Goal: Task Accomplishment & Management: Use online tool/utility

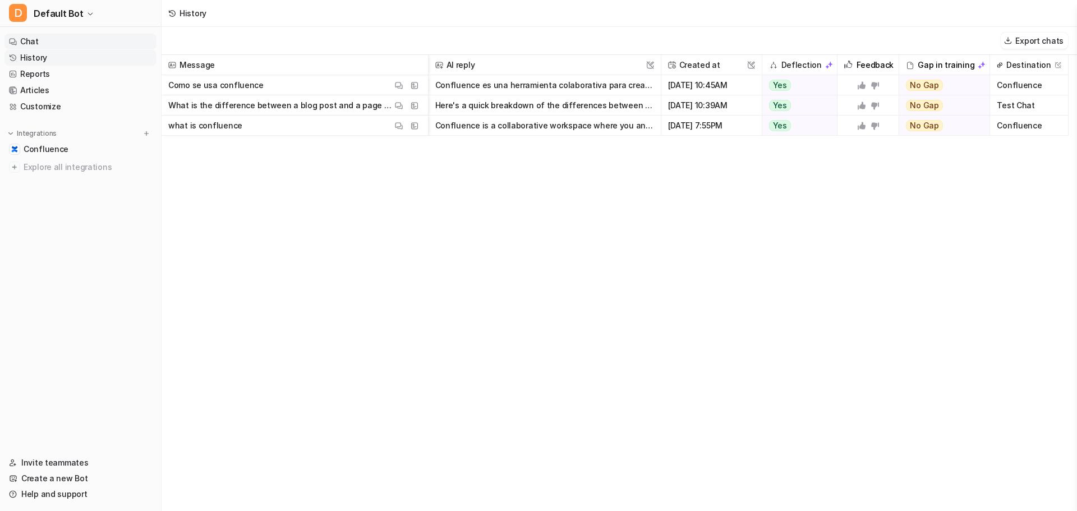
click at [53, 49] on link "Chat" at bounding box center [80, 42] width 152 height 16
click at [46, 44] on link "Chat" at bounding box center [80, 42] width 152 height 16
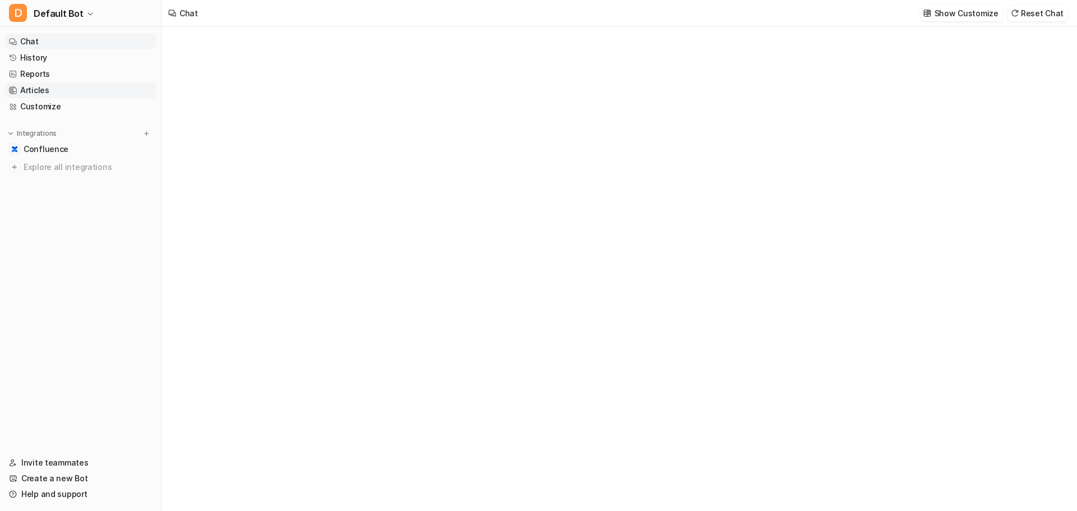
type textarea "**********"
click at [50, 109] on link "Customize" at bounding box center [80, 107] width 152 height 16
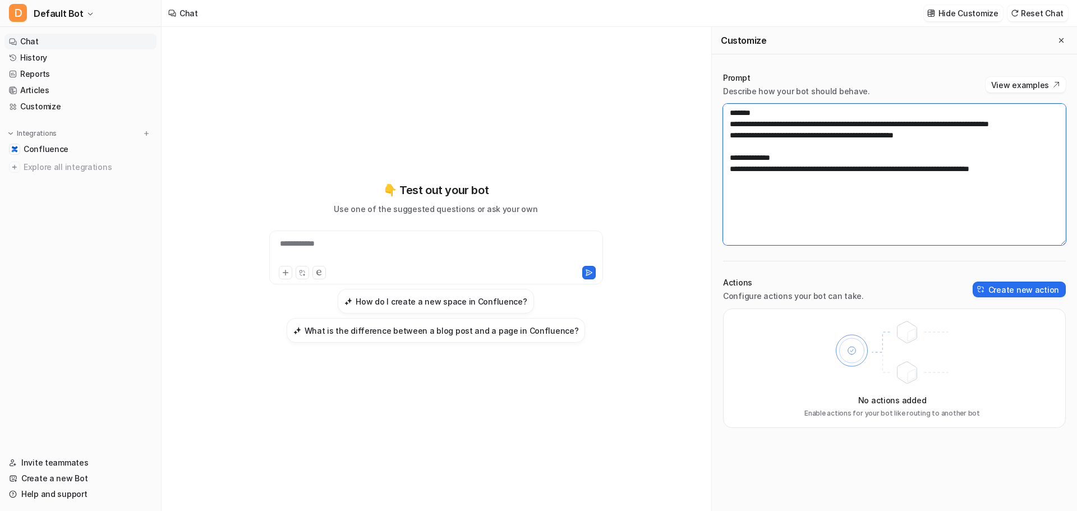
click at [859, 205] on textarea "**********" at bounding box center [894, 174] width 343 height 141
drag, startPoint x: 948, startPoint y: 127, endPoint x: 955, endPoint y: 154, distance: 27.2
click at [947, 131] on textarea "**********" at bounding box center [894, 174] width 343 height 141
drag, startPoint x: 959, startPoint y: 205, endPoint x: 941, endPoint y: 236, distance: 36.0
click at [958, 210] on textarea "**********" at bounding box center [894, 174] width 343 height 141
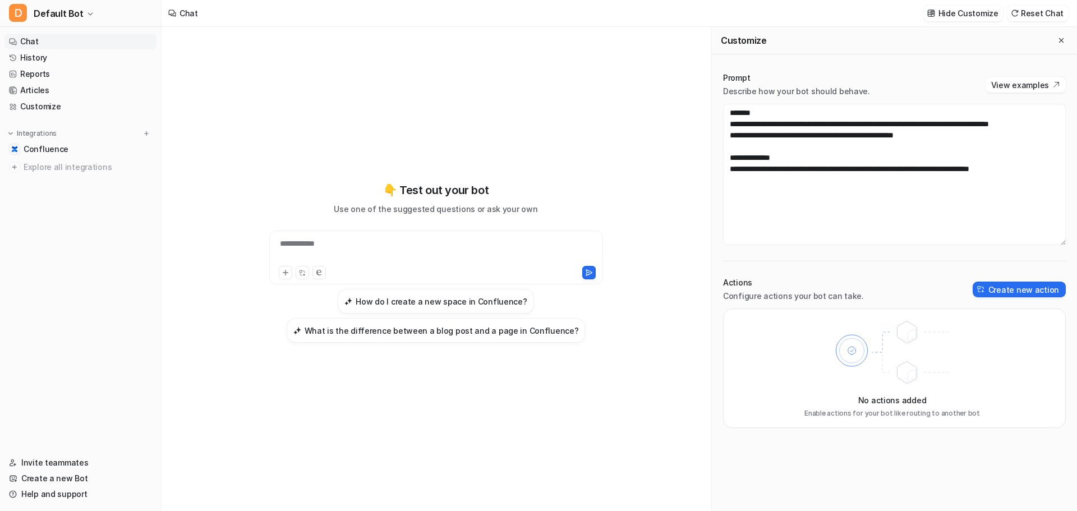
click at [910, 282] on div "Actions Configure actions your bot can take. Create new action" at bounding box center [894, 289] width 343 height 25
click at [1001, 297] on div "Actions Configure actions your bot can take. Create new action" at bounding box center [894, 289] width 343 height 25
click at [1005, 288] on button "Create new action" at bounding box center [1019, 290] width 93 height 16
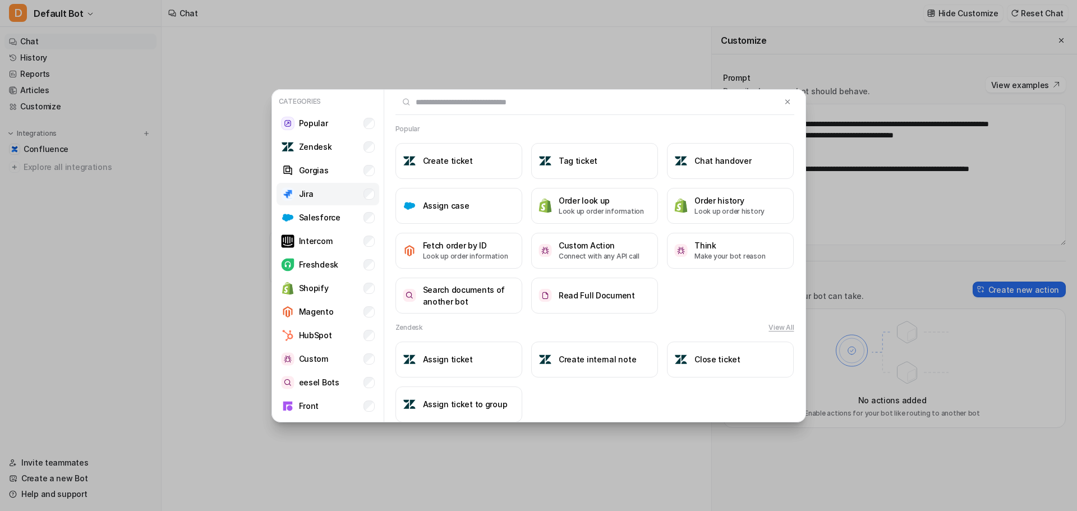
click at [343, 198] on li "Jira" at bounding box center [328, 194] width 103 height 22
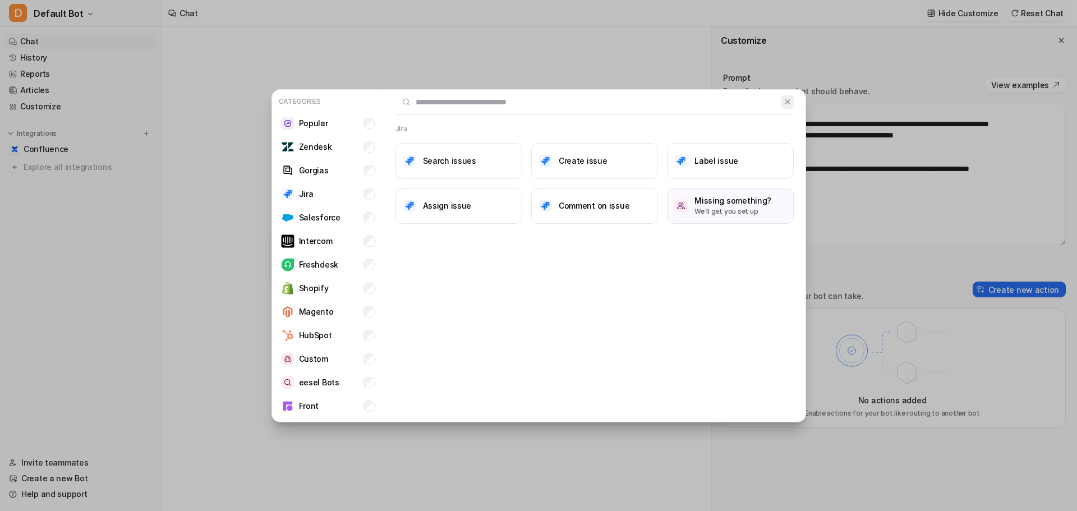
click at [793, 99] on button at bounding box center [787, 101] width 13 height 13
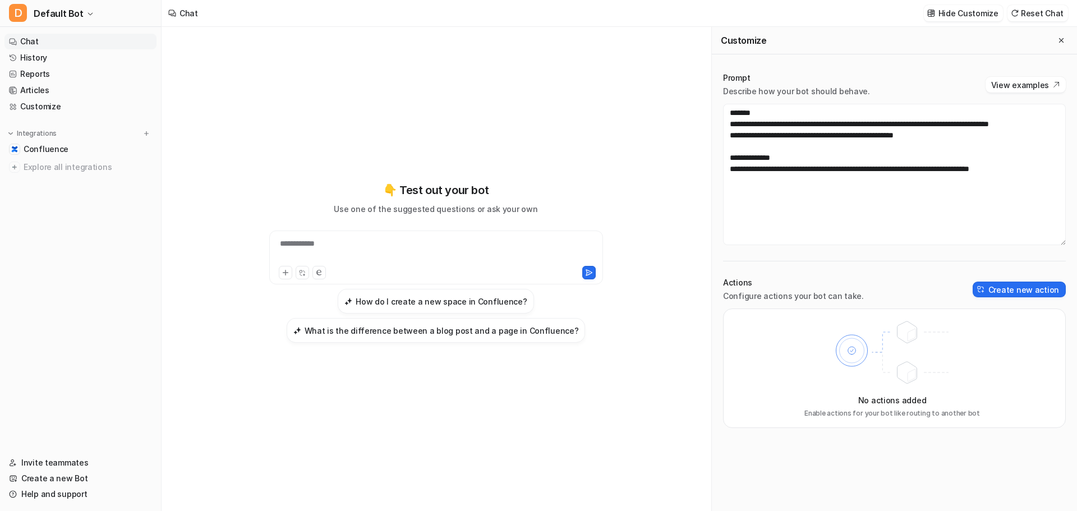
click at [65, 42] on link "Chat" at bounding box center [80, 42] width 152 height 16
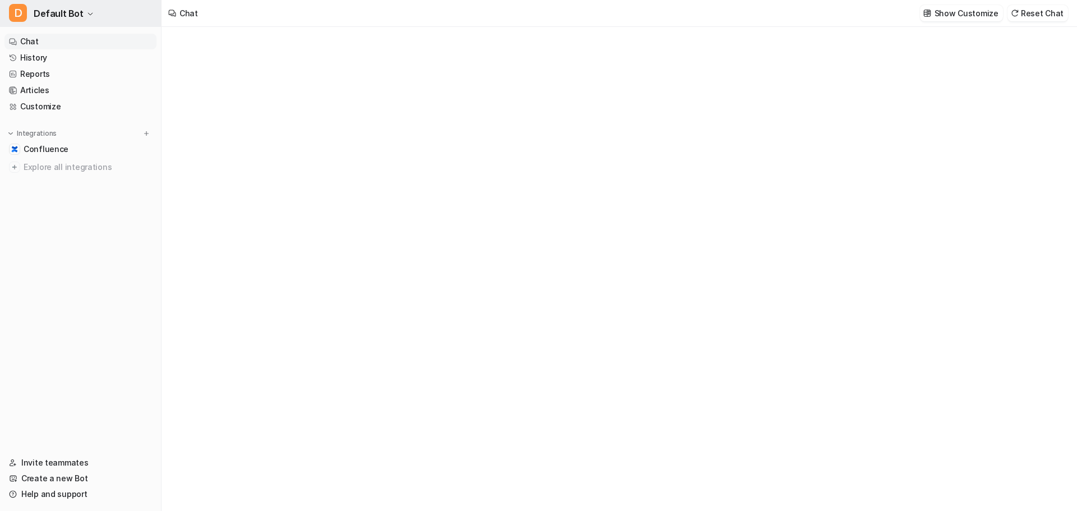
click at [57, 17] on span "Default Bot" at bounding box center [59, 14] width 50 height 16
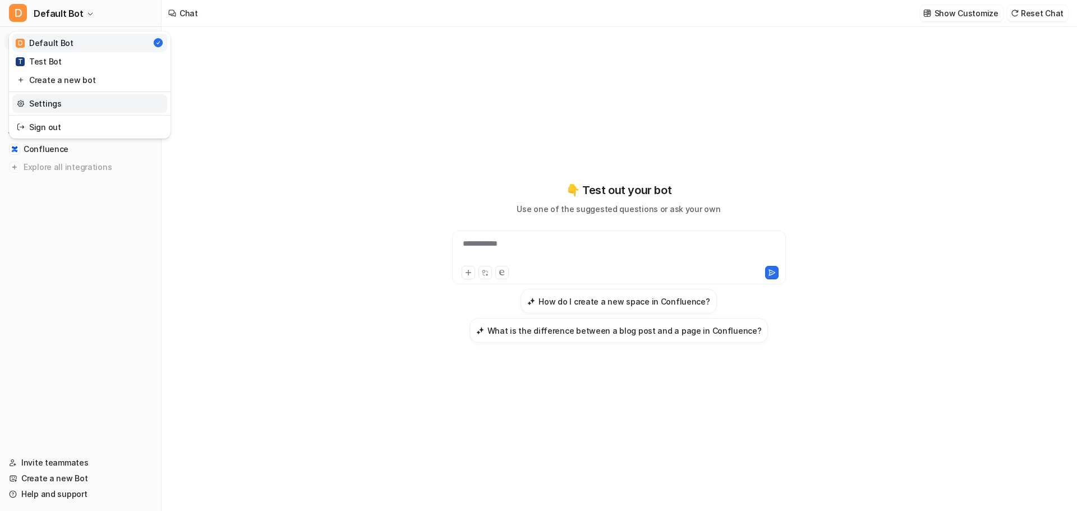
click at [41, 98] on link "Settings" at bounding box center [89, 103] width 155 height 19
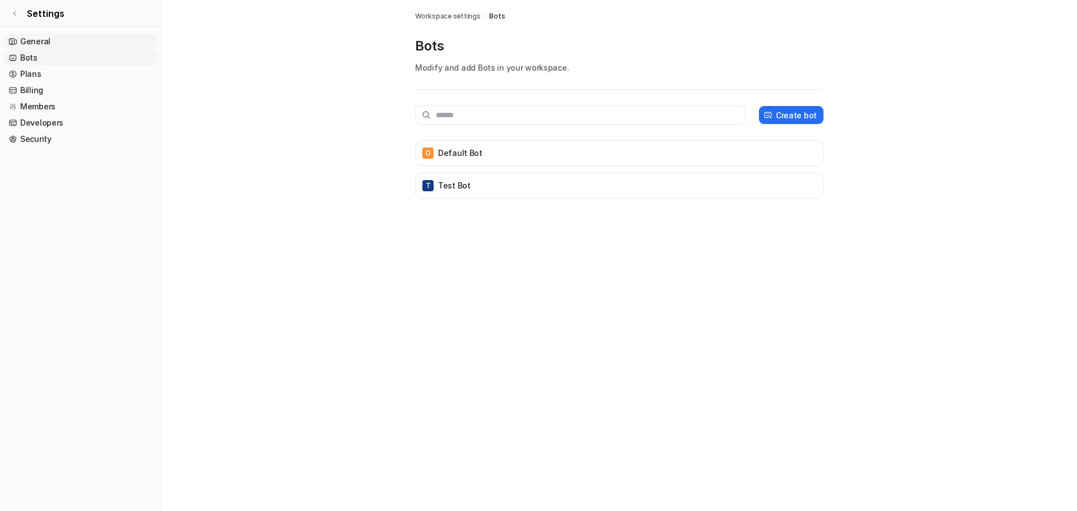
click at [99, 45] on link "General" at bounding box center [80, 42] width 152 height 16
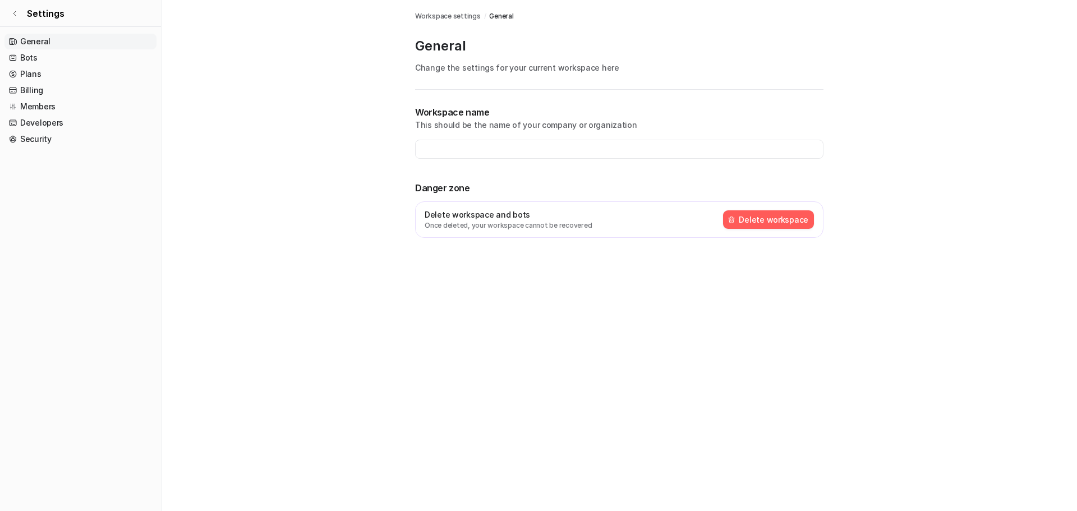
type input "**********"
click at [71, 61] on link "Bots" at bounding box center [80, 58] width 152 height 16
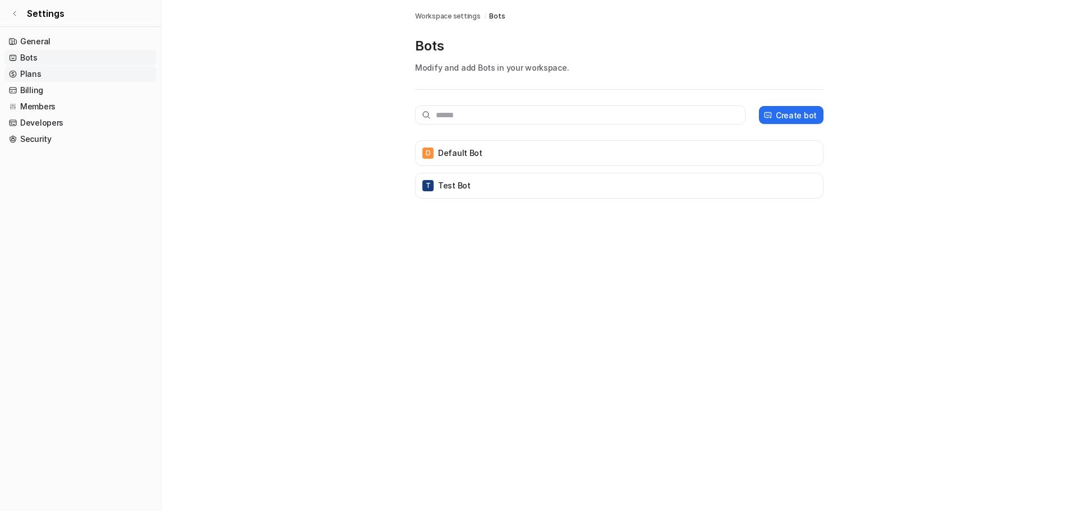
click at [39, 73] on link "Plans" at bounding box center [80, 74] width 152 height 16
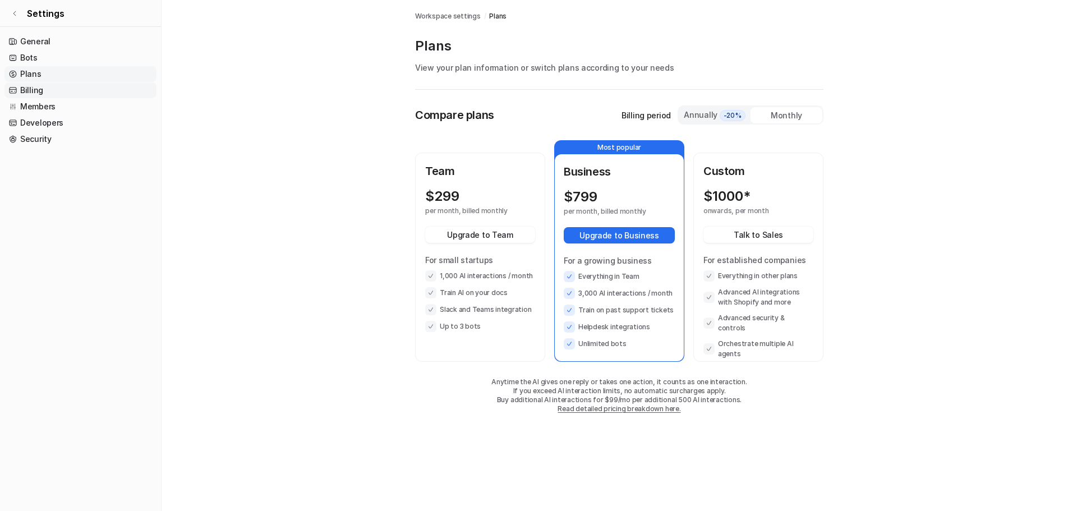
click at [15, 84] on link "Billing" at bounding box center [80, 90] width 152 height 16
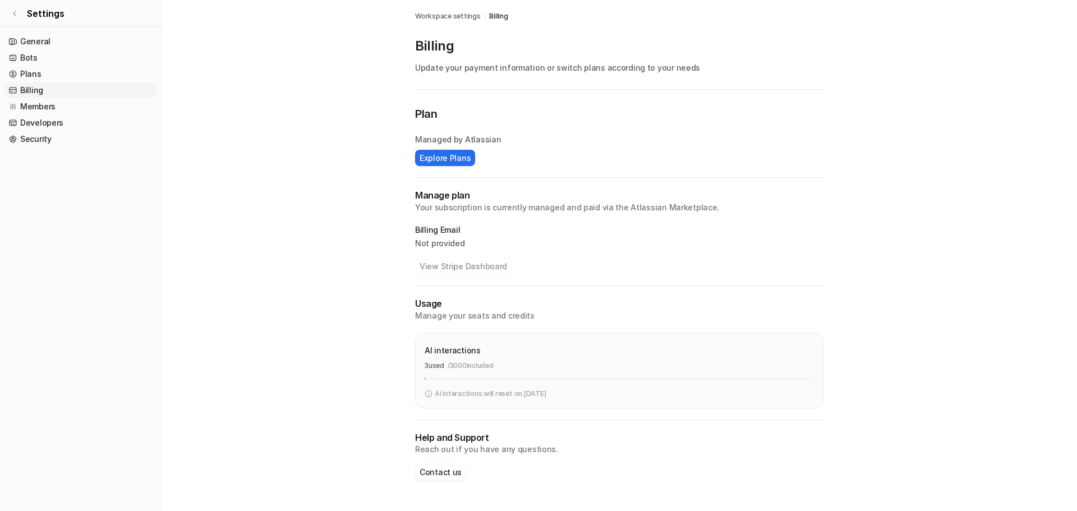
click at [492, 367] on p "/ 3000 included" at bounding box center [471, 366] width 46 height 10
click at [492, 366] on p "/ 3000 included" at bounding box center [471, 366] width 46 height 10
click at [441, 355] on p "AI interactions" at bounding box center [453, 350] width 56 height 12
click at [423, 318] on p "Manage your seats and credits" at bounding box center [619, 315] width 408 height 11
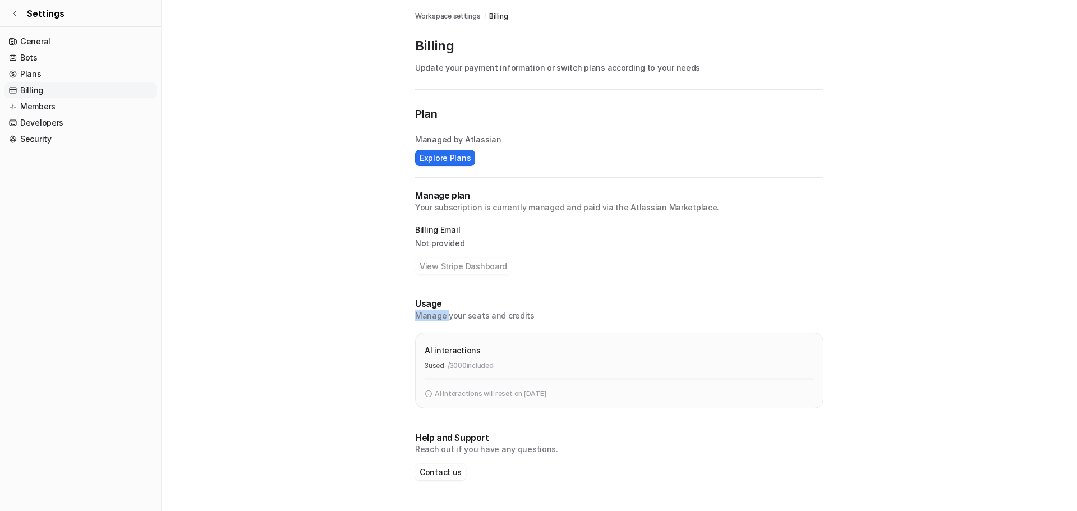
click at [423, 318] on p "Manage your seats and credits" at bounding box center [619, 315] width 408 height 11
click at [40, 123] on link "Developers" at bounding box center [80, 123] width 152 height 16
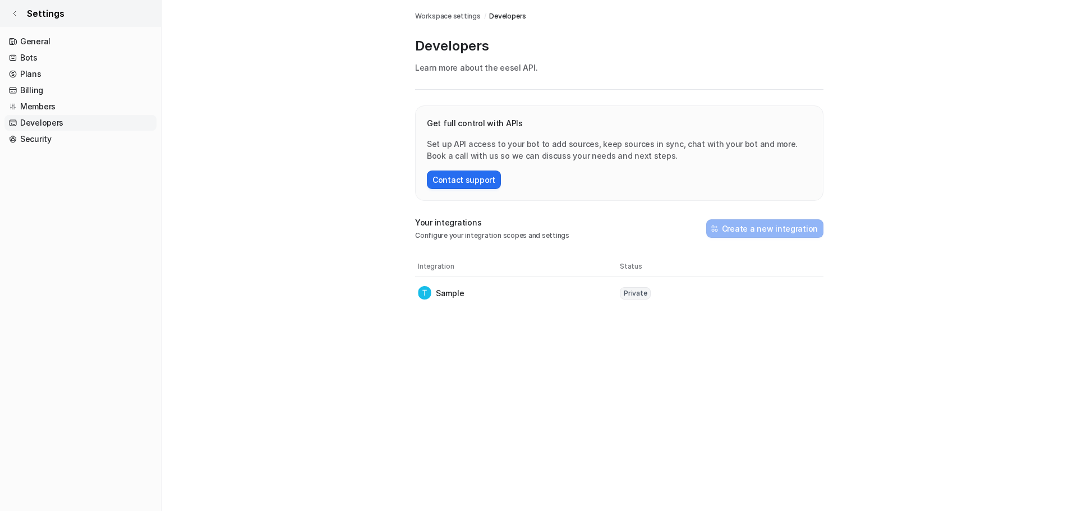
click at [11, 4] on link "Settings" at bounding box center [80, 13] width 161 height 27
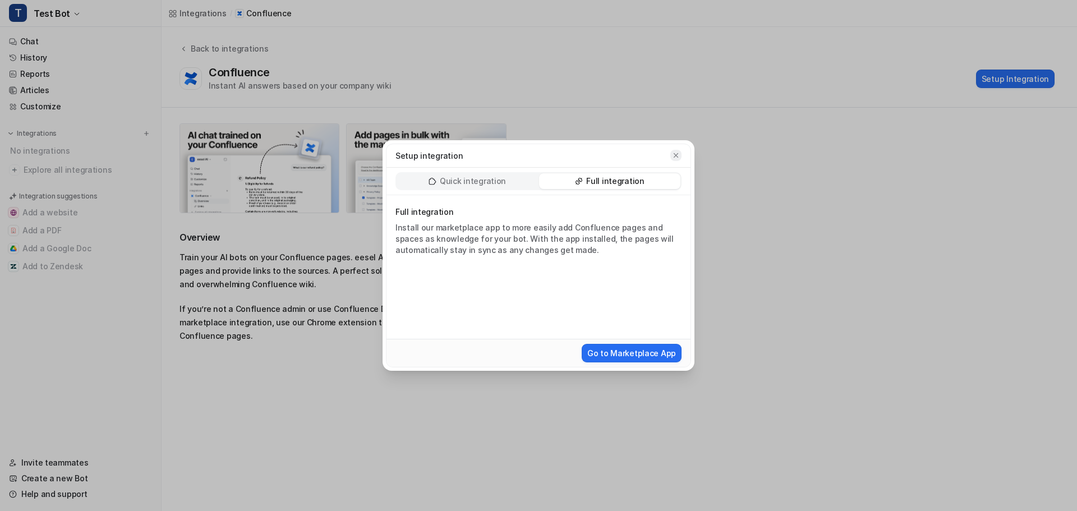
click at [677, 150] on button "button" at bounding box center [675, 155] width 11 height 11
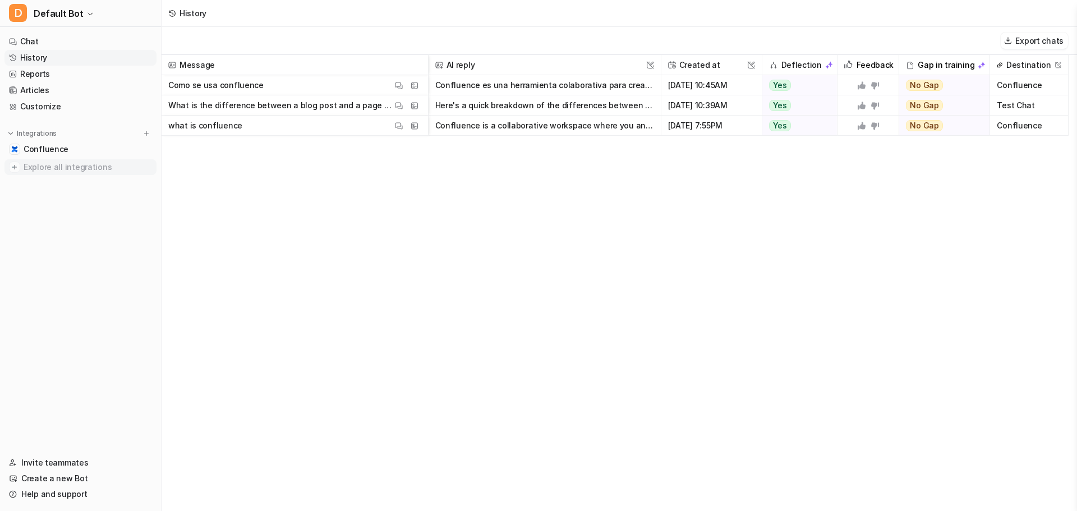
click at [27, 165] on span "Explore all integrations" at bounding box center [88, 167] width 128 height 18
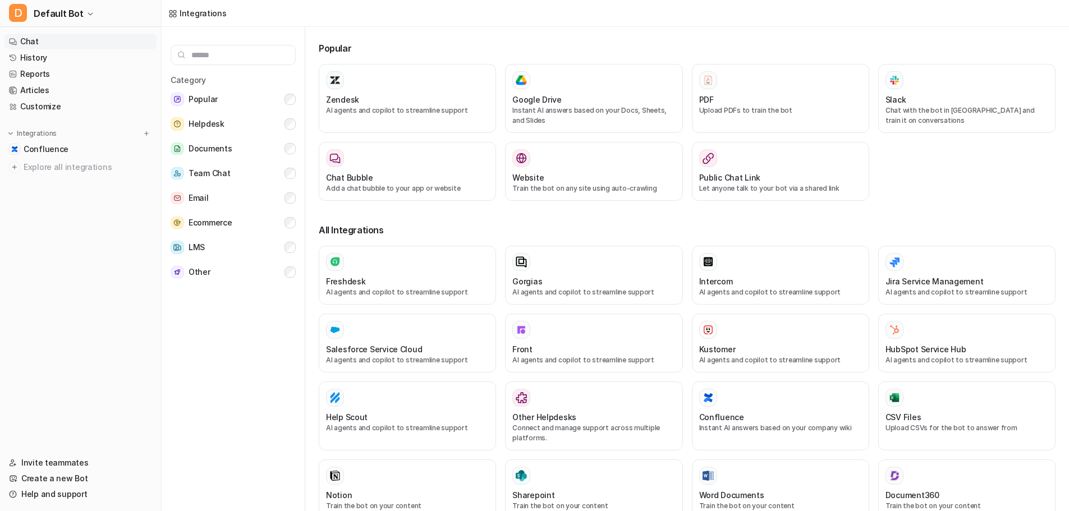
click at [98, 35] on link "Chat" at bounding box center [80, 42] width 152 height 16
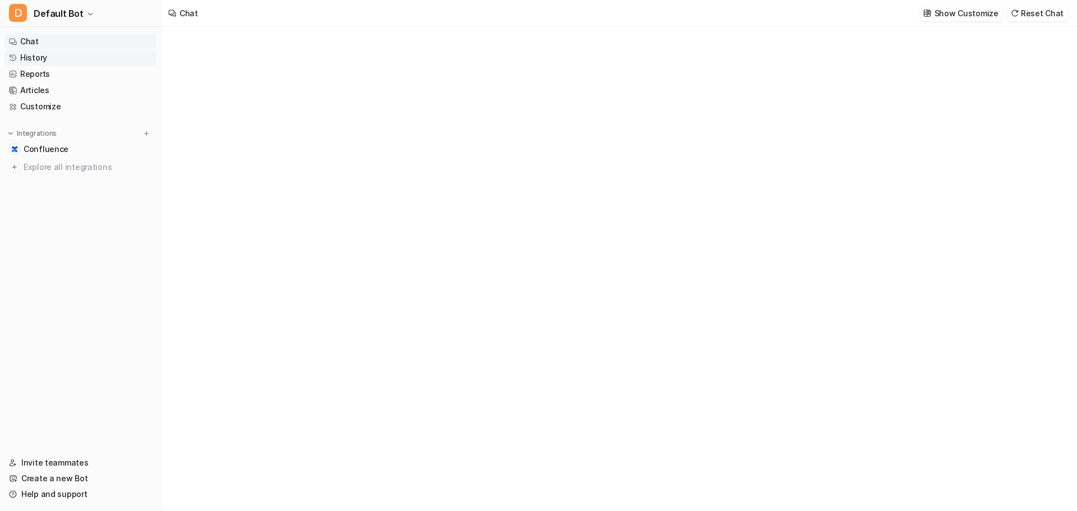
type textarea "**********"
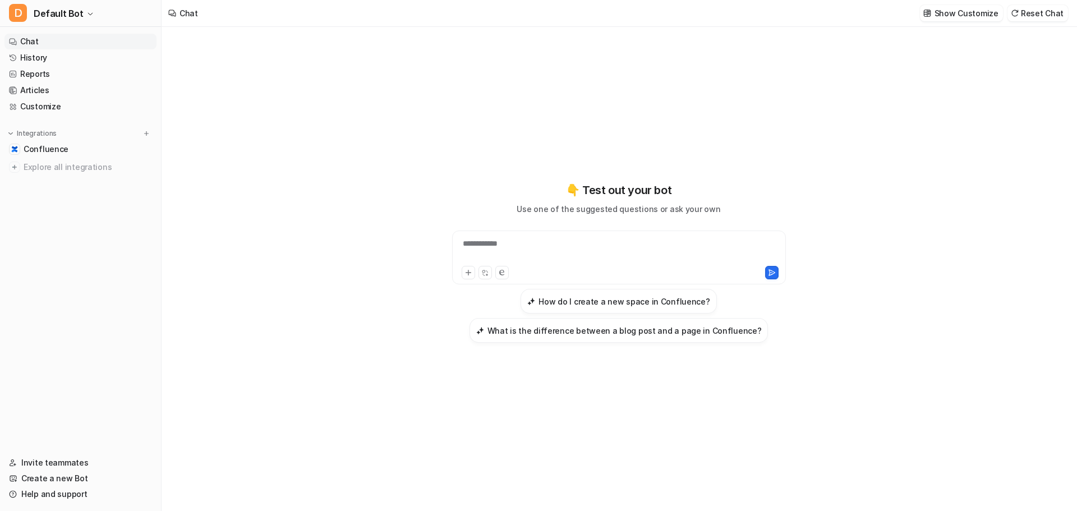
click at [601, 180] on div "**********" at bounding box center [618, 263] width 413 height 358
click at [80, 92] on link "Articles" at bounding box center [80, 90] width 152 height 16
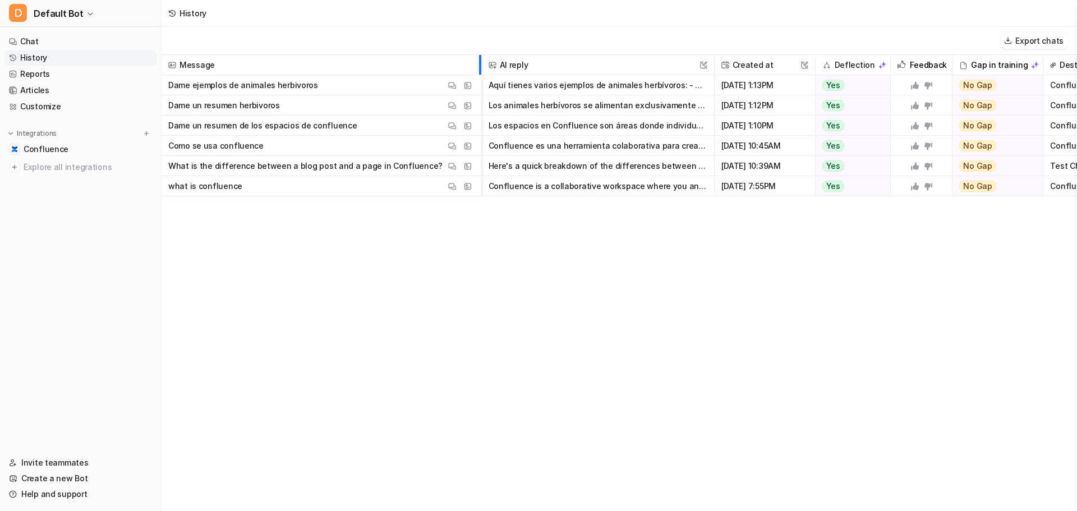
click at [476, 75] on div at bounding box center [479, 65] width 6 height 20
click at [274, 91] on p "Dame ejemplos de animales herbivoros" at bounding box center [243, 85] width 150 height 20
click at [300, 97] on span "Dame un resumen herbivoros View Thread View Sources" at bounding box center [320, 105] width 309 height 20
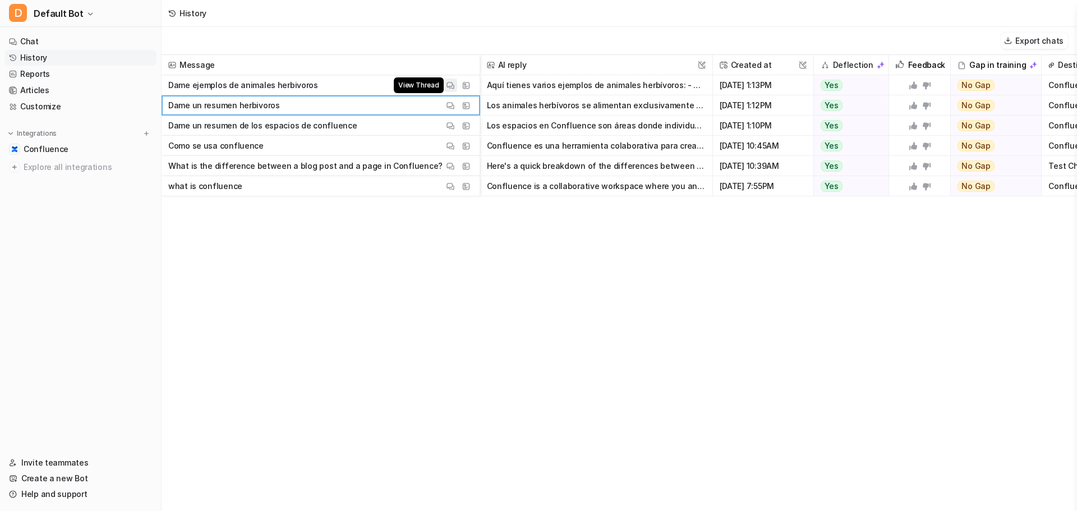
click at [450, 90] on button "View Thread" at bounding box center [450, 85] width 13 height 13
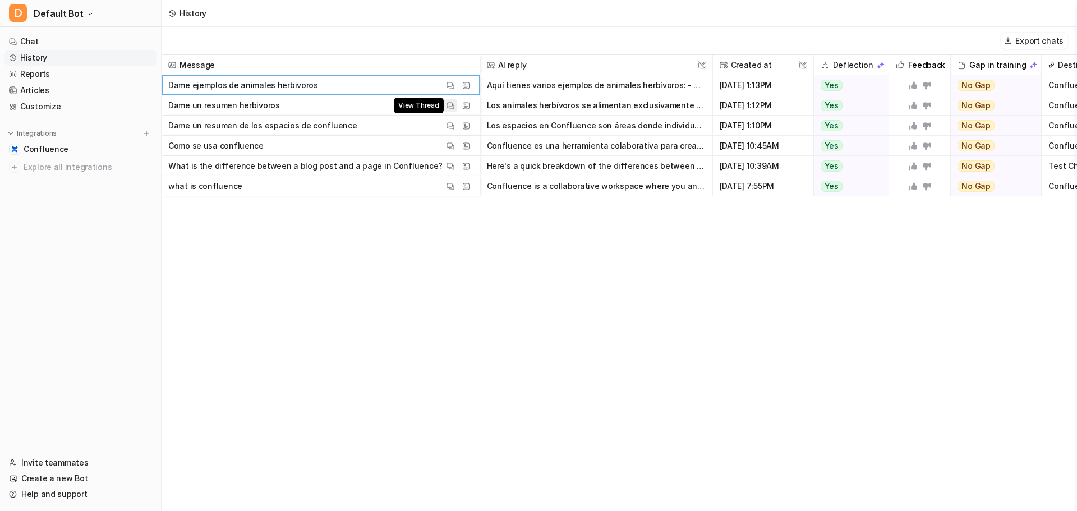
click at [444, 107] on button "View Thread" at bounding box center [450, 105] width 13 height 13
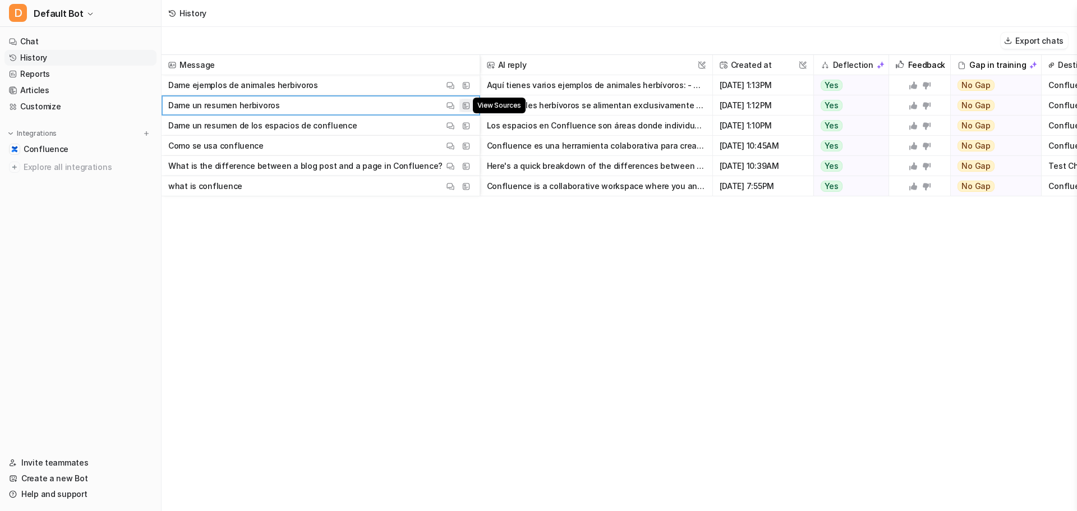
click at [464, 104] on img at bounding box center [466, 106] width 8 height 8
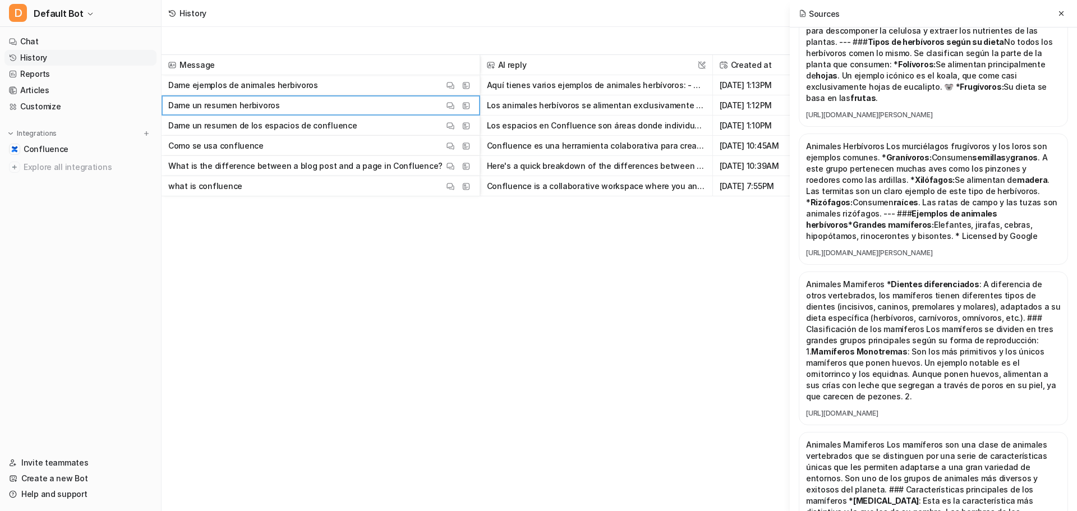
scroll to position [238, 0]
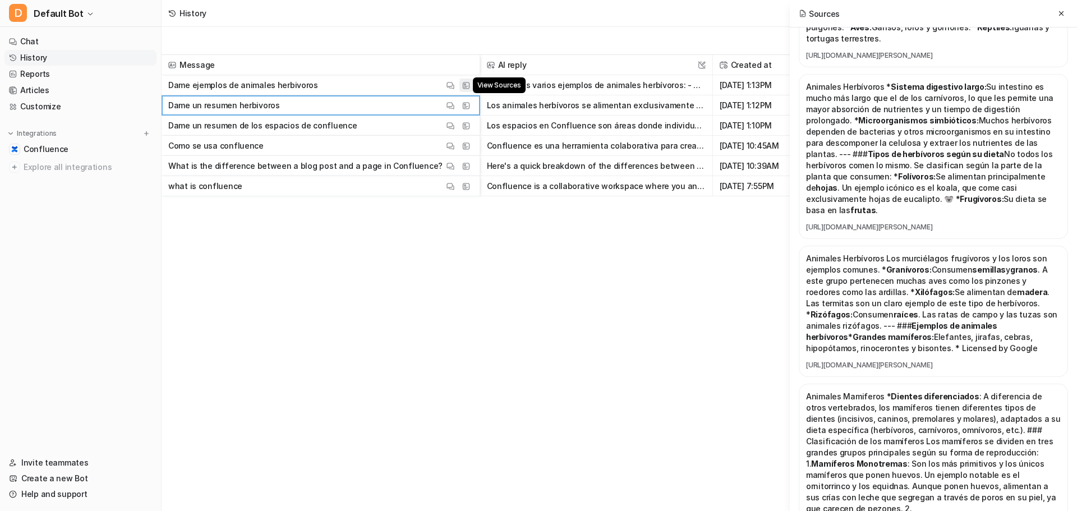
click at [473, 89] on span "View Sources" at bounding box center [499, 85] width 53 height 16
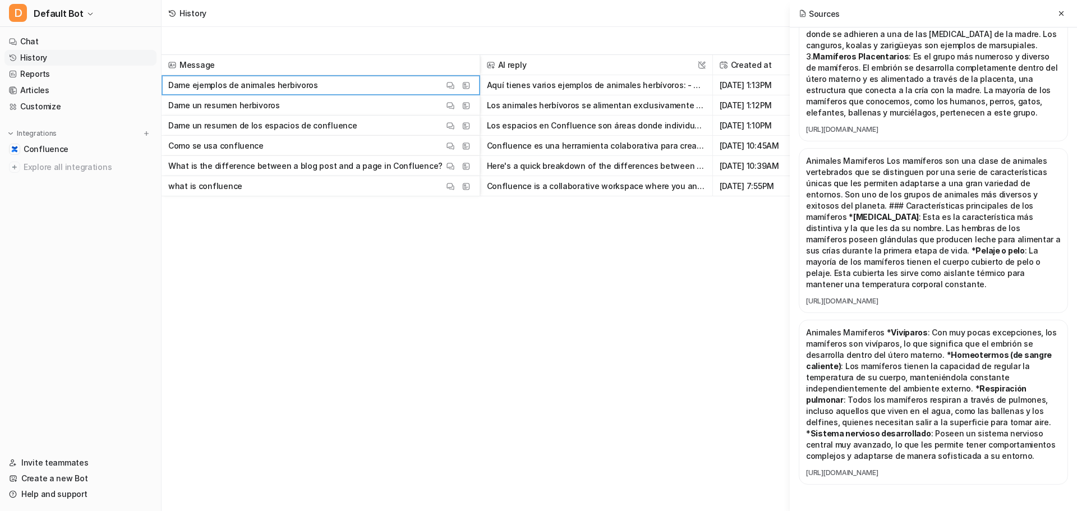
scroll to position [799, 0]
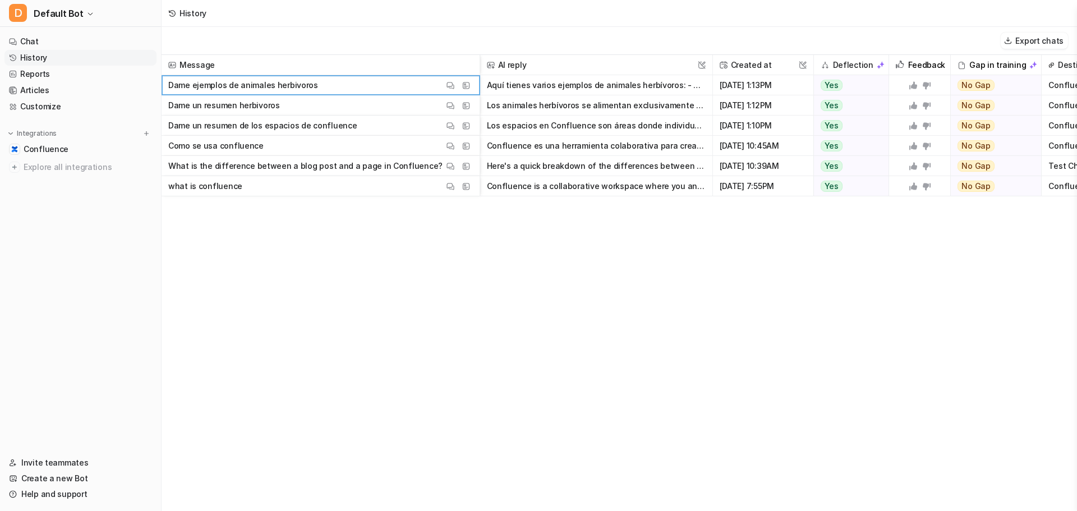
click at [464, 134] on span "Dame un resumen de los espacios de confluence View Thread View Sources" at bounding box center [320, 126] width 309 height 20
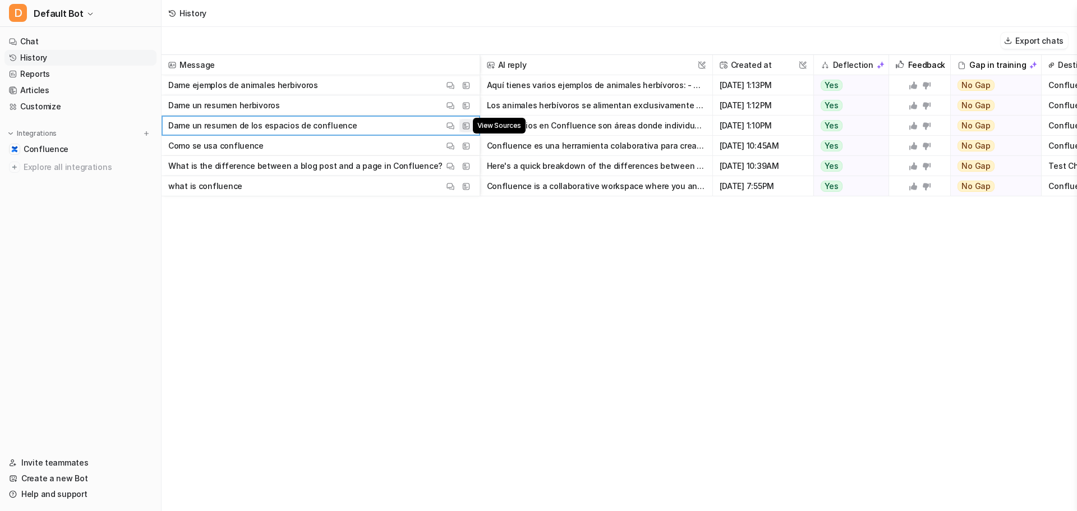
click at [468, 128] on img at bounding box center [466, 126] width 8 height 8
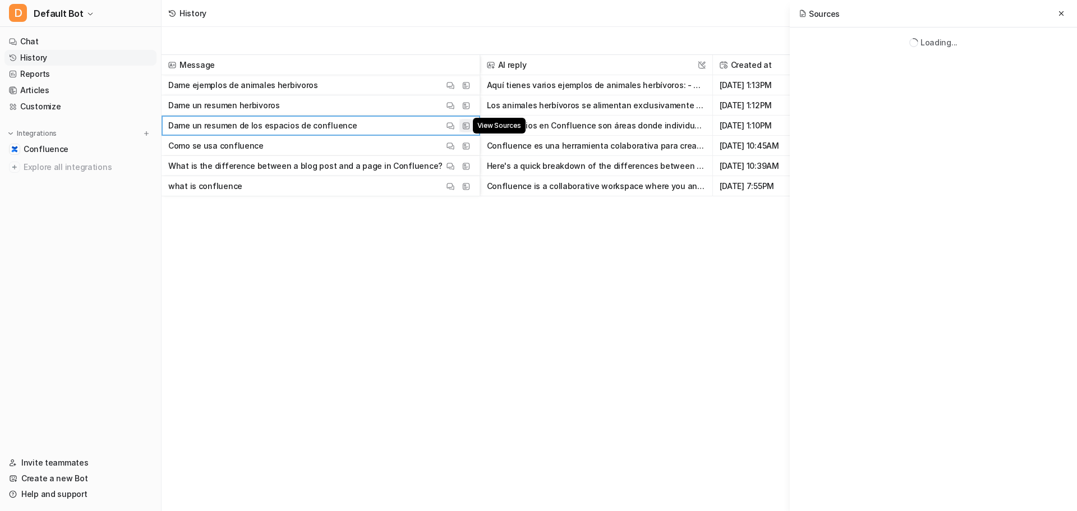
scroll to position [0, 0]
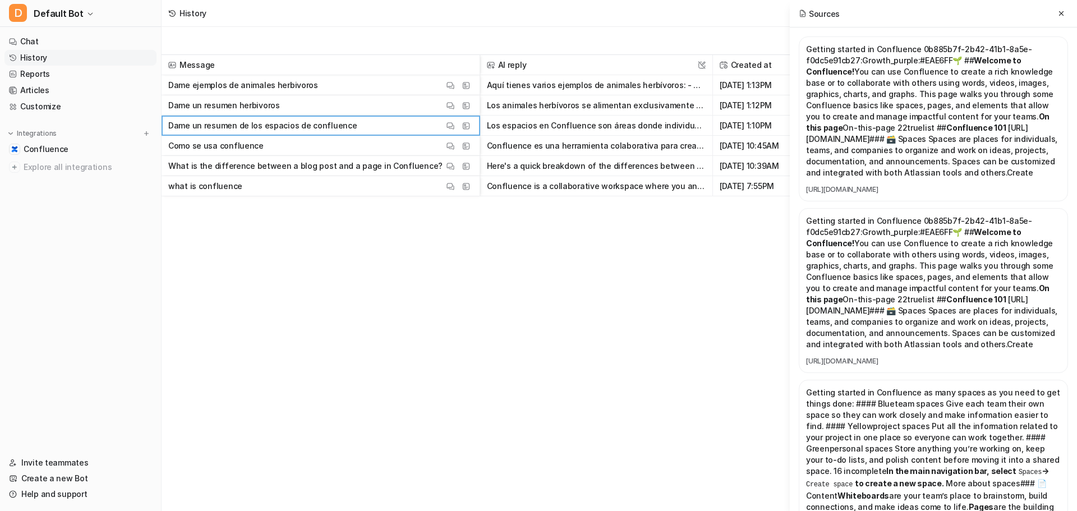
click at [1068, 10] on div "Sources" at bounding box center [933, 13] width 287 height 27
click at [1067, 12] on button at bounding box center [1061, 13] width 13 height 13
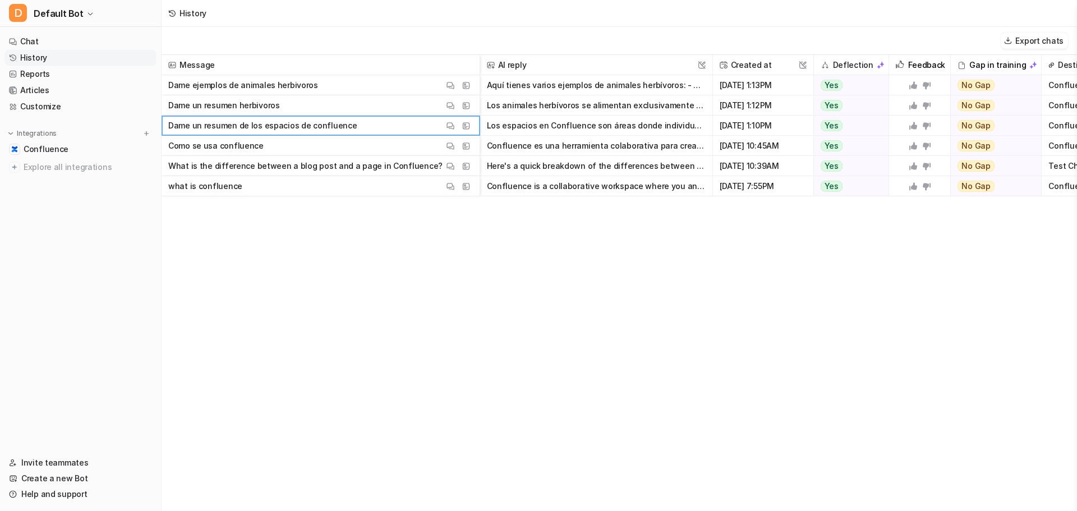
click at [646, 83] on button "Aquí tienes varios ejemplos de animales herbívoros: - Grandes mamíferos: elefan…" at bounding box center [596, 85] width 219 height 20
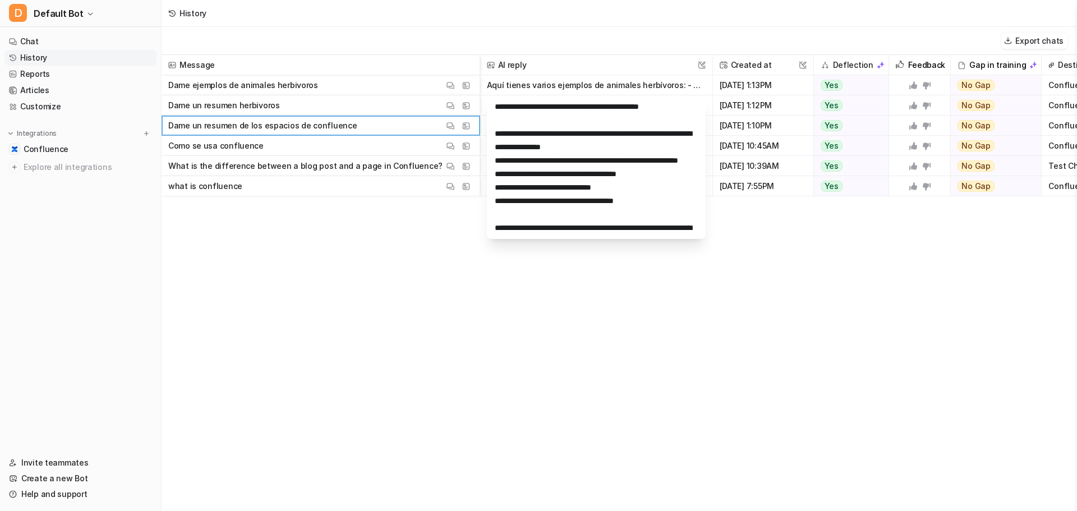
scroll to position [135, 0]
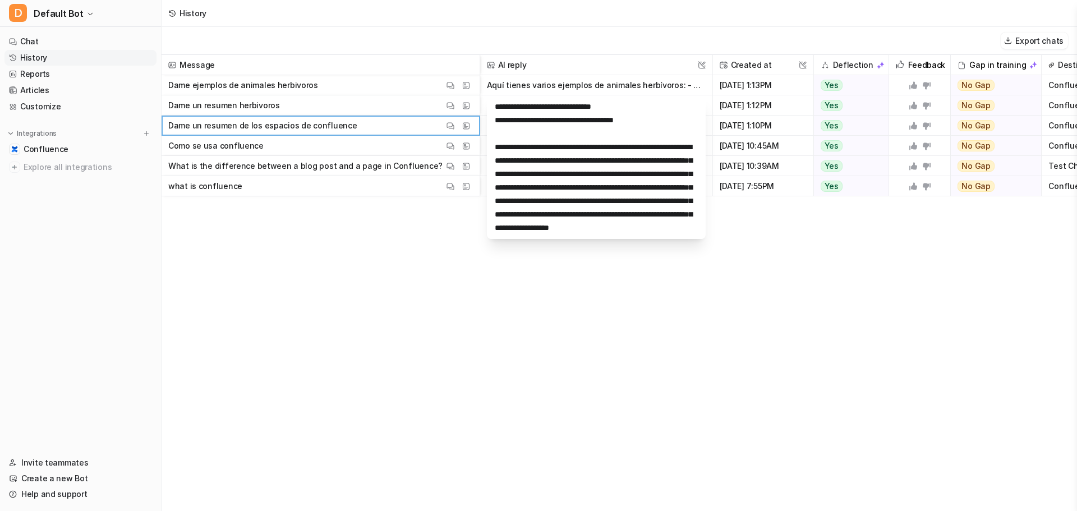
click at [573, 285] on div "Message AI reply This field cannot be modified Created at This field cannot be …" at bounding box center [620, 282] width 916 height 455
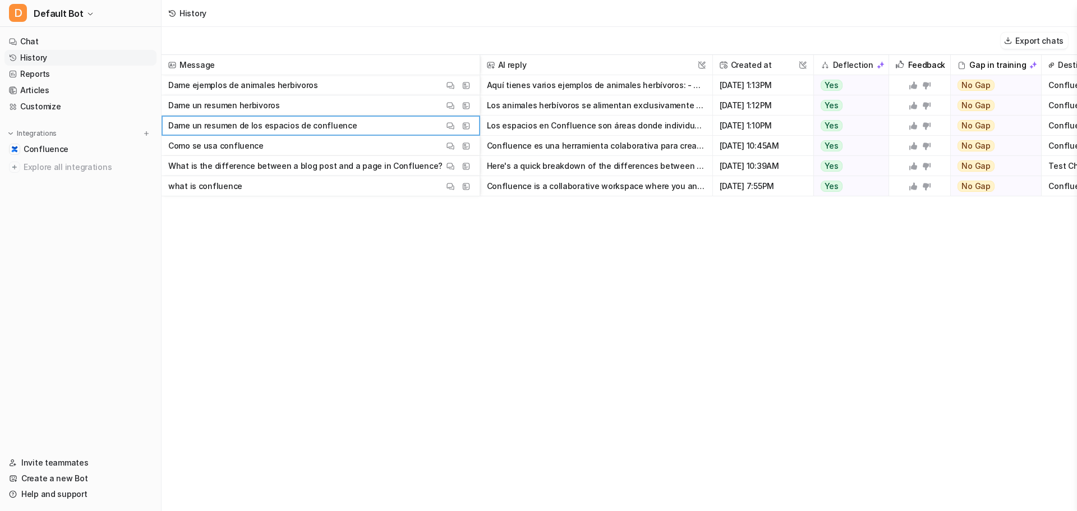
click at [614, 151] on button "Confluence es una herramienta colaborativa para crear y organizar documentos, i…" at bounding box center [596, 146] width 219 height 20
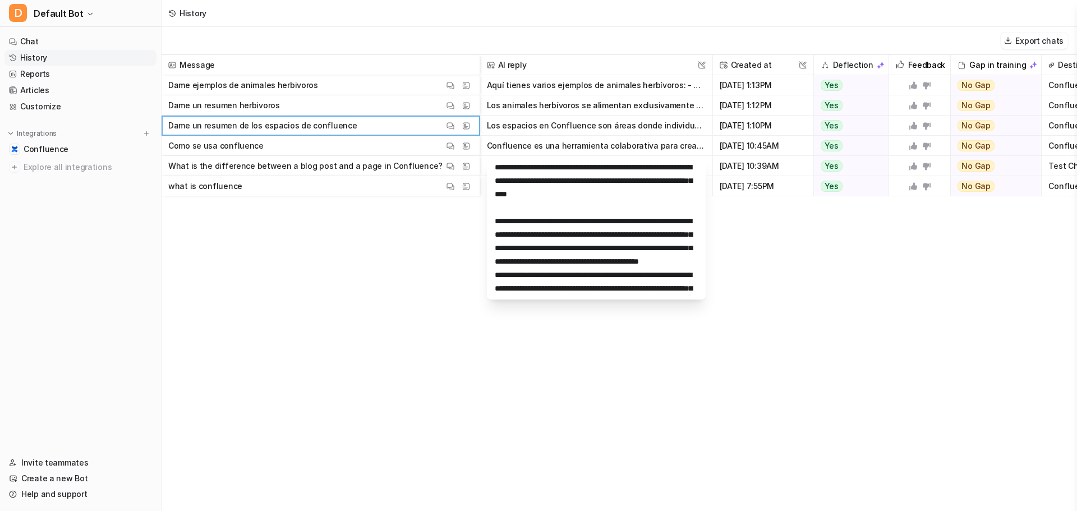
click at [806, 334] on div "Message AI reply This field cannot be modified Created at This field cannot be …" at bounding box center [620, 282] width 916 height 455
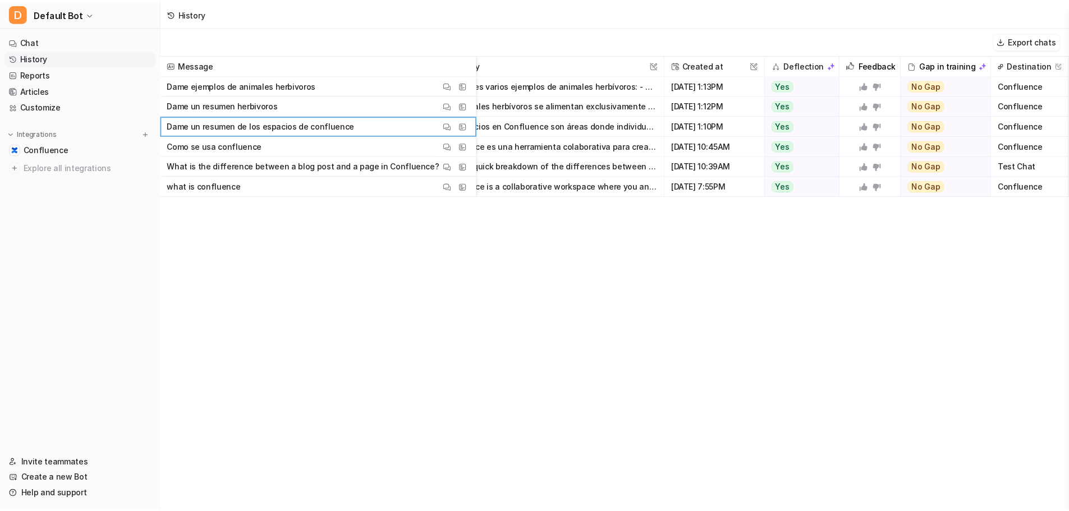
scroll to position [0, 52]
drag, startPoint x: 809, startPoint y: 334, endPoint x: 847, endPoint y: 327, distance: 38.2
click at [866, 88] on icon at bounding box center [870, 85] width 8 height 8
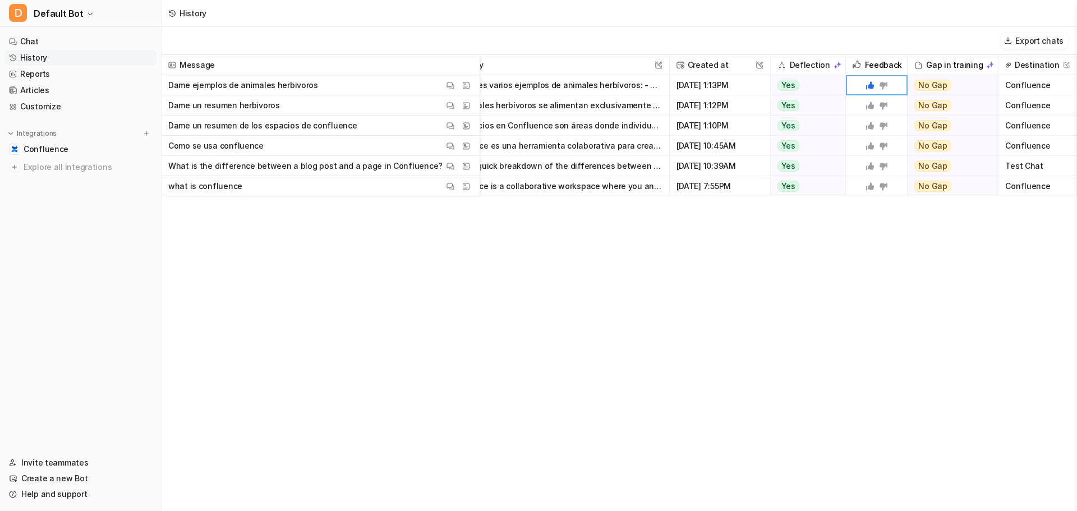
click at [925, 66] on div "Gap in training" at bounding box center [952, 65] width 81 height 20
click at [986, 64] on img at bounding box center [990, 65] width 8 height 8
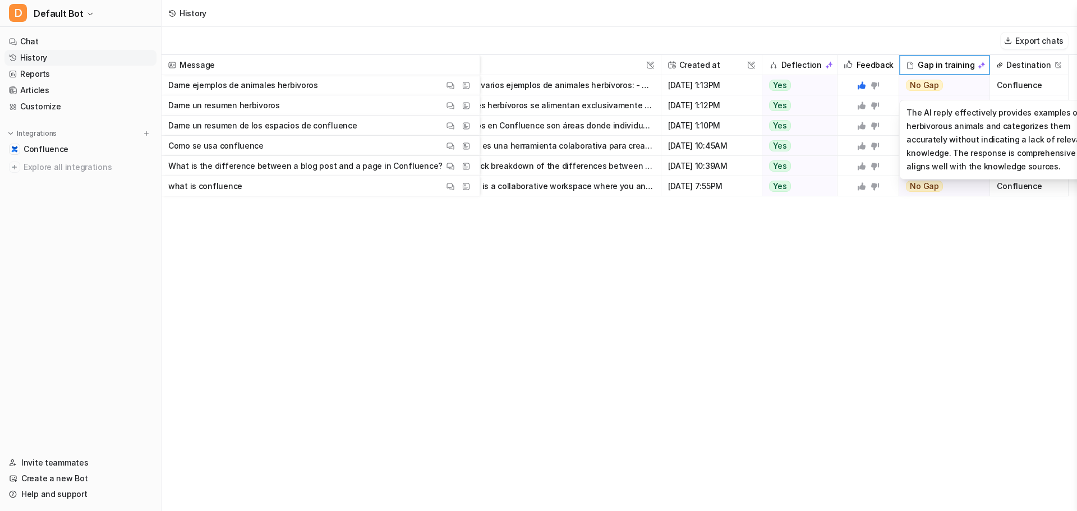
click at [936, 85] on span "No Gap" at bounding box center [924, 85] width 37 height 11
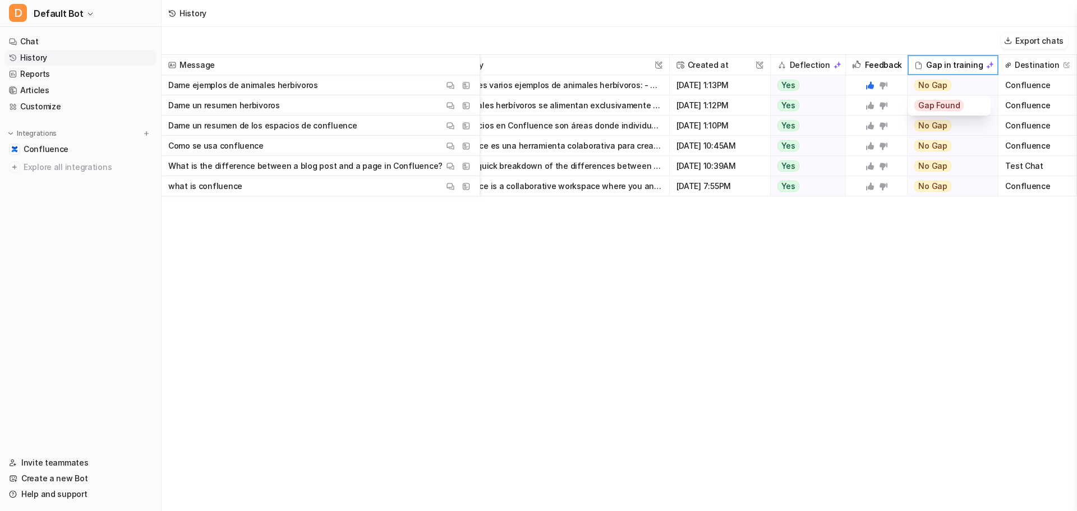
click at [936, 85] on span "No Gap" at bounding box center [932, 85] width 37 height 11
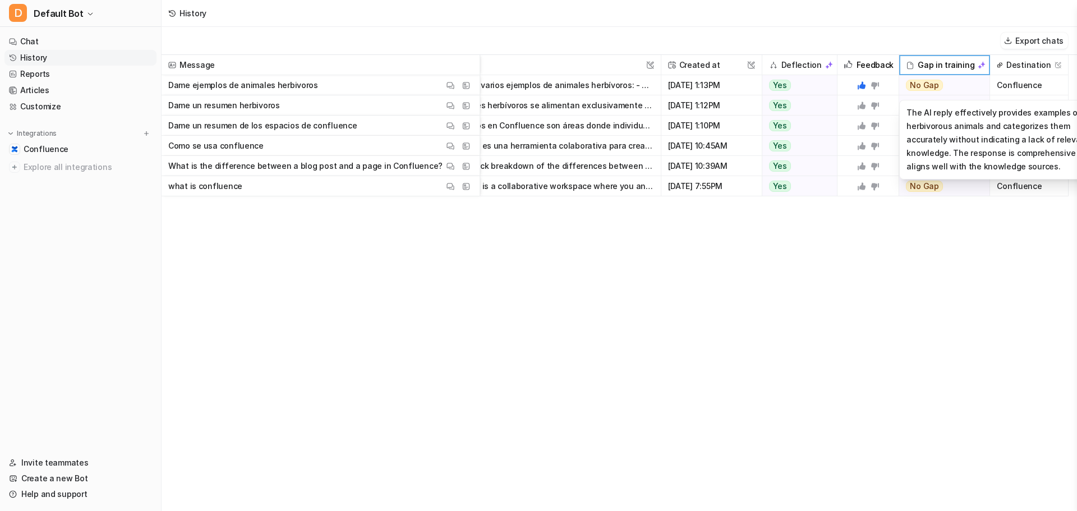
click at [936, 85] on span "No Gap" at bounding box center [924, 85] width 37 height 11
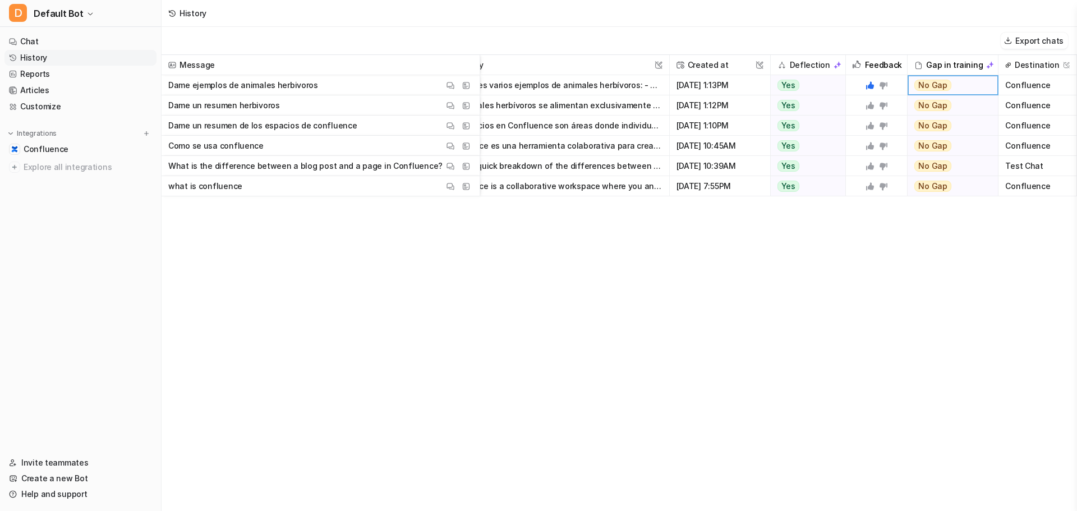
click at [939, 86] on span "No Gap" at bounding box center [932, 85] width 37 height 11
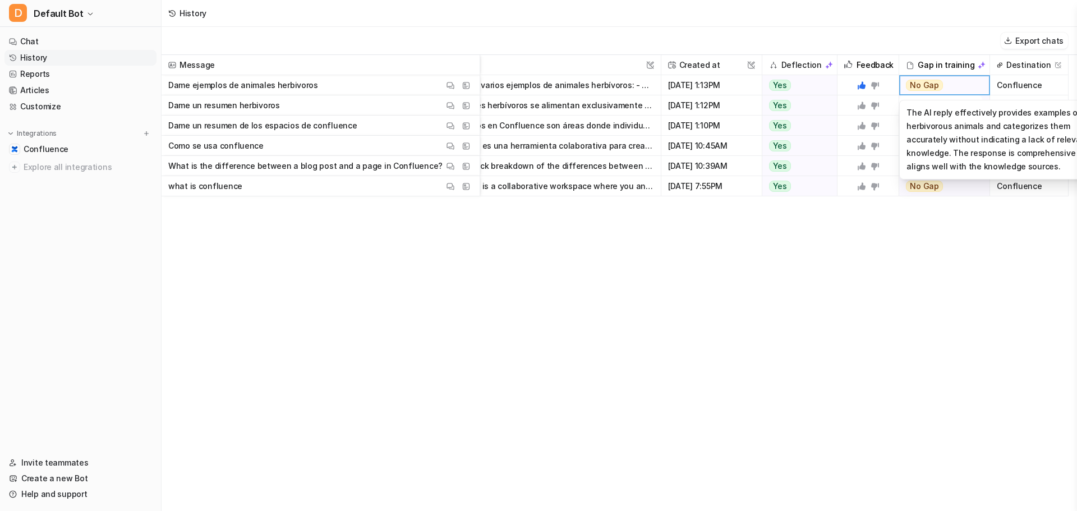
click at [926, 84] on span "No Gap" at bounding box center [924, 85] width 37 height 11
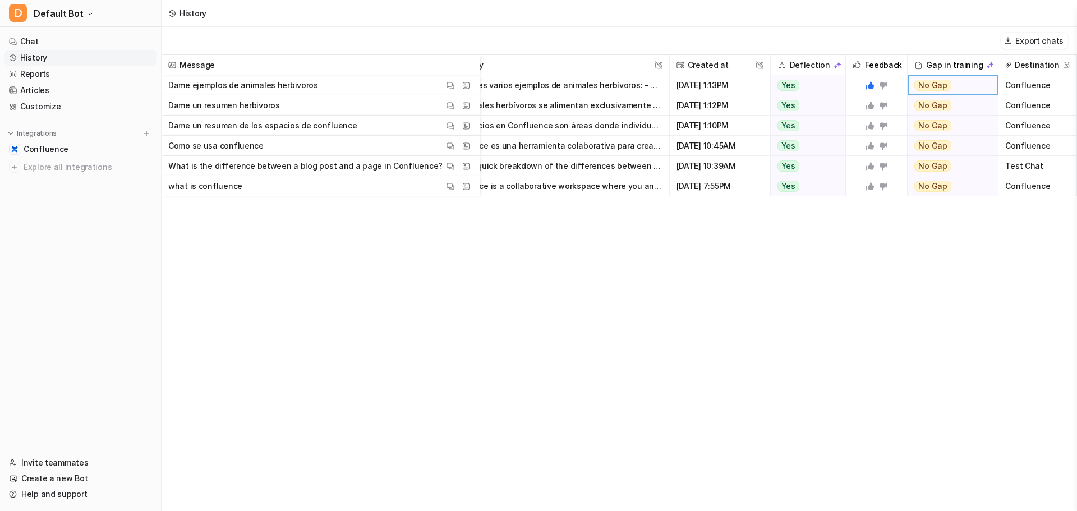
click at [944, 67] on div "Gap in training" at bounding box center [952, 65] width 81 height 20
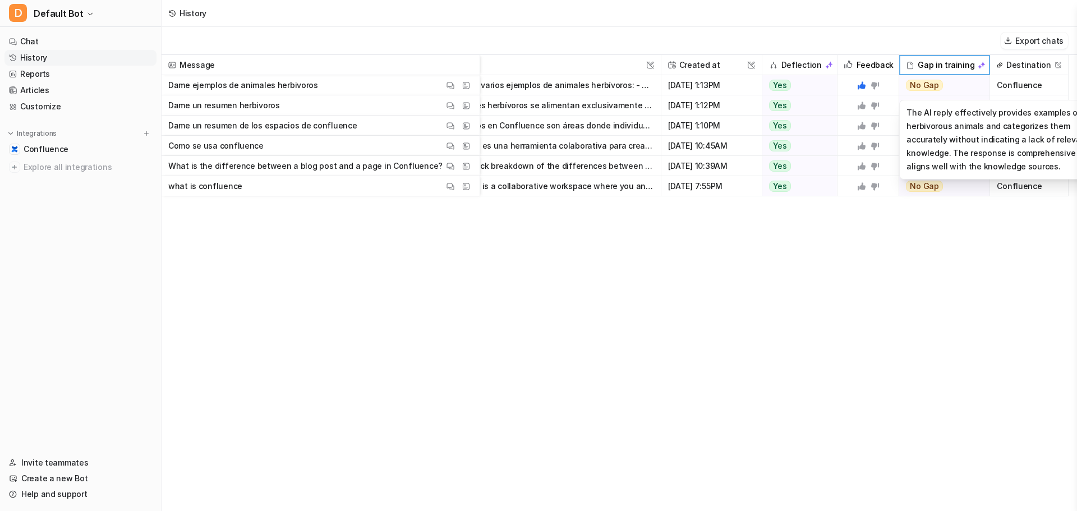
click at [930, 80] on span "No Gap" at bounding box center [924, 85] width 37 height 11
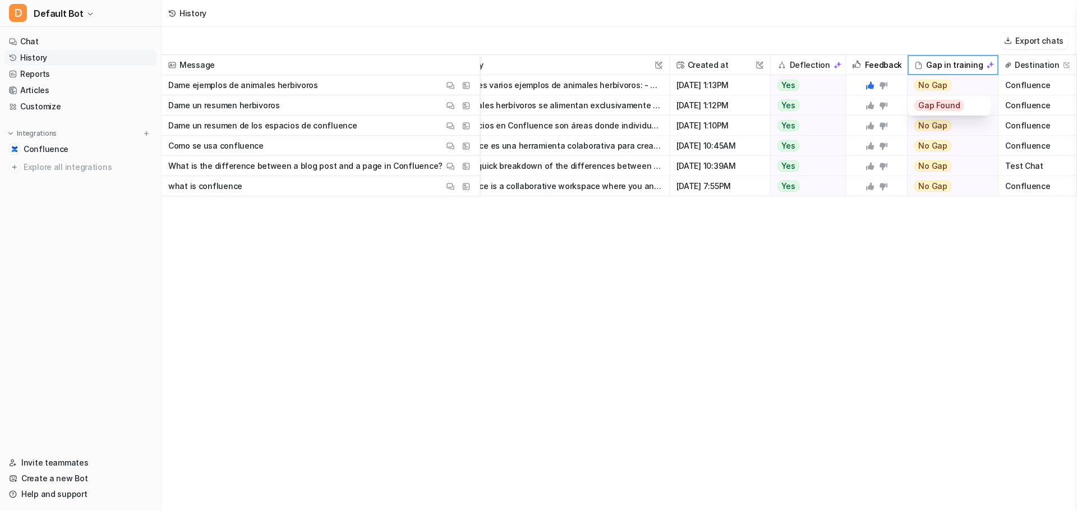
click at [965, 107] on div "Gap Found" at bounding box center [949, 105] width 70 height 20
click at [940, 104] on span "Gap Found" at bounding box center [938, 105] width 49 height 11
click at [879, 244] on div "Message AI reply This field cannot be modified Created at This field cannot be …" at bounding box center [620, 282] width 916 height 455
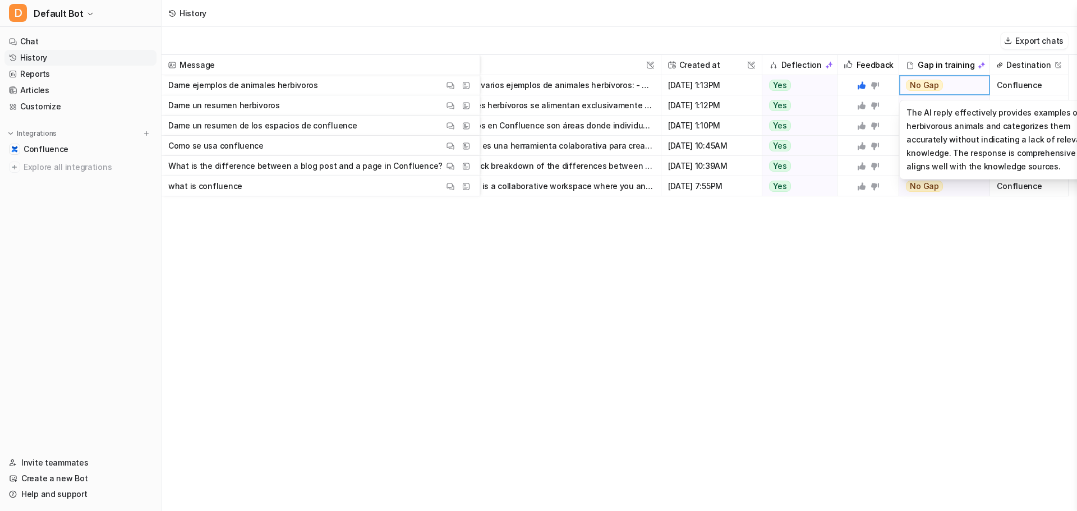
click at [862, 106] on icon at bounding box center [862, 106] width 8 height 8
click at [66, 65] on link "History" at bounding box center [80, 58] width 152 height 16
click at [61, 71] on link "Reports" at bounding box center [80, 74] width 152 height 16
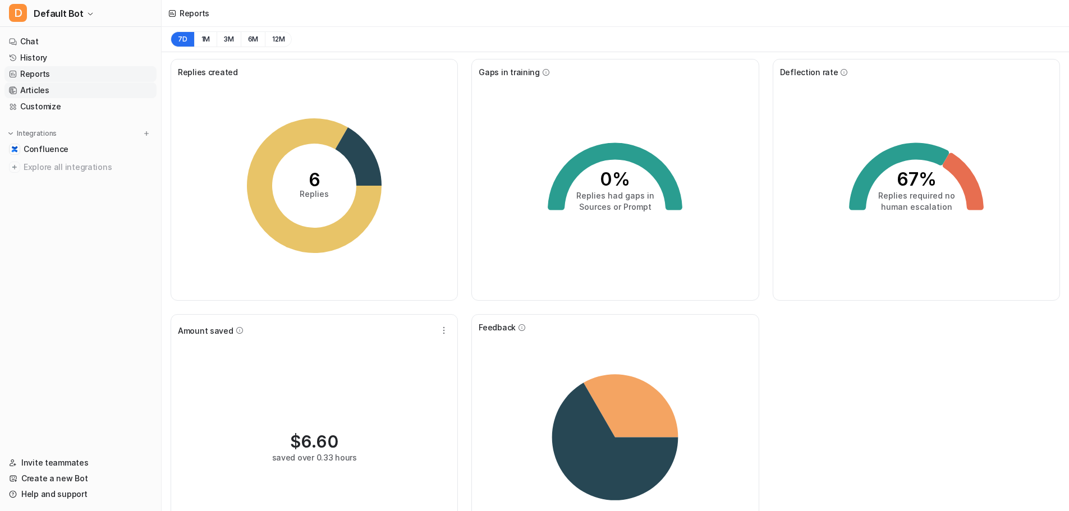
click at [102, 95] on link "Articles" at bounding box center [80, 90] width 152 height 16
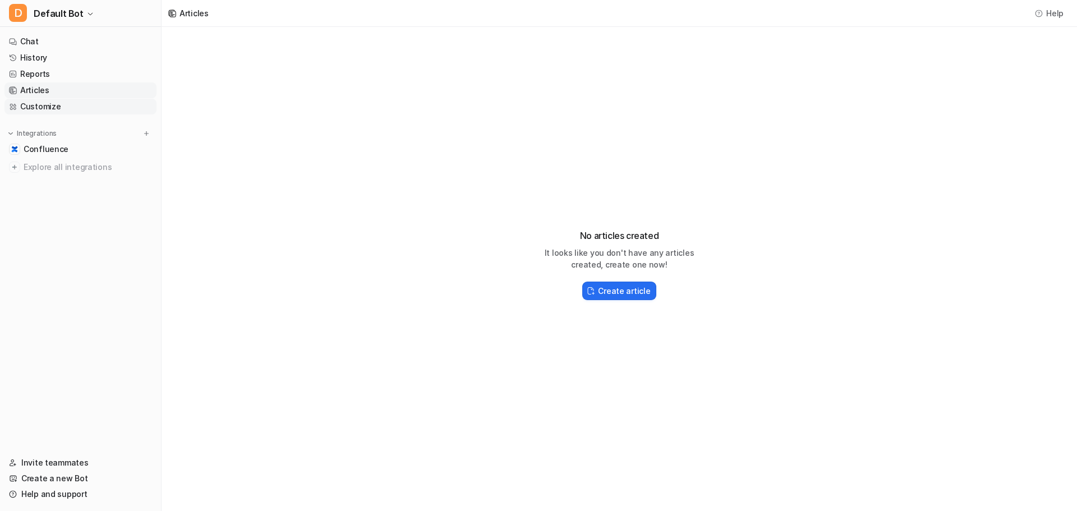
click at [59, 104] on link "Customize" at bounding box center [80, 107] width 152 height 16
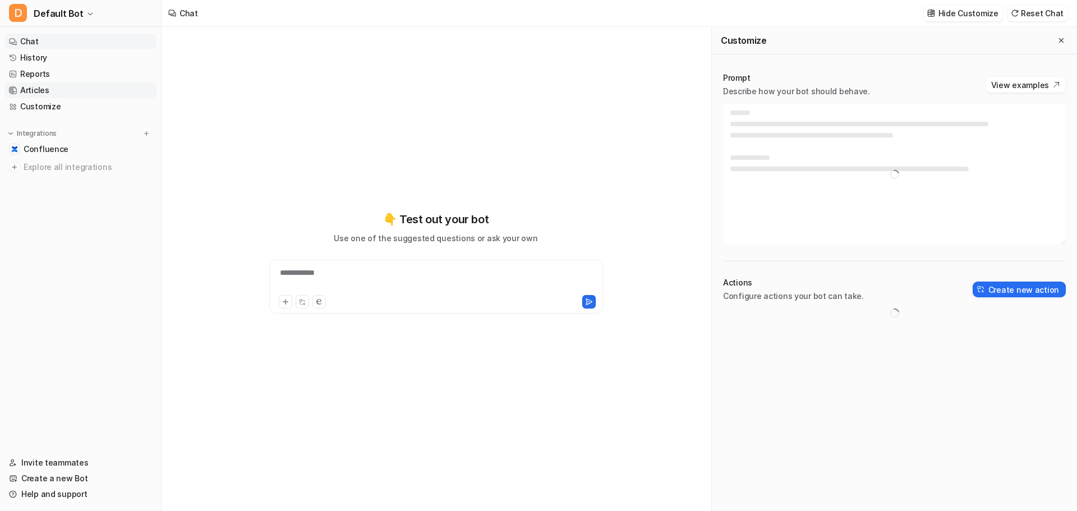
type textarea "**********"
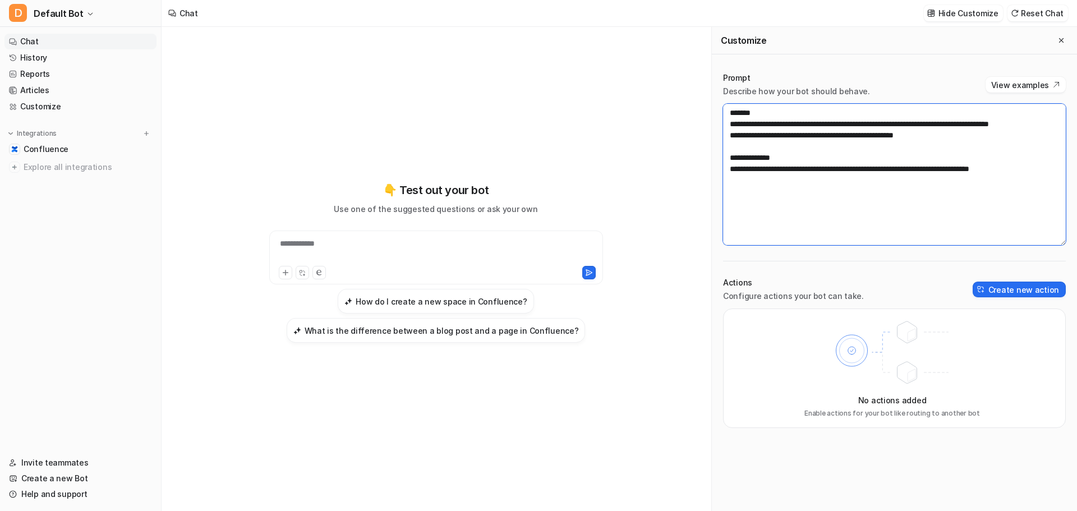
click at [818, 180] on textarea "**********" at bounding box center [894, 174] width 343 height 141
click at [1063, 33] on div "Customize" at bounding box center [894, 40] width 365 height 27
click at [1062, 37] on icon "Close flyout" at bounding box center [1061, 40] width 8 height 8
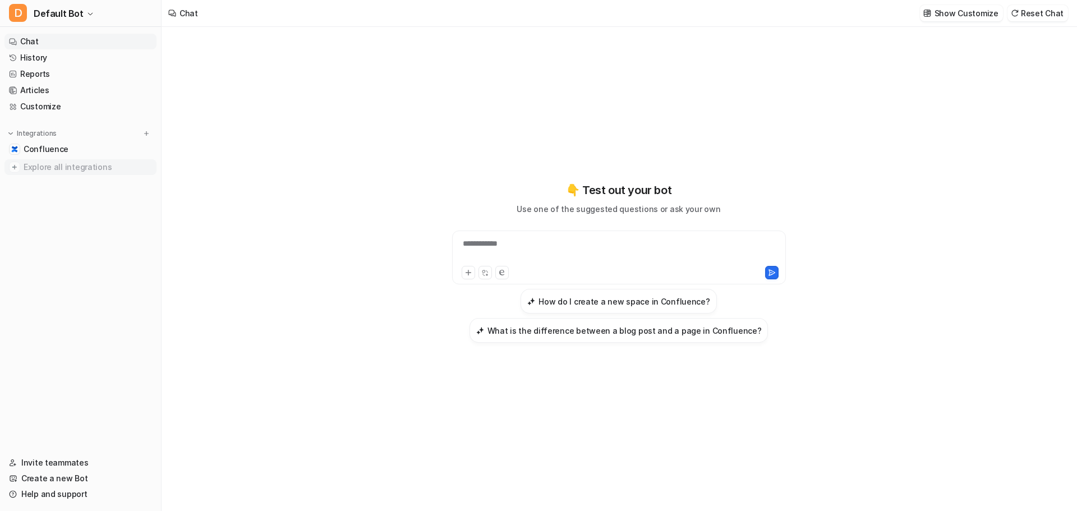
click at [54, 158] on span "Explore all integrations" at bounding box center [88, 167] width 128 height 18
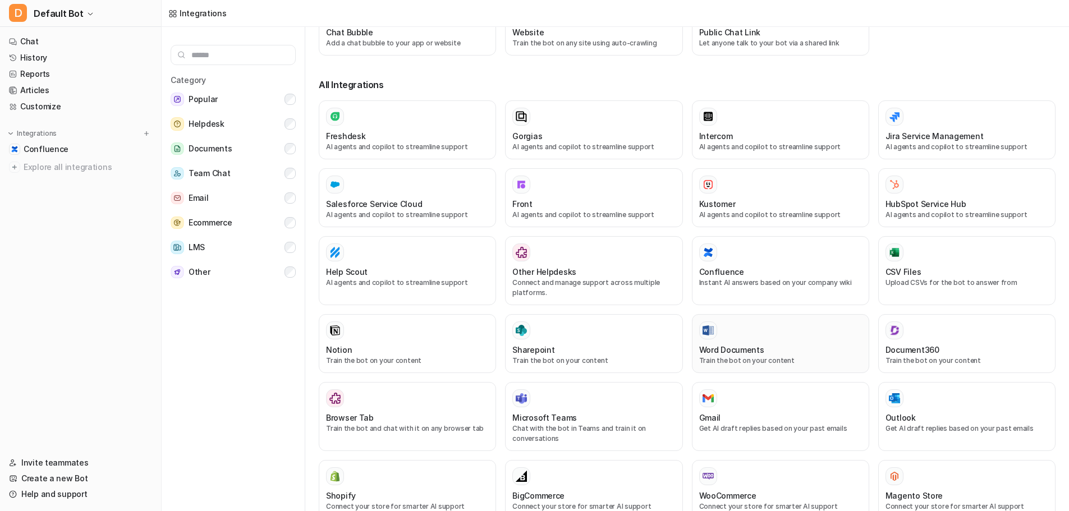
scroll to position [168, 0]
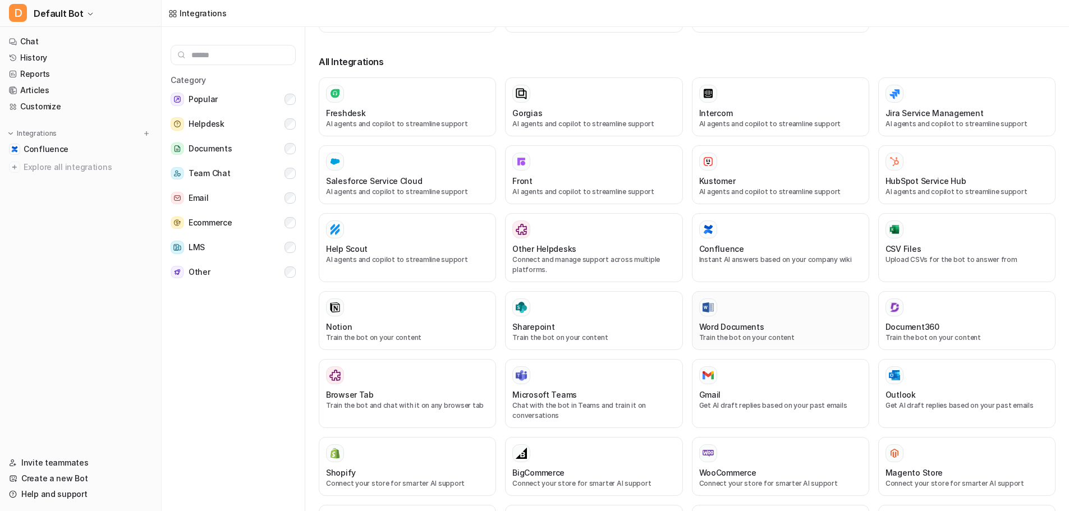
click at [740, 314] on div at bounding box center [780, 307] width 163 height 18
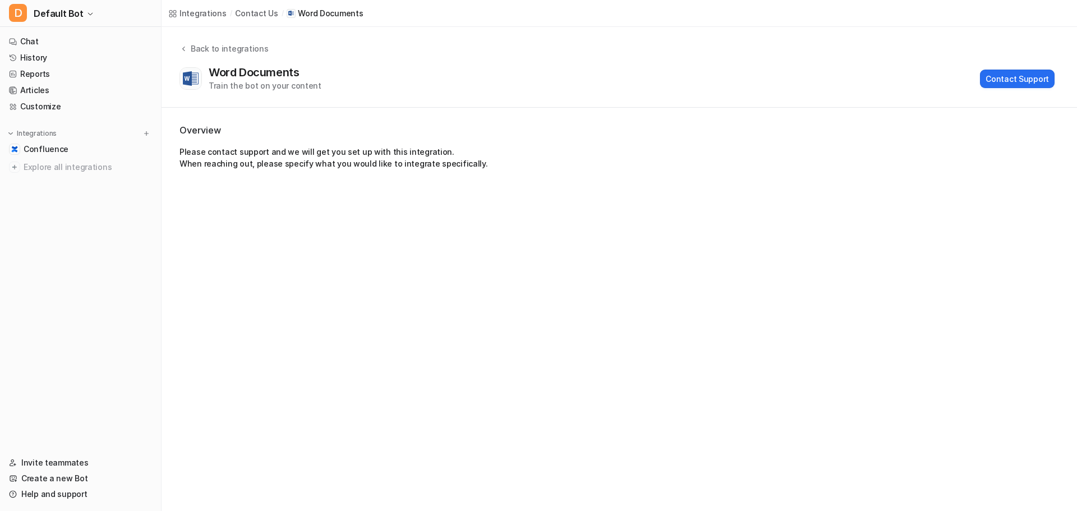
click at [698, 318] on div "Integrations / contact us / Word Documents Back to integrations Word Documents …" at bounding box center [538, 255] width 1077 height 511
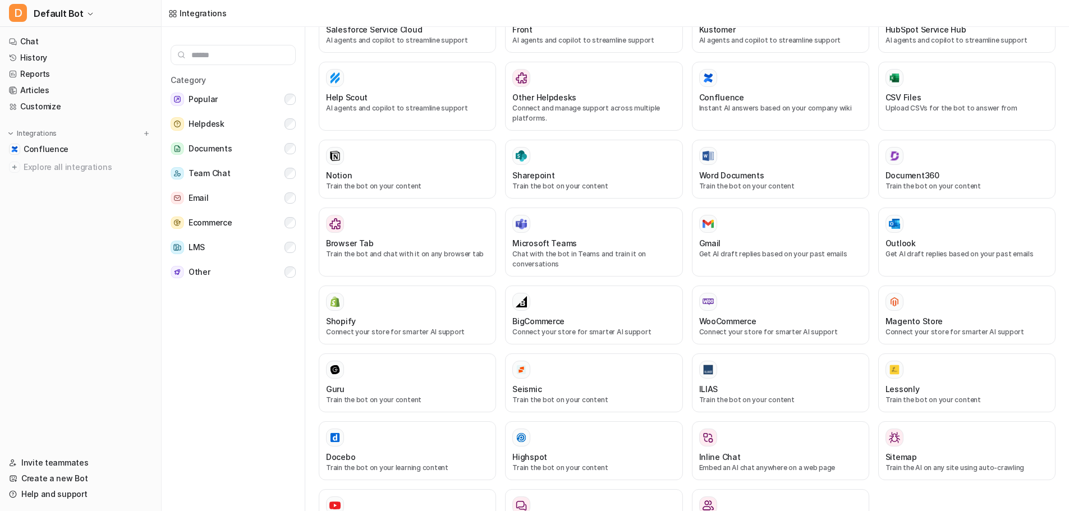
scroll to position [337, 0]
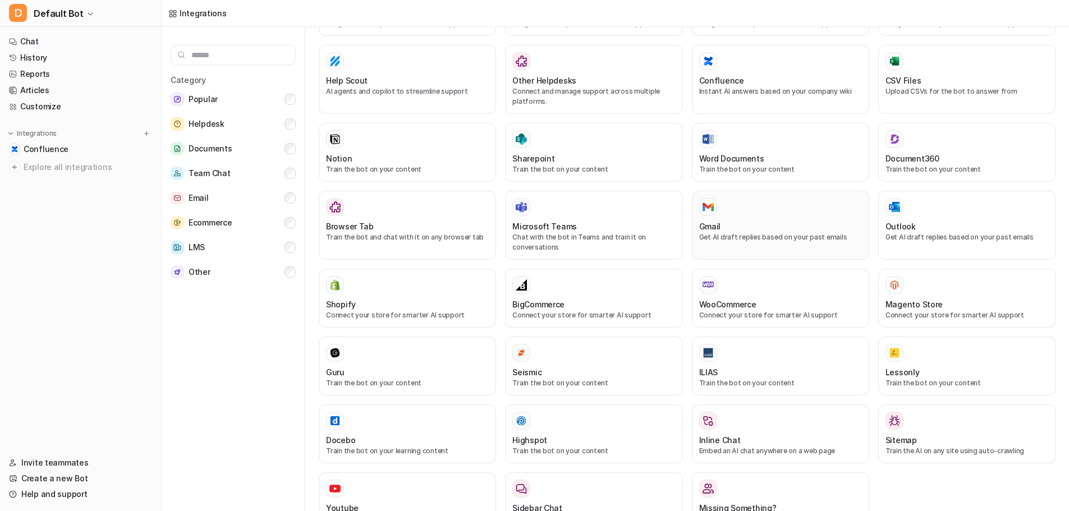
click at [776, 228] on div "Gmail" at bounding box center [780, 226] width 163 height 12
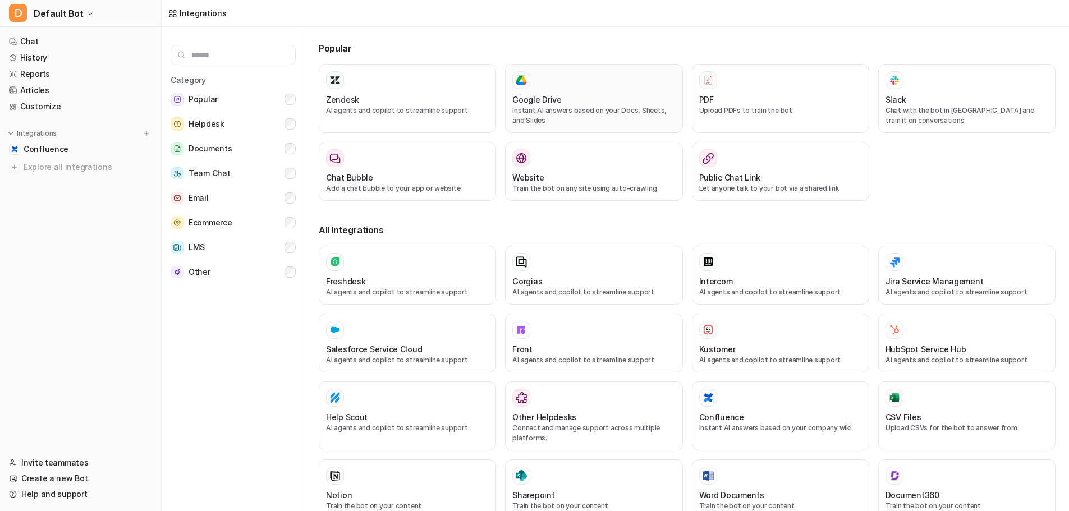
click at [634, 105] on p "Instant AI answers based on your Docs, Sheets, and Slides" at bounding box center [593, 115] width 163 height 20
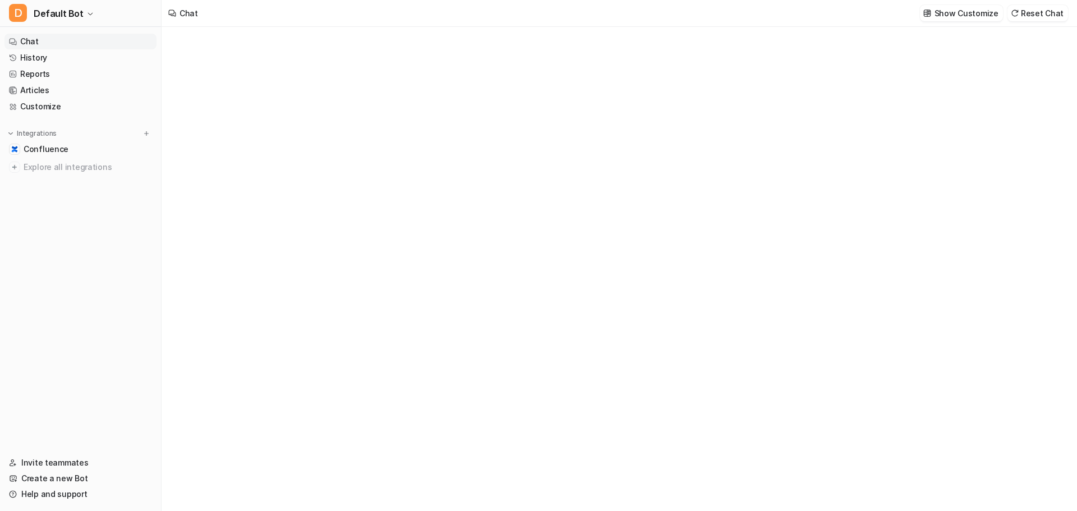
type textarea "**********"
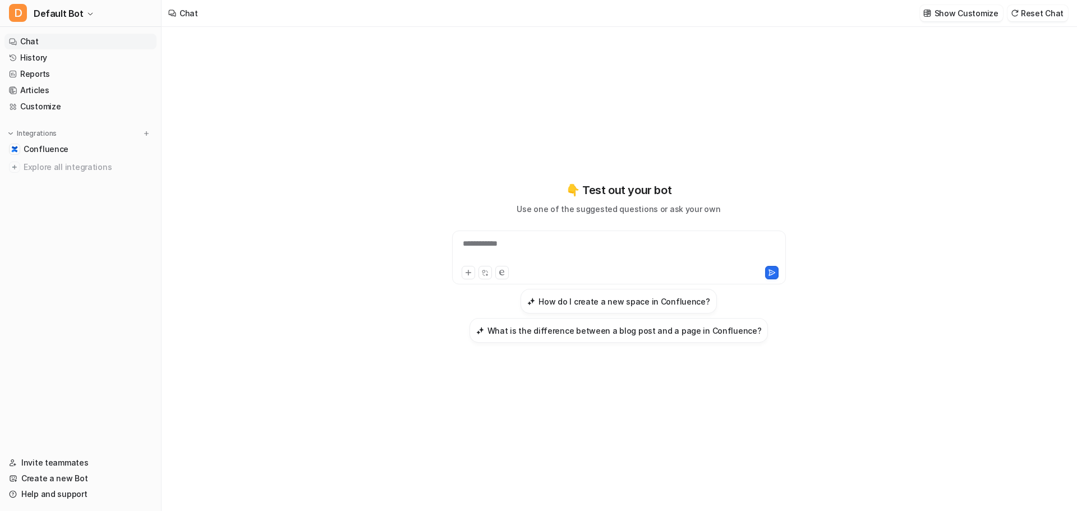
click at [284, 37] on div "**********" at bounding box center [619, 269] width 914 height 484
click at [84, 6] on button "D Default Bot" at bounding box center [80, 13] width 161 height 27
click at [155, 110] on link "Settings" at bounding box center [89, 103] width 155 height 19
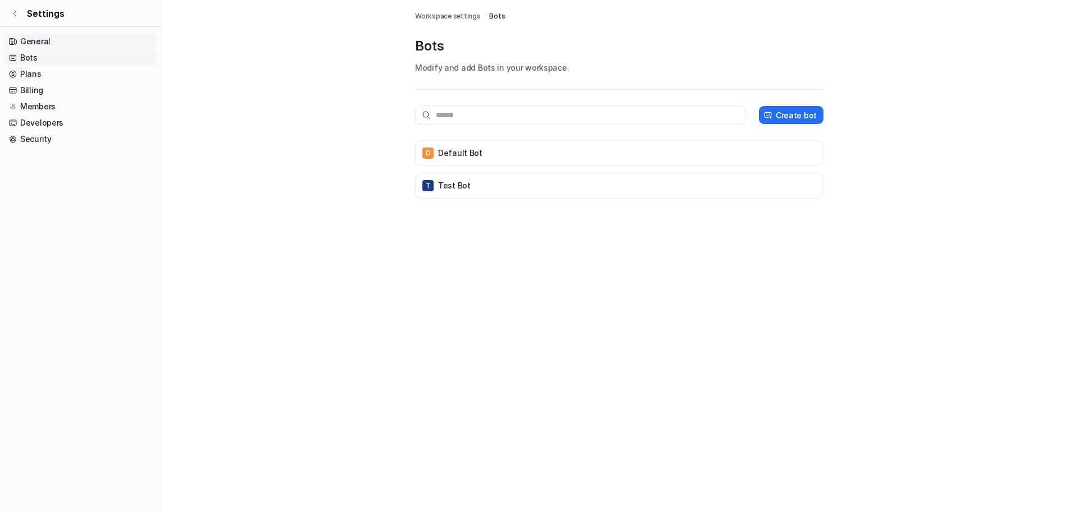
click at [91, 41] on link "General" at bounding box center [80, 42] width 152 height 16
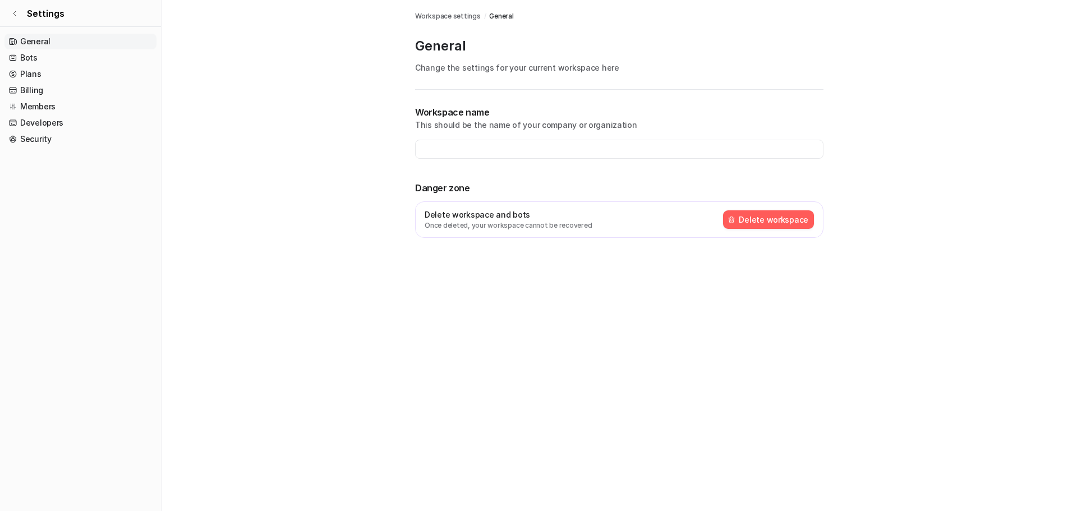
type input "**********"
click at [83, 49] on ul "General Bots Plans Billing Members Developers Security" at bounding box center [80, 90] width 152 height 113
click at [72, 62] on link "Bots" at bounding box center [80, 58] width 152 height 16
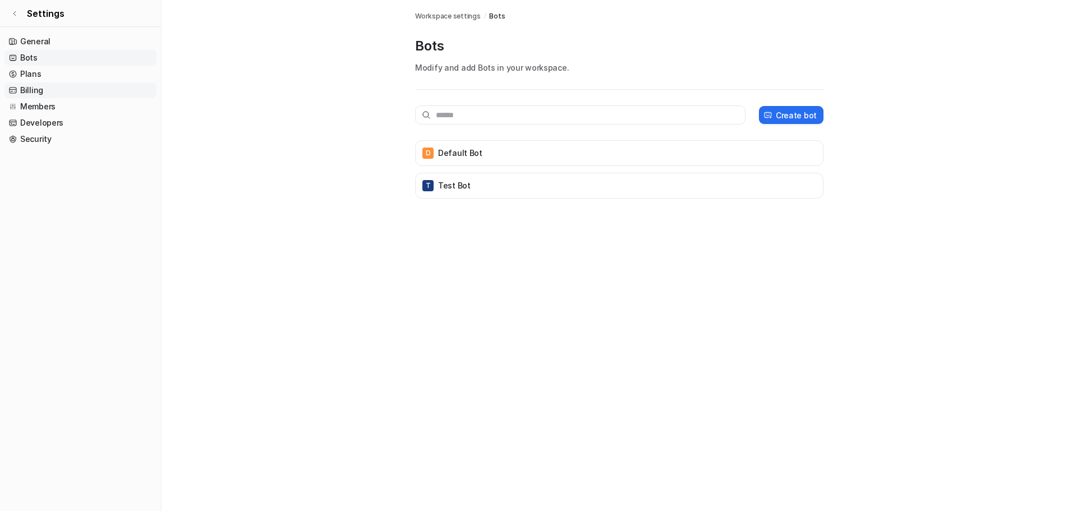
click at [75, 84] on link "Billing" at bounding box center [80, 90] width 152 height 16
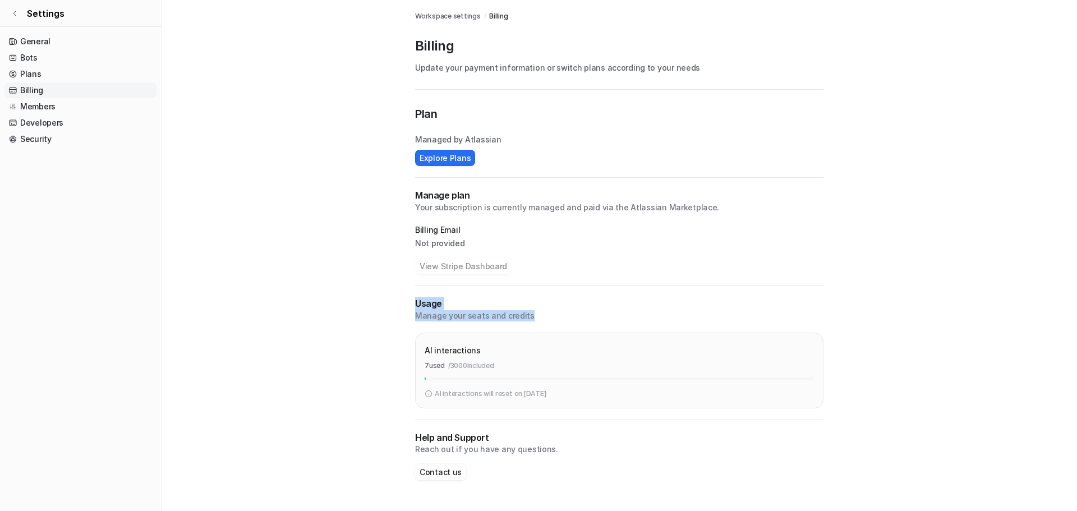
drag, startPoint x: 412, startPoint y: 304, endPoint x: 536, endPoint y: 311, distance: 124.2
click at [536, 311] on div "Workspace settings / Billing Billing Update your payment information or switch …" at bounding box center [619, 251] width 426 height 503
click at [537, 311] on p "Manage your seats and credits" at bounding box center [619, 315] width 408 height 11
drag, startPoint x: 500, startPoint y: 370, endPoint x: 491, endPoint y: 369, distance: 8.5
click at [499, 369] on div "7 used / 3000 included" at bounding box center [619, 366] width 389 height 10
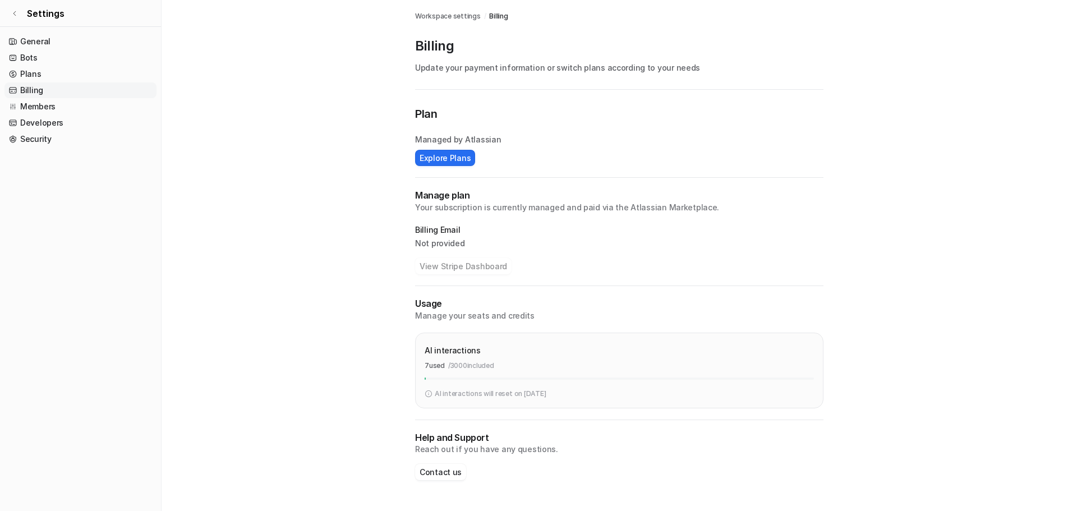
drag, startPoint x: 484, startPoint y: 367, endPoint x: 490, endPoint y: 362, distance: 7.2
click at [487, 363] on p "/ 3000 included" at bounding box center [471, 366] width 46 height 10
drag, startPoint x: 499, startPoint y: 360, endPoint x: 476, endPoint y: 363, distance: 23.2
click at [476, 363] on div "AI interactions 7 used / 3000 included" at bounding box center [619, 356] width 389 height 29
click at [478, 358] on div "AI interactions 7 used / 3000 included" at bounding box center [619, 356] width 389 height 29
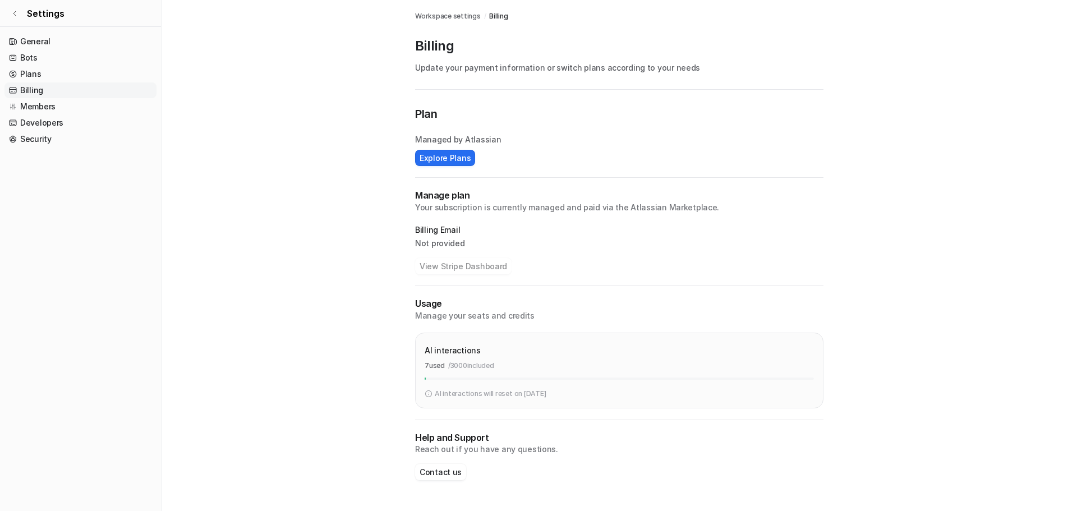
drag, startPoint x: 451, startPoint y: 363, endPoint x: 498, endPoint y: 362, distance: 46.6
click at [494, 362] on p "/ 3000 included" at bounding box center [471, 366] width 46 height 10
click at [461, 369] on p "/ 3000 included" at bounding box center [471, 366] width 46 height 10
drag, startPoint x: 500, startPoint y: 140, endPoint x: 413, endPoint y: 146, distance: 86.6
click at [413, 146] on div "Workspace settings / Billing Billing Update your payment information or switch …" at bounding box center [619, 251] width 426 height 503
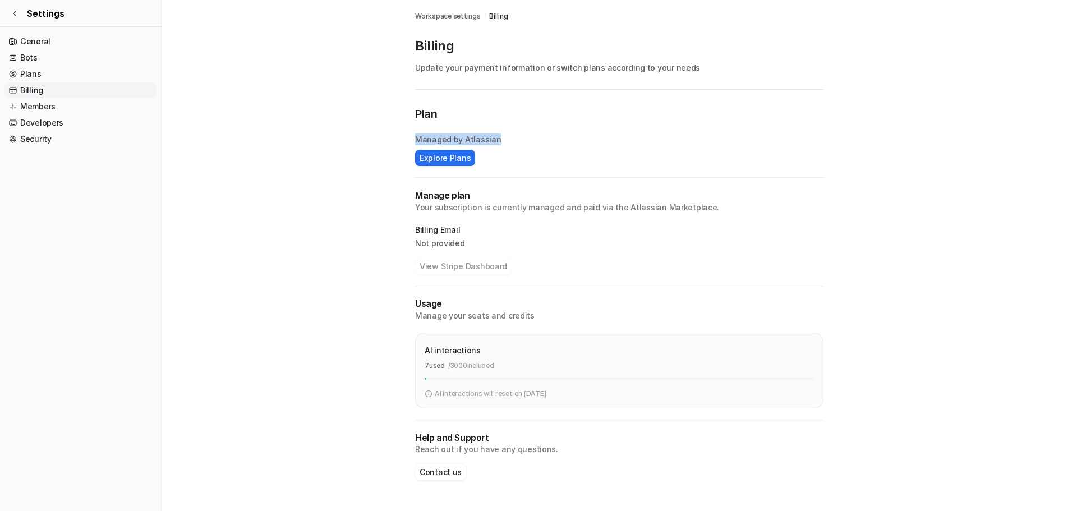
click at [529, 169] on div "Plan Managed by Atlassian Explore Plans Manage plan Your subscription is curren…" at bounding box center [619, 303] width 408 height 397
click at [503, 210] on p "Your subscription is currently managed and paid via the Atlassian Marketplace." at bounding box center [619, 207] width 408 height 11
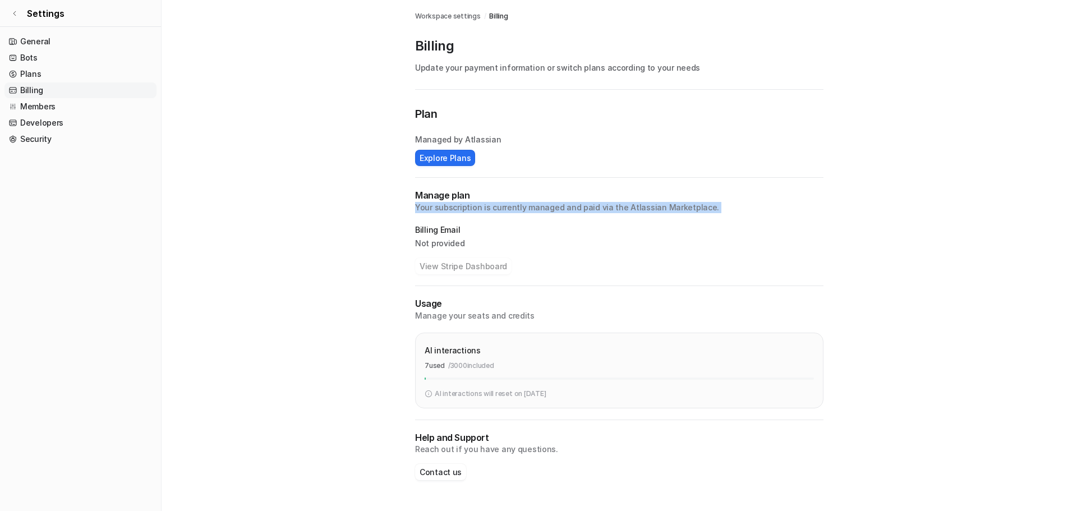
click at [503, 210] on p "Your subscription is currently managed and paid via the Atlassian Marketplace." at bounding box center [619, 207] width 408 height 11
click at [273, 203] on main "Workspace settings / Billing Billing Update your payment information or switch …" at bounding box center [620, 251] width 916 height 503
click at [22, 12] on link "Settings" at bounding box center [80, 13] width 161 height 27
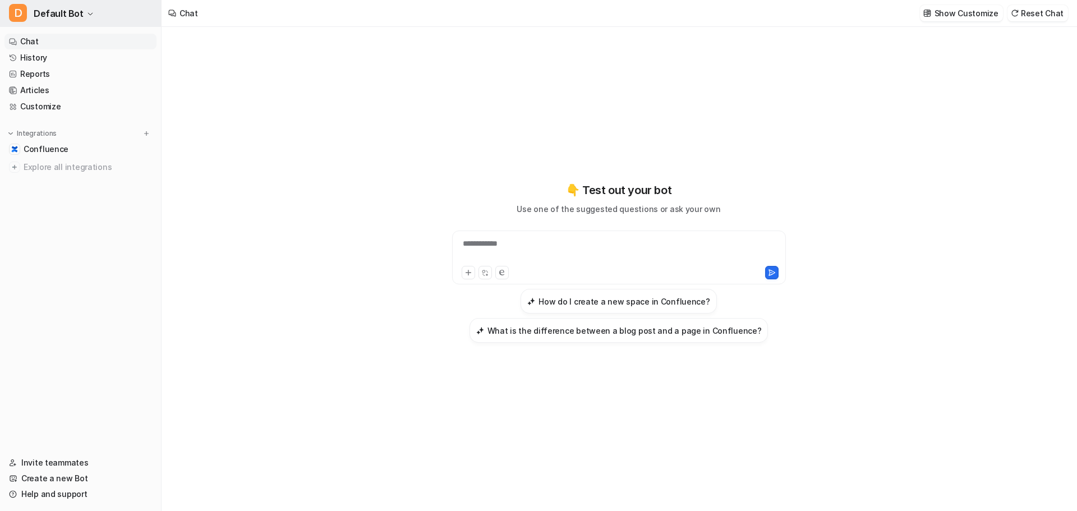
click at [87, 11] on icon "button" at bounding box center [90, 14] width 7 height 7
drag, startPoint x: 49, startPoint y: 232, endPoint x: 35, endPoint y: 163, distance: 70.4
click at [48, 229] on div "D Default Bot D Default Bot T Test Bot Create a new bot Settings Sign out Chat …" at bounding box center [81, 255] width 162 height 511
click at [66, 64] on link "History" at bounding box center [80, 58] width 152 height 16
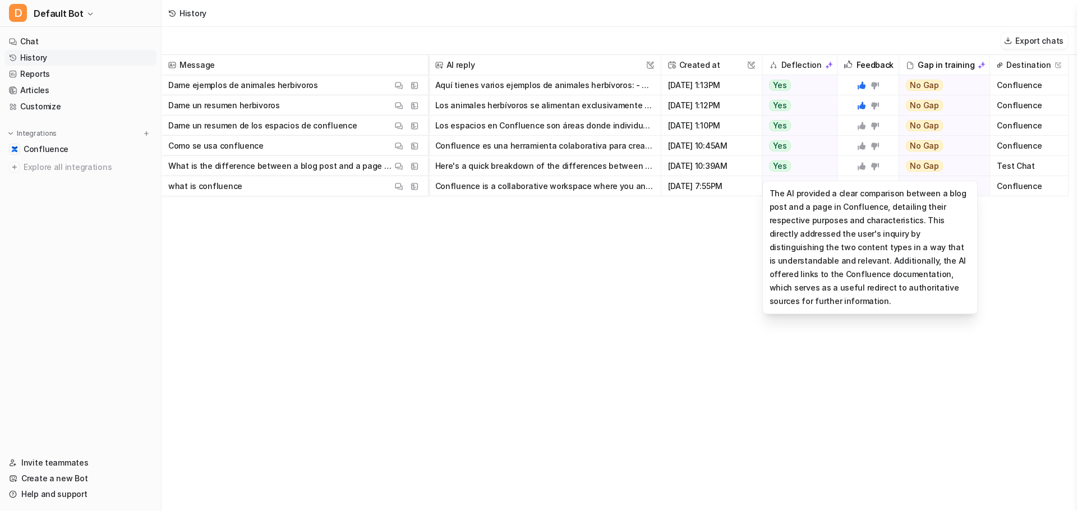
drag, startPoint x: 452, startPoint y: 164, endPoint x: 775, endPoint y: 175, distance: 323.3
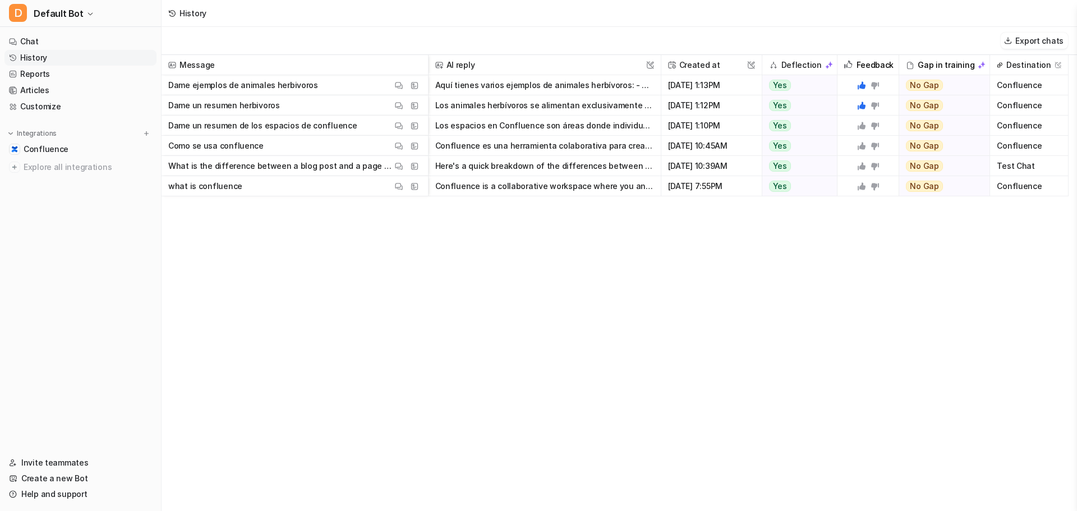
click at [673, 324] on div "Message AI reply This field cannot be modified Created at This field cannot be …" at bounding box center [620, 282] width 916 height 455
click at [395, 86] on img at bounding box center [399, 85] width 8 height 8
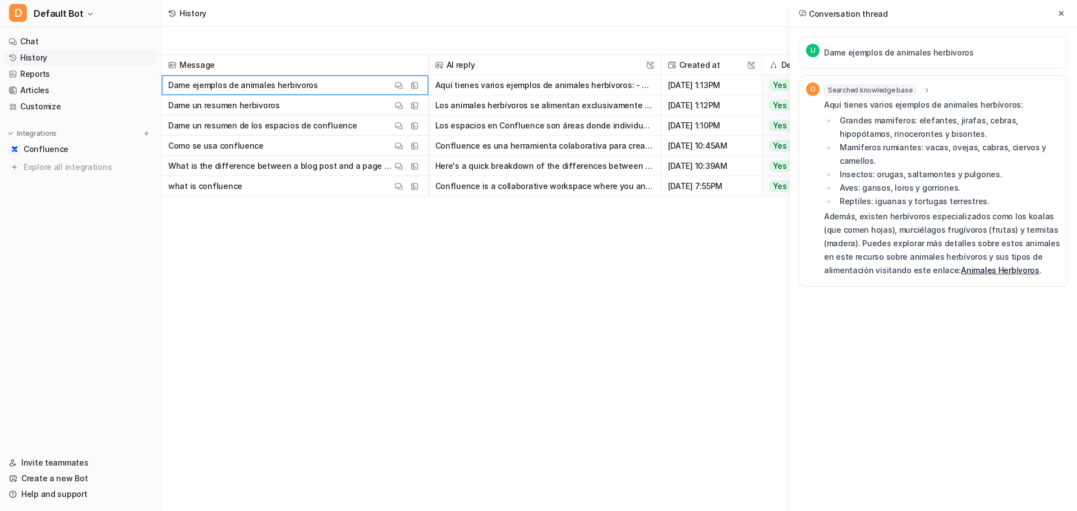
drag, startPoint x: 848, startPoint y: 47, endPoint x: 817, endPoint y: 49, distance: 30.4
click at [846, 47] on p "Dame ejemplos de animales herbivoros" at bounding box center [899, 52] width 150 height 13
click at [807, 49] on span "U" at bounding box center [812, 50] width 13 height 13
click at [62, 4] on button "D Default Bot" at bounding box center [80, 13] width 161 height 27
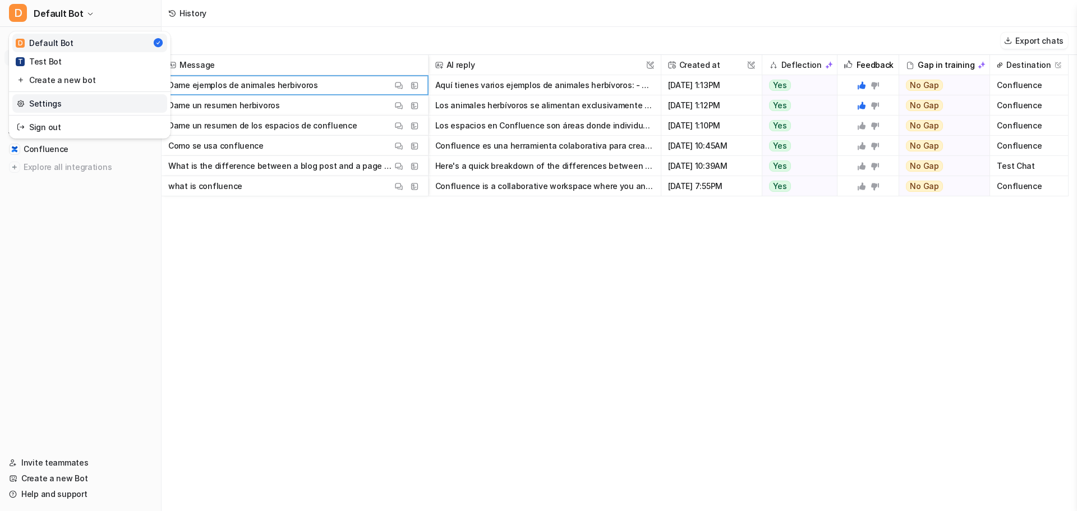
click at [62, 99] on link "Settings" at bounding box center [89, 103] width 155 height 19
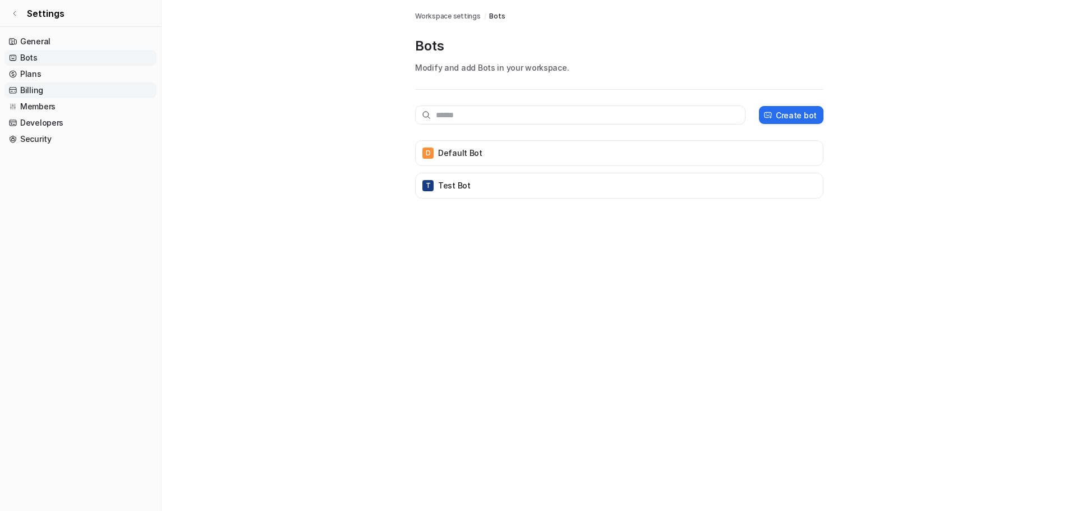
click at [52, 85] on link "Billing" at bounding box center [80, 90] width 152 height 16
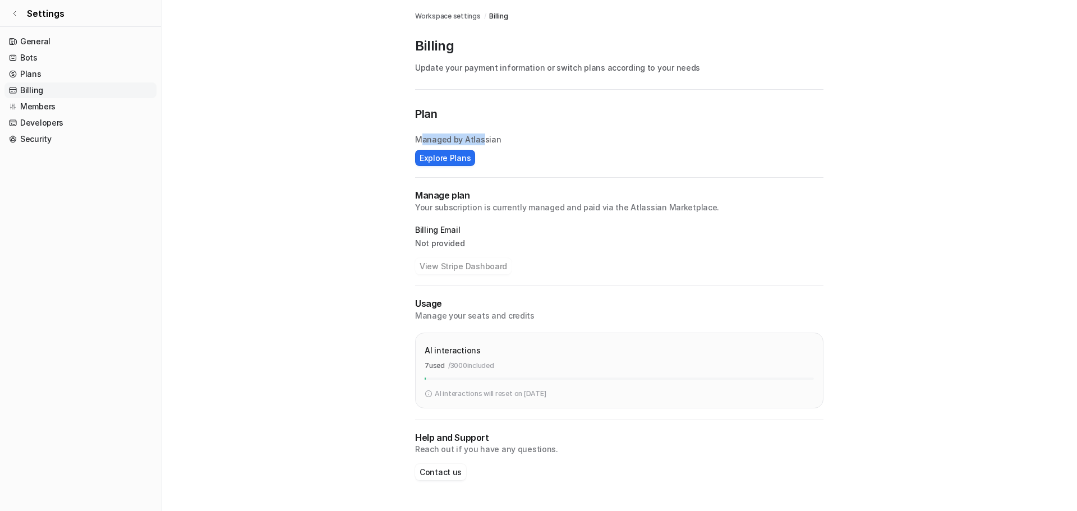
drag, startPoint x: 421, startPoint y: 143, endPoint x: 479, endPoint y: 139, distance: 58.0
click at [479, 139] on p "Managed by Atlassian" at bounding box center [619, 140] width 408 height 12
click at [514, 139] on p "Managed by Atlassian" at bounding box center [619, 140] width 408 height 12
drag, startPoint x: 513, startPoint y: 139, endPoint x: 428, endPoint y: 145, distance: 85.5
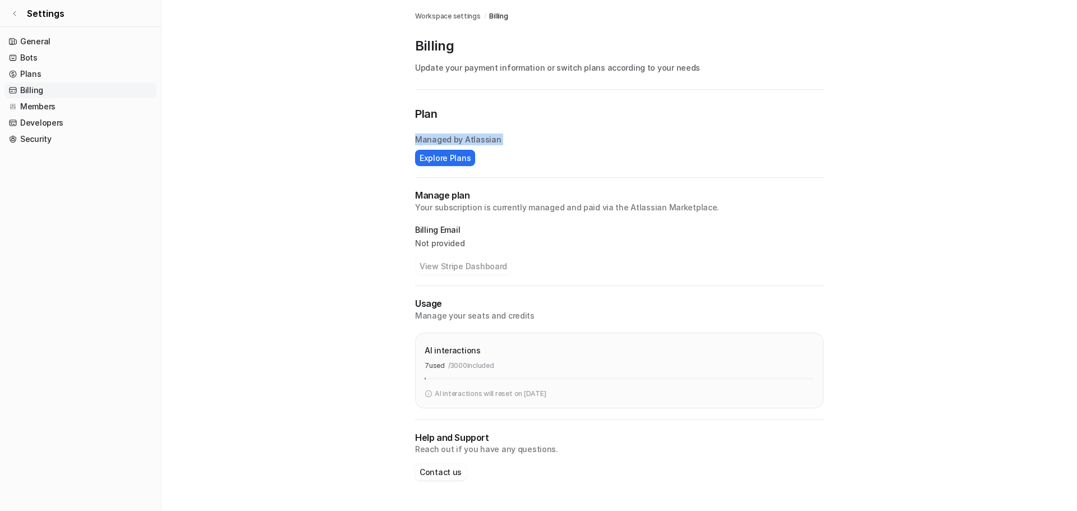
click at [428, 145] on p "Managed by Atlassian" at bounding box center [619, 140] width 408 height 12
click at [453, 346] on p "AI interactions" at bounding box center [453, 350] width 56 height 12
drag, startPoint x: 430, startPoint y: 368, endPoint x: 514, endPoint y: 371, distance: 84.2
click at [514, 371] on div "AI interactions 7 used / 3000 included AI interactions will reset on Sep 1, 2025" at bounding box center [619, 371] width 408 height 76
click at [514, 371] on div "AI interactions 7 used / 3000 included" at bounding box center [619, 361] width 389 height 38
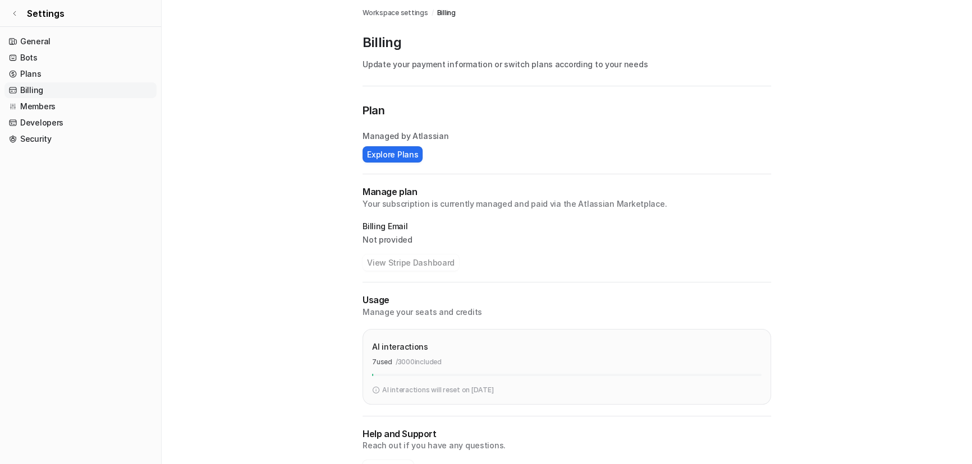
scroll to position [38, 0]
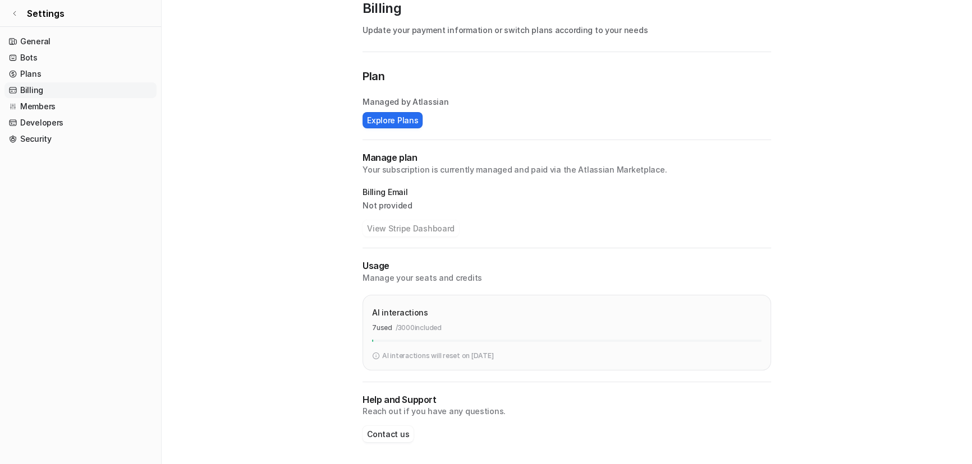
drag, startPoint x: 470, startPoint y: 333, endPoint x: 366, endPoint y: 311, distance: 106.1
click at [366, 311] on div "AI interactions 7 used / 3000 included AI interactions will reset on Sep 1, 2025" at bounding box center [566, 333] width 408 height 76
click at [454, 370] on div "Plan Managed by Atlassian Explore Plans Manage plan Your subscription is curren…" at bounding box center [566, 266] width 408 height 397
click at [375, 112] on button "Explore Plans" at bounding box center [392, 120] width 60 height 16
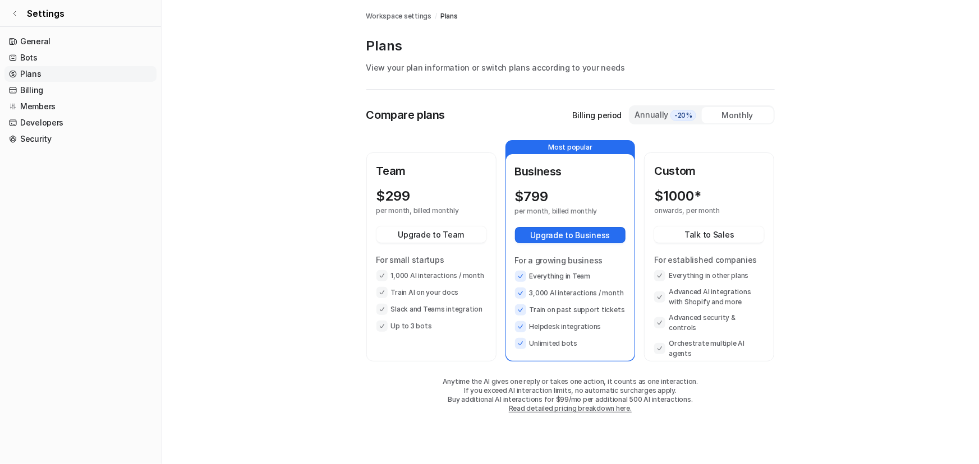
click at [473, 204] on div "$ 299 per month, billed monthly" at bounding box center [431, 201] width 110 height 27
click at [84, 95] on link "Billing" at bounding box center [80, 90] width 152 height 16
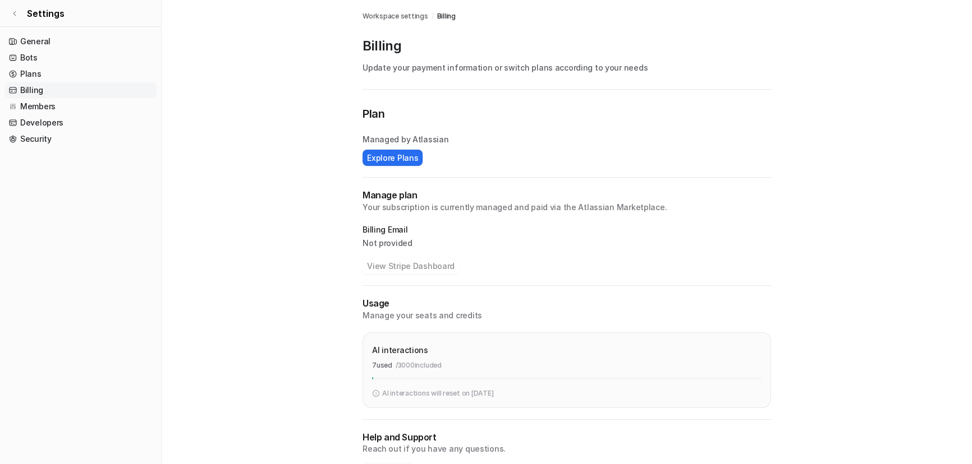
click at [84, 95] on link "Billing" at bounding box center [80, 90] width 152 height 16
click at [80, 100] on link "Members" at bounding box center [80, 107] width 152 height 16
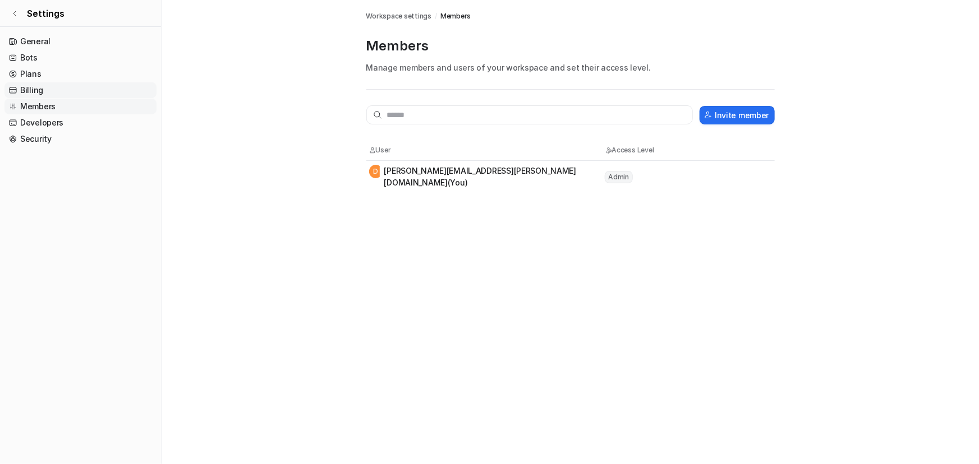
click at [83, 95] on link "Billing" at bounding box center [80, 90] width 152 height 16
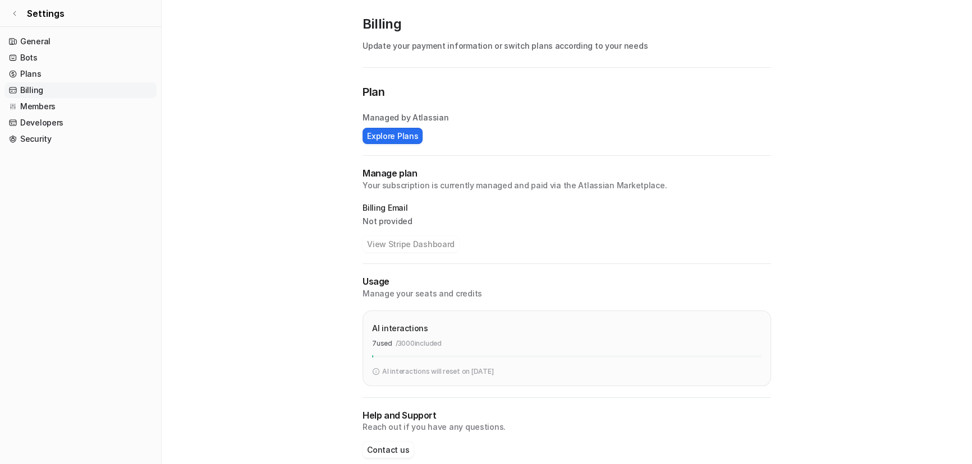
scroll to position [38, 0]
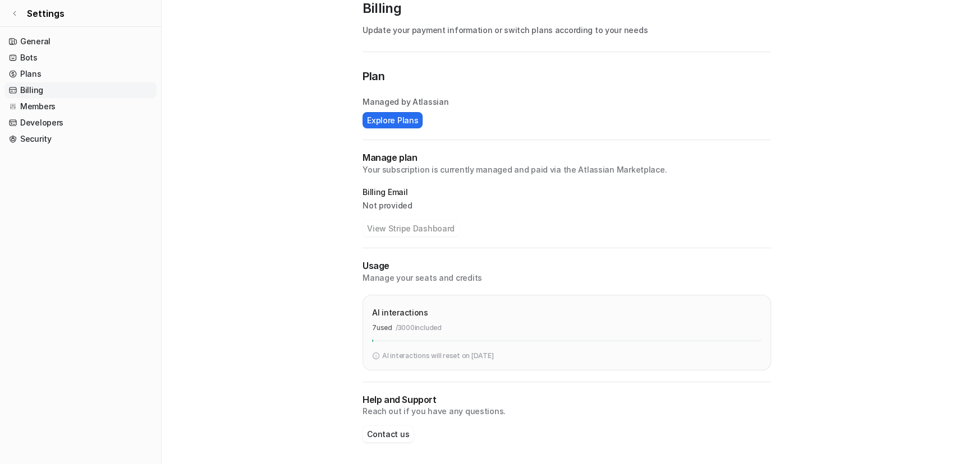
drag, startPoint x: 372, startPoint y: 313, endPoint x: 508, endPoint y: 352, distance: 140.6
click at [508, 352] on div "AI interactions 7 used / 3000 included AI interactions will reset on Sep 1, 2025" at bounding box center [566, 333] width 389 height 57
click at [335, 313] on main "Workspace settings / Billing Billing Update your payment information or switch …" at bounding box center [567, 213] width 810 height 503
click at [383, 305] on div "AI interactions" at bounding box center [566, 313] width 389 height 16
click at [375, 319] on div "AI interactions" at bounding box center [566, 313] width 389 height 16
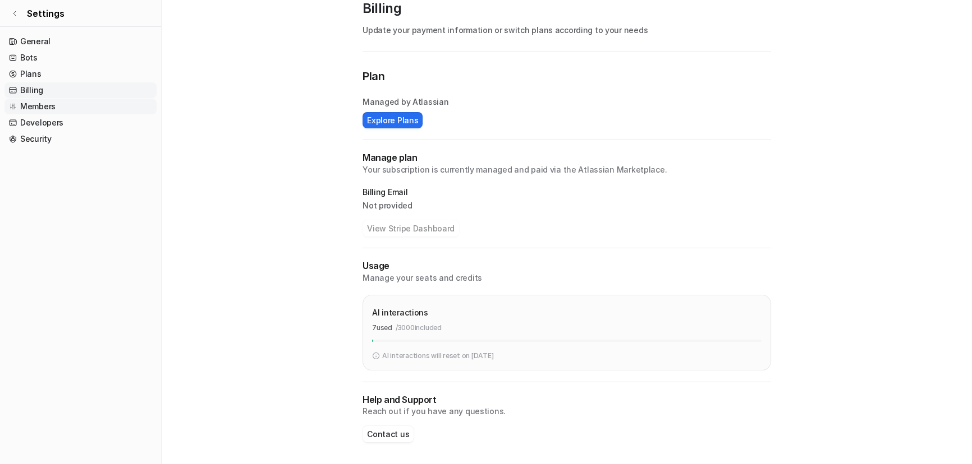
click at [26, 110] on link "Members" at bounding box center [80, 107] width 152 height 16
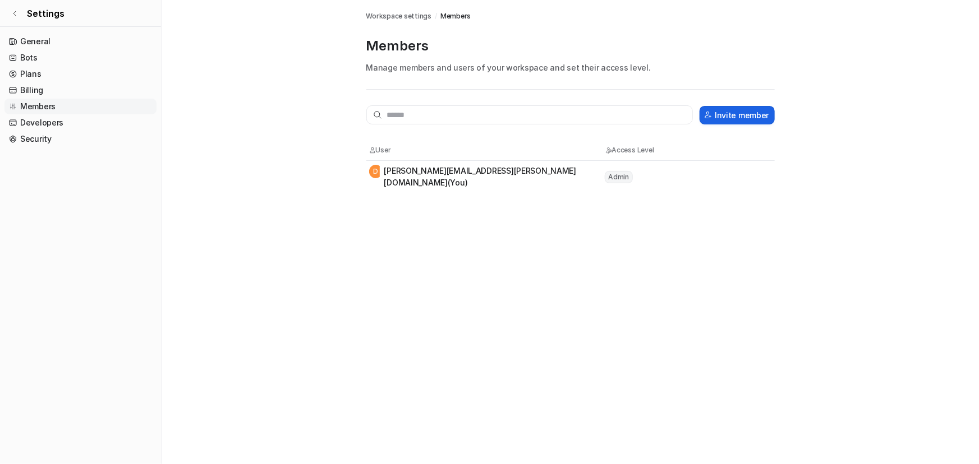
click at [763, 114] on button "Invite member" at bounding box center [737, 115] width 75 height 19
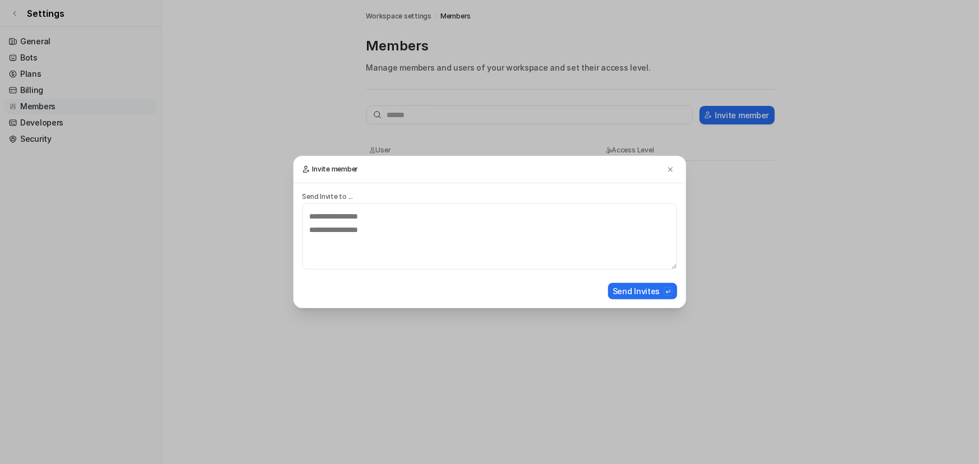
click at [669, 159] on h3 "Invite member" at bounding box center [489, 169] width 393 height 27
click at [669, 162] on h3 "Invite member" at bounding box center [489, 169] width 393 height 27
click at [669, 165] on img at bounding box center [670, 169] width 8 height 8
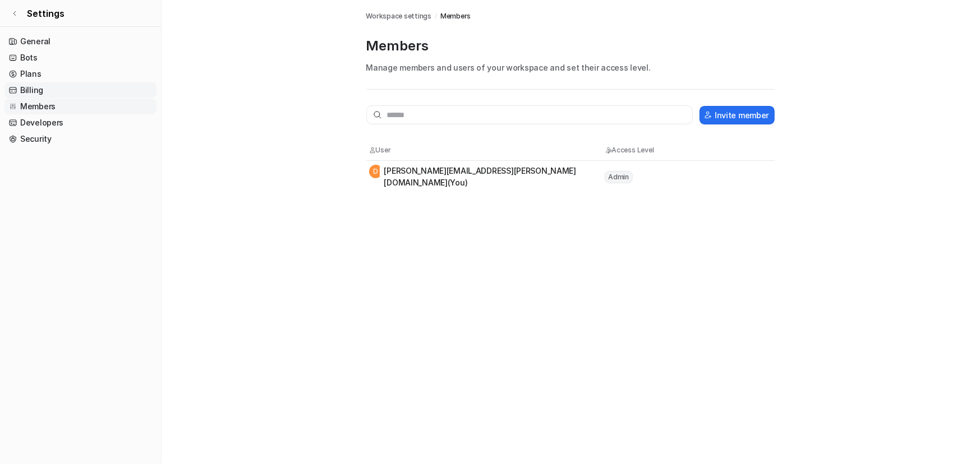
click at [28, 98] on link "Billing" at bounding box center [80, 90] width 152 height 16
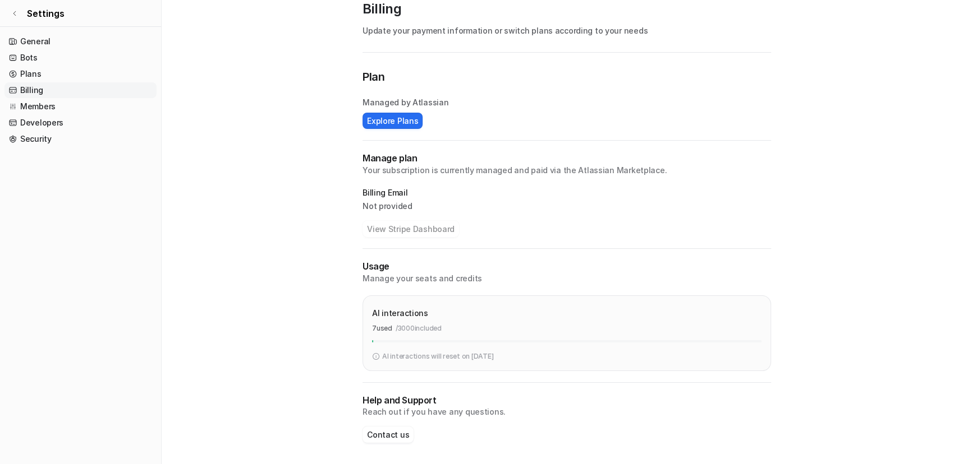
scroll to position [38, 0]
click at [379, 431] on button "Contact us" at bounding box center [387, 434] width 51 height 16
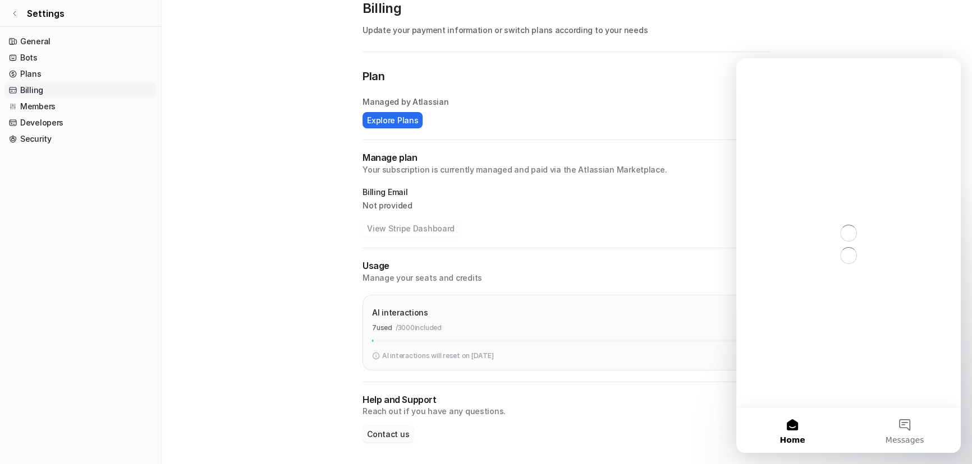
scroll to position [0, 0]
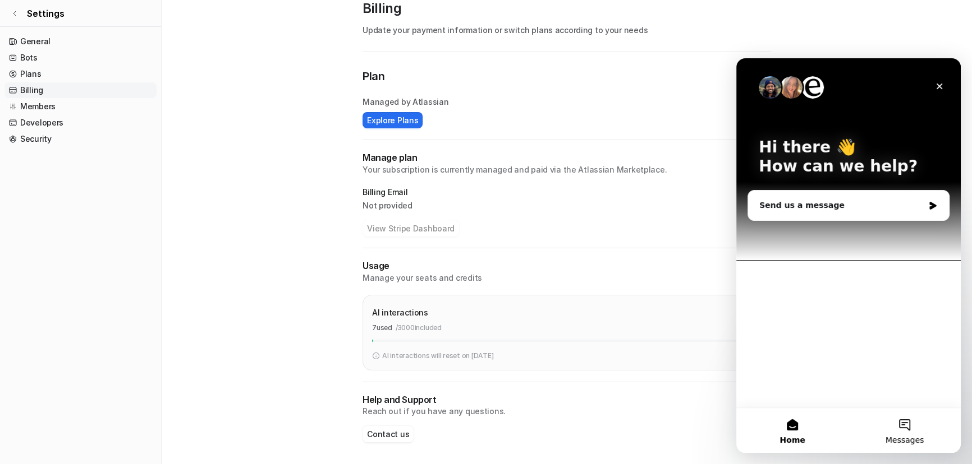
click at [912, 438] on span "Messages" at bounding box center [904, 440] width 39 height 8
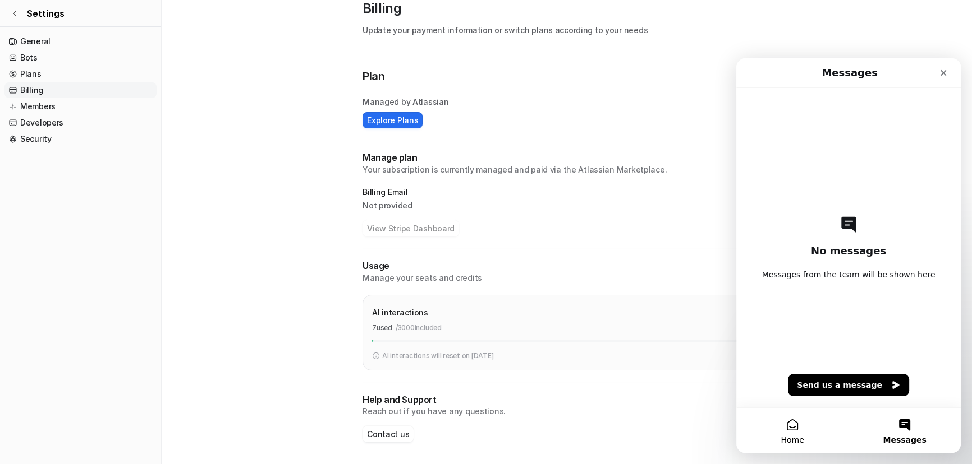
click at [819, 441] on button "Home" at bounding box center [792, 430] width 112 height 45
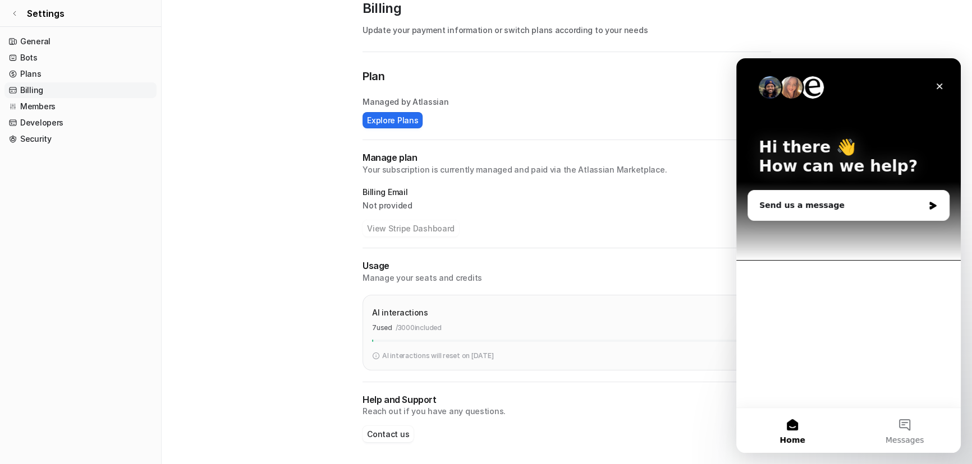
click at [812, 88] on img "Intercom messenger" at bounding box center [812, 87] width 22 height 22
click at [418, 333] on div "AI interactions 7 used / 3000 included" at bounding box center [566, 324] width 389 height 38
click at [417, 333] on div "AI interactions 7 used / 3000 included" at bounding box center [566, 324] width 389 height 38
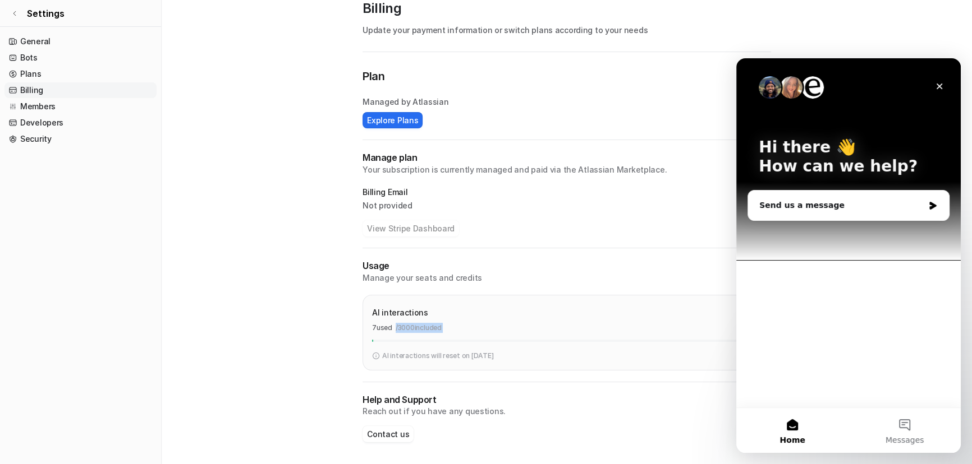
click at [417, 333] on div "AI interactions 7 used / 3000 included" at bounding box center [566, 324] width 389 height 38
click at [102, 81] on ul "General Bots Plans Billing Members Developers Security" at bounding box center [80, 90] width 152 height 113
click at [95, 71] on link "Plans" at bounding box center [80, 74] width 152 height 16
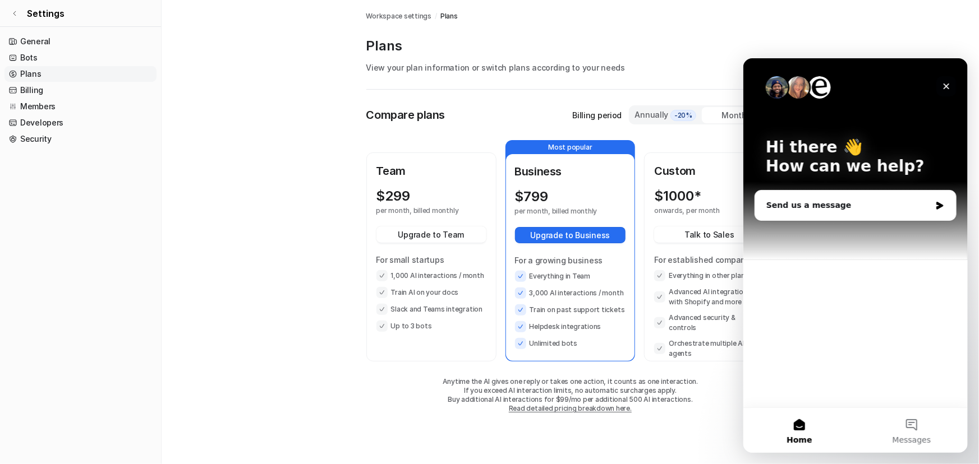
click at [942, 86] on icon "Close" at bounding box center [945, 85] width 9 height 9
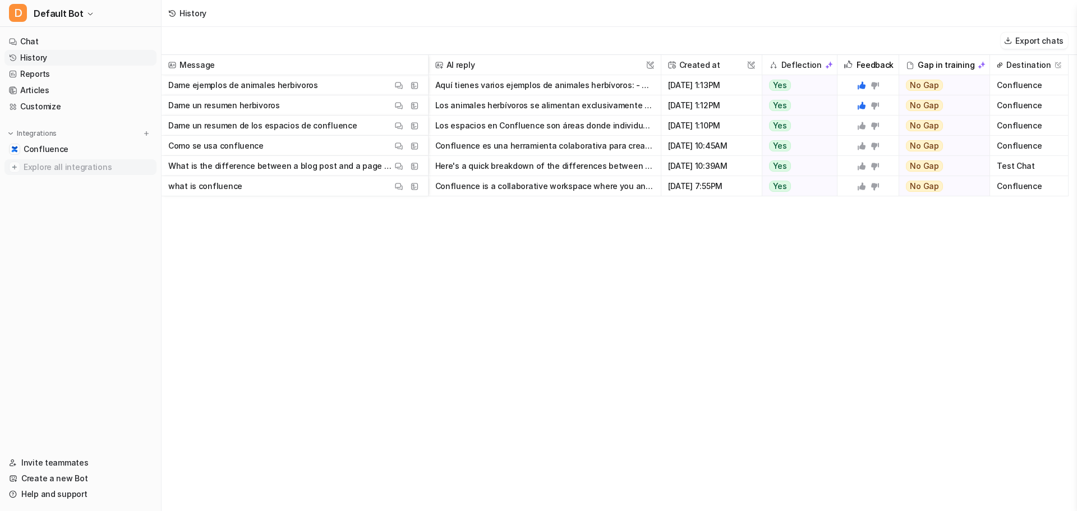
click at [60, 162] on span "Explore all integrations" at bounding box center [88, 167] width 128 height 18
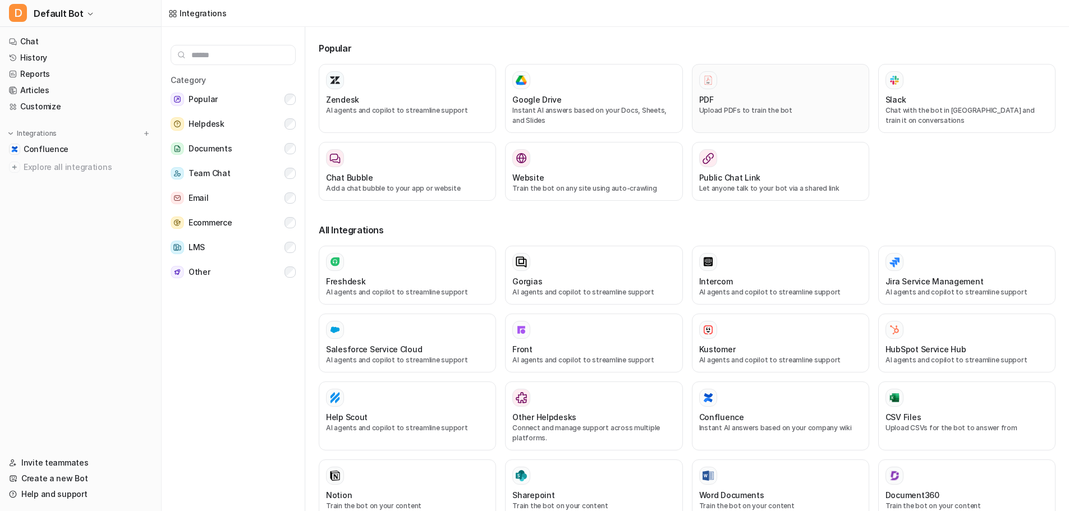
click at [717, 112] on p "Upload PDFs to train the bot" at bounding box center [780, 110] width 163 height 10
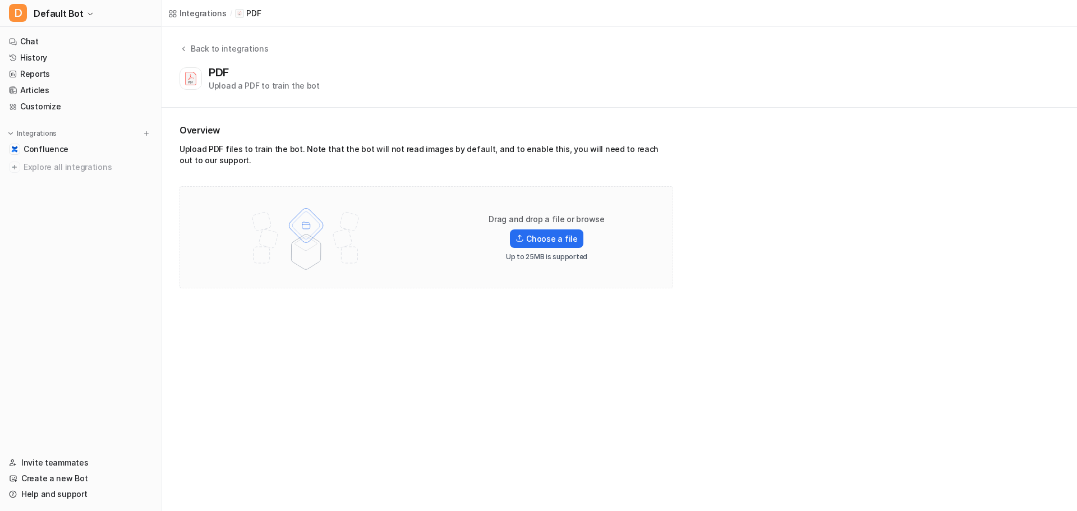
click at [233, 108] on div "Overview Upload PDF files to train the bot. Note that the bot will not read ima…" at bounding box center [620, 206] width 916 height 196
click at [458, 194] on div "Drag and drop a file or browse Choose a file Up to 25MB is supported" at bounding box center [427, 237] width 494 height 102
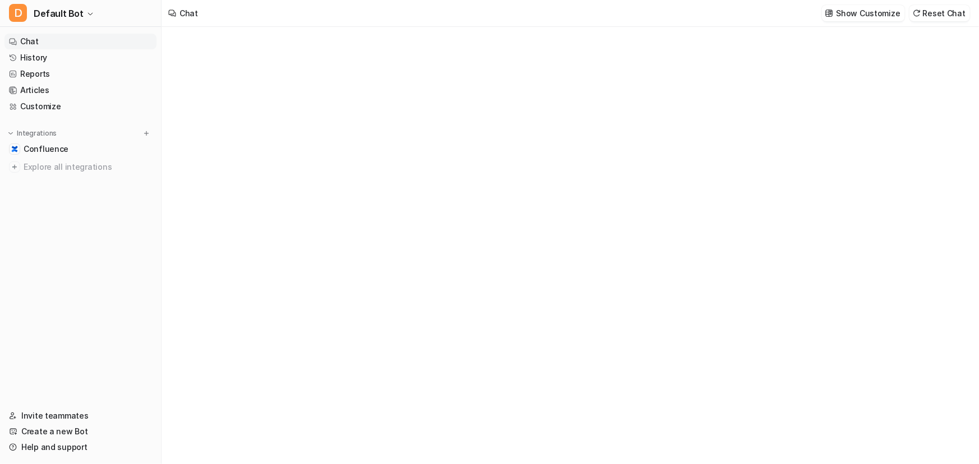
type textarea "**********"
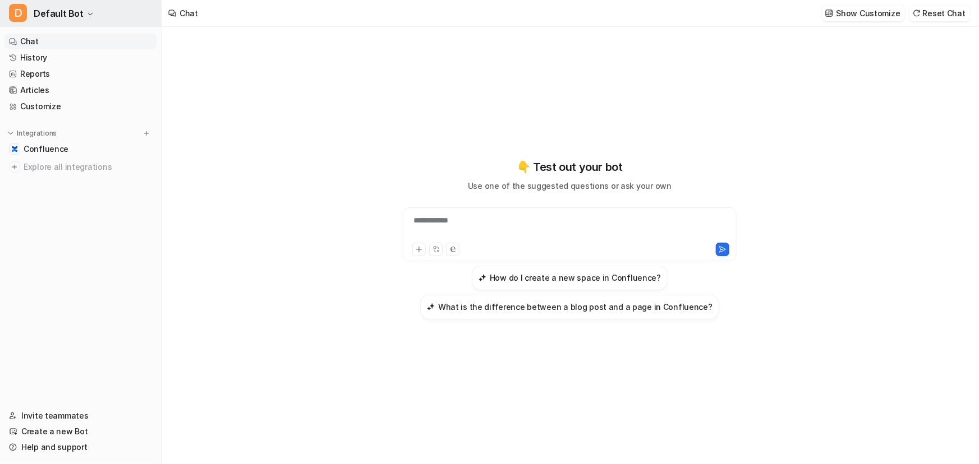
click at [77, 18] on span "Default Bot" at bounding box center [59, 14] width 50 height 16
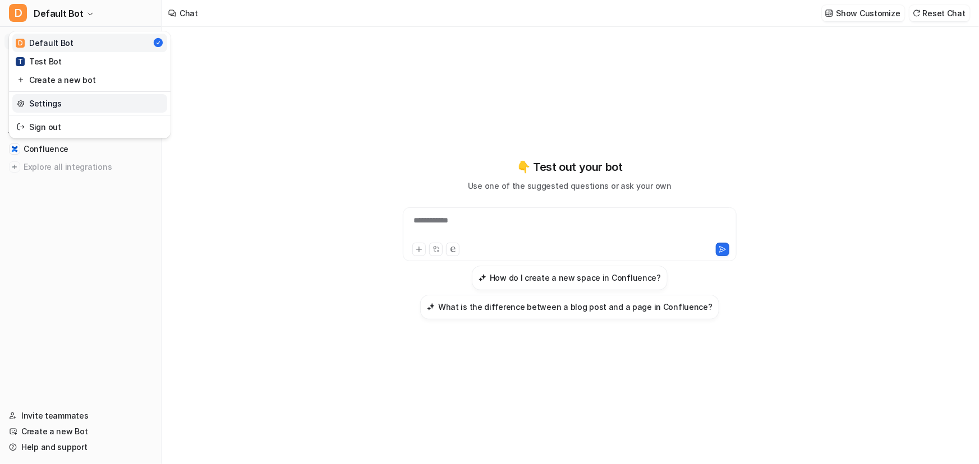
click at [82, 102] on link "Settings" at bounding box center [89, 103] width 155 height 19
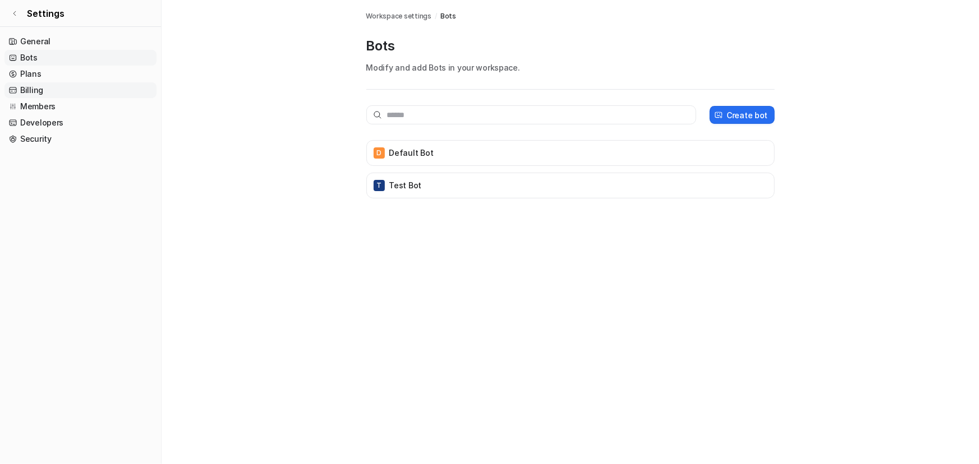
click at [65, 92] on link "Billing" at bounding box center [80, 90] width 152 height 16
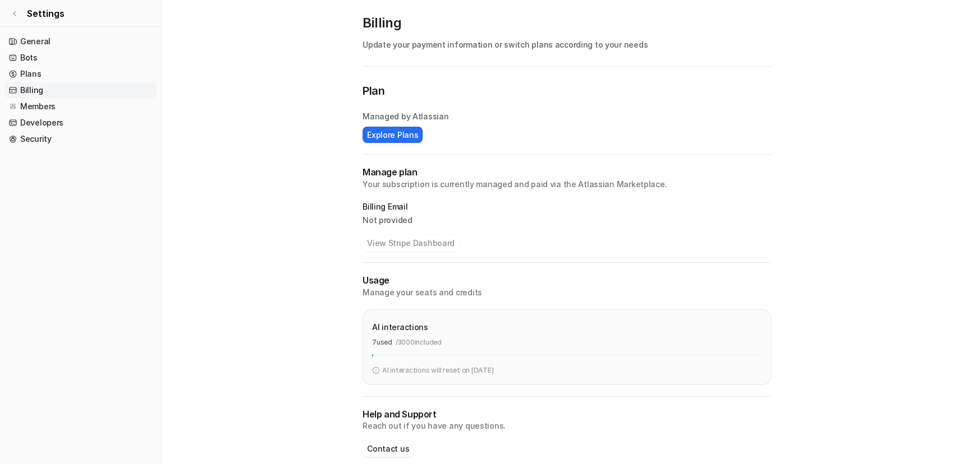
scroll to position [38, 0]
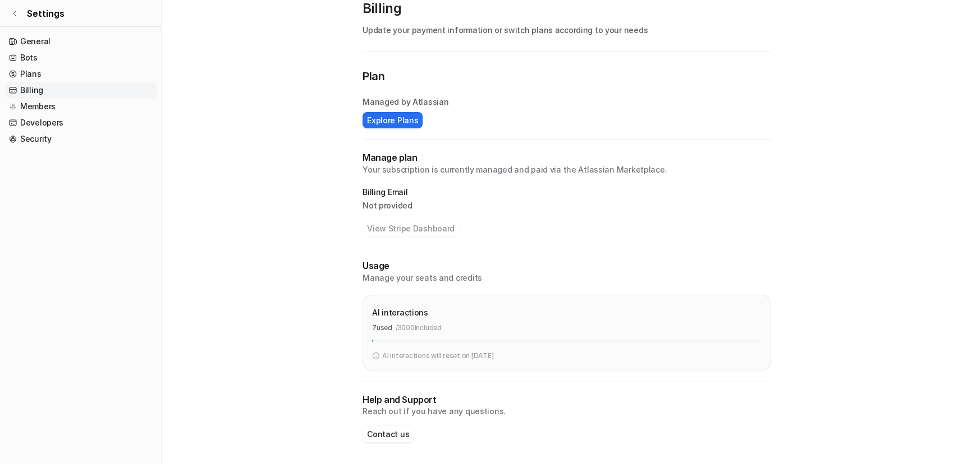
click at [383, 338] on div "AI interactions 7 used / 3000 included" at bounding box center [566, 324] width 389 height 38
click at [379, 330] on p "7 used" at bounding box center [382, 328] width 20 height 10
drag, startPoint x: 379, startPoint y: 330, endPoint x: 366, endPoint y: 353, distance: 26.4
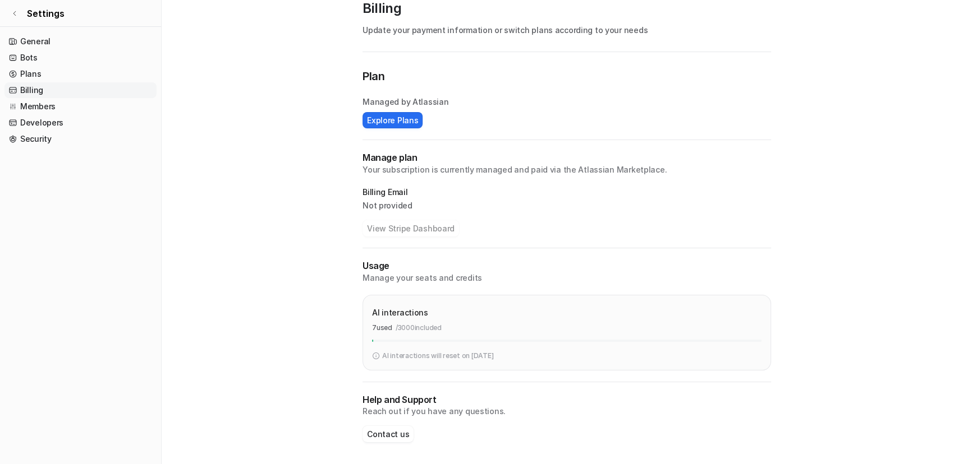
click at [372, 340] on div "AI interactions 7 used / 3000 included" at bounding box center [566, 324] width 389 height 38
click at [373, 353] on img at bounding box center [376, 356] width 8 height 10
click at [374, 353] on img at bounding box center [376, 356] width 8 height 10
click at [375, 356] on img at bounding box center [376, 356] width 8 height 10
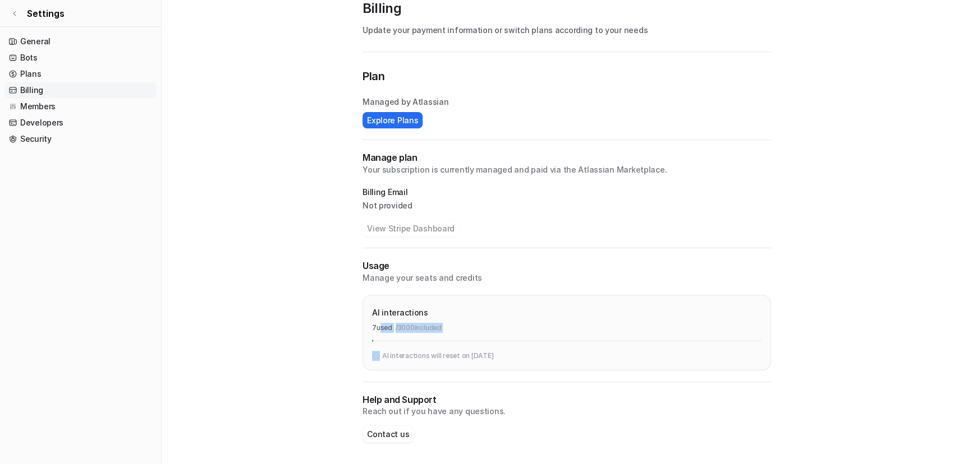
click at [424, 337] on div "AI interactions 7 used / 3000 included" at bounding box center [566, 324] width 389 height 38
click at [450, 329] on div "7 used / 3000 included" at bounding box center [566, 328] width 389 height 10
click at [440, 327] on p "/ 3000 included" at bounding box center [418, 328] width 46 height 10
click at [16, 12] on icon at bounding box center [14, 13] width 7 height 7
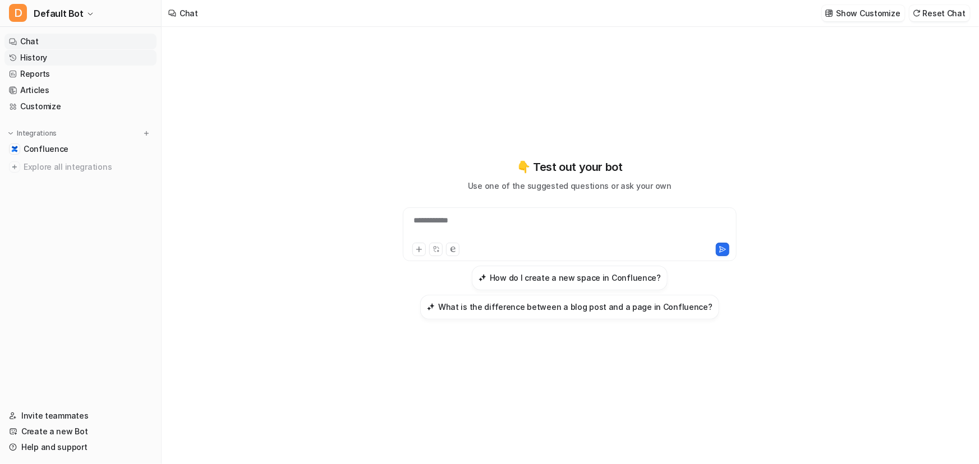
click at [41, 63] on link "History" at bounding box center [80, 58] width 152 height 16
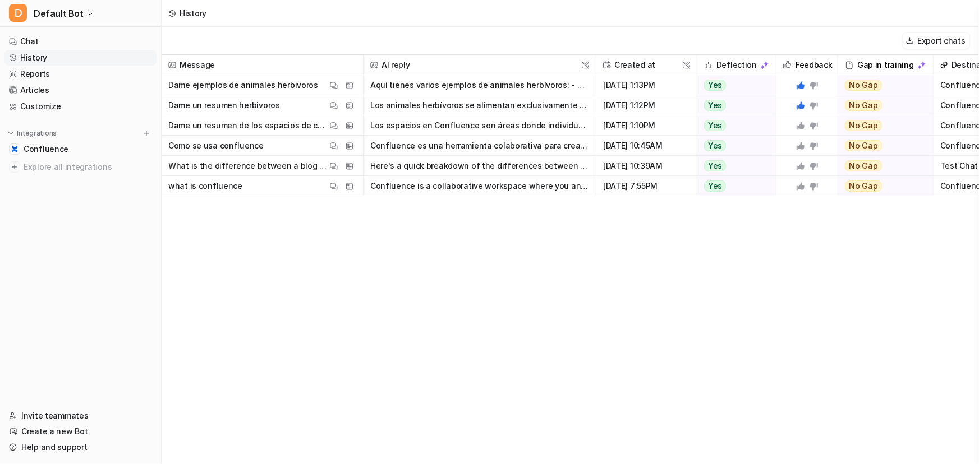
click at [49, 59] on link "History" at bounding box center [80, 58] width 152 height 16
click at [45, 119] on nav "Chat History Reports Articles Customize Integrations Confluence Explore all int…" at bounding box center [80, 214] width 161 height 370
click at [58, 103] on link "Customize" at bounding box center [80, 107] width 152 height 16
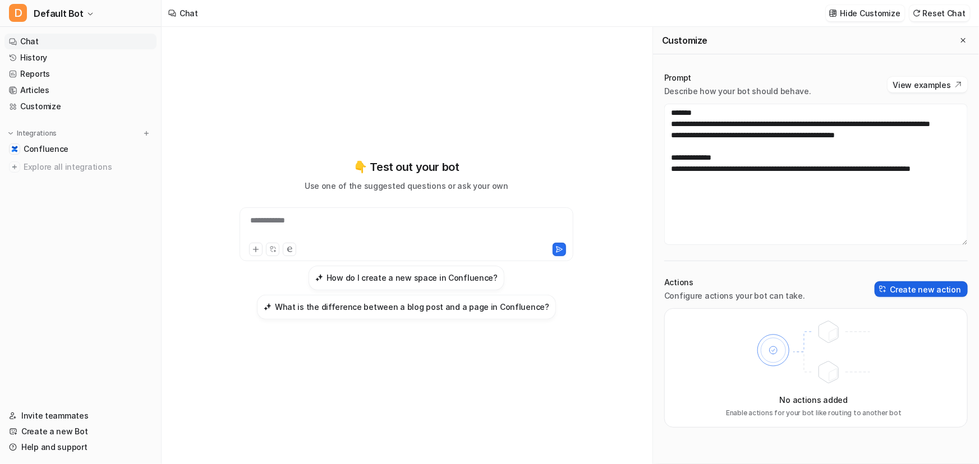
click at [898, 293] on button "Create new action" at bounding box center [921, 290] width 93 height 16
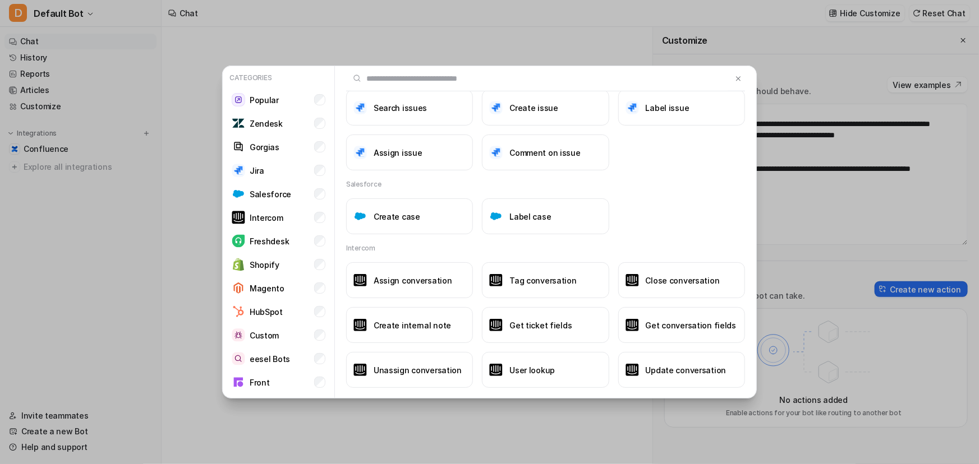
scroll to position [408, 0]
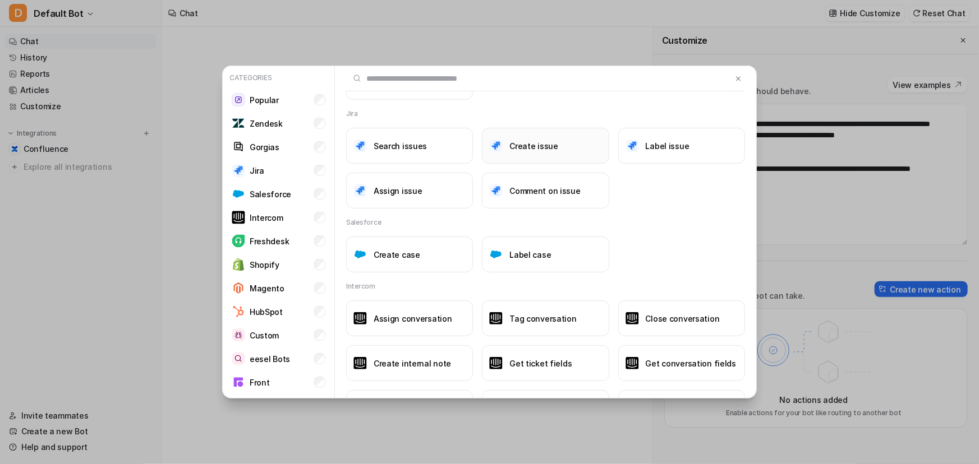
click at [547, 148] on h3 "Create issue" at bounding box center [533, 146] width 49 height 12
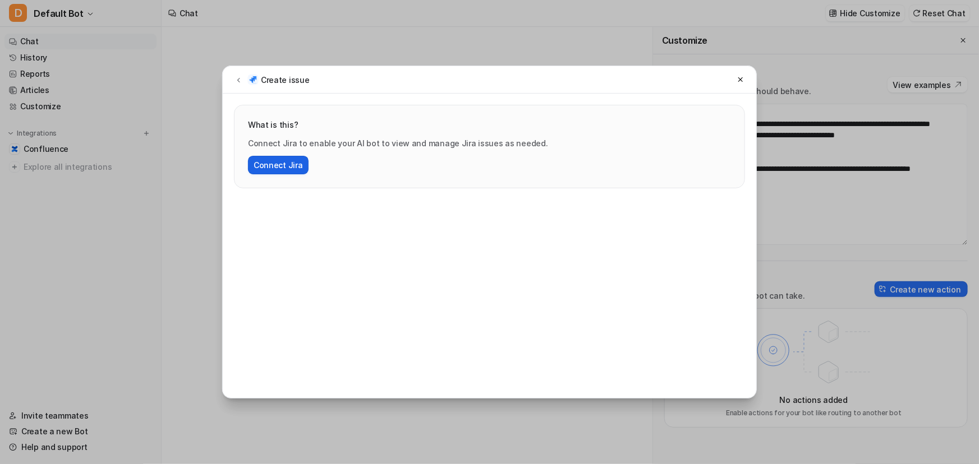
click at [263, 164] on button "Connect Jira" at bounding box center [278, 165] width 61 height 19
click at [734, 76] on button at bounding box center [740, 79] width 13 height 13
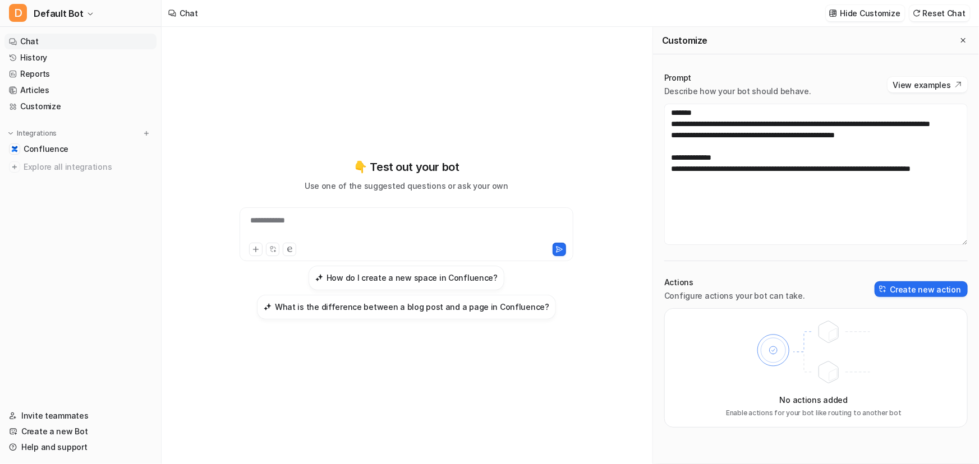
click at [931, 298] on div "Actions Configure actions your bot can take. Create new action" at bounding box center [815, 289] width 303 height 25
click at [937, 292] on button "Create new action" at bounding box center [921, 290] width 93 height 16
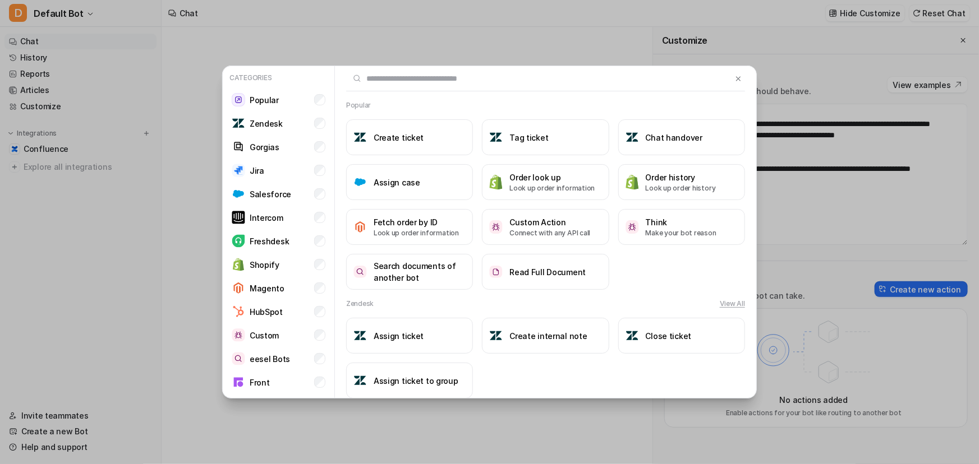
click at [276, 347] on ul "Popular Zendesk Gorgias Jira Salesforce Intercom Freshdesk Shopify Magento HubS…" at bounding box center [278, 241] width 103 height 305
click at [276, 337] on p "Custom" at bounding box center [264, 336] width 29 height 12
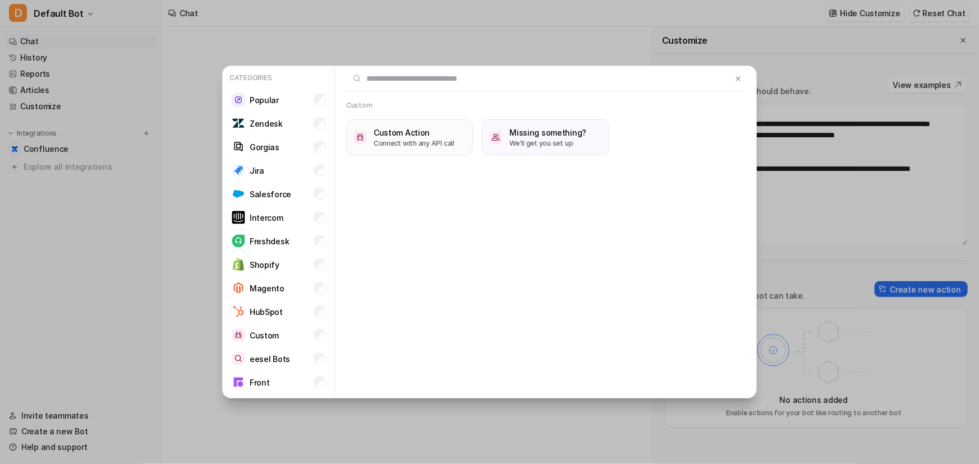
click at [415, 148] on button "Custom Action Connect with any API call" at bounding box center [409, 137] width 127 height 36
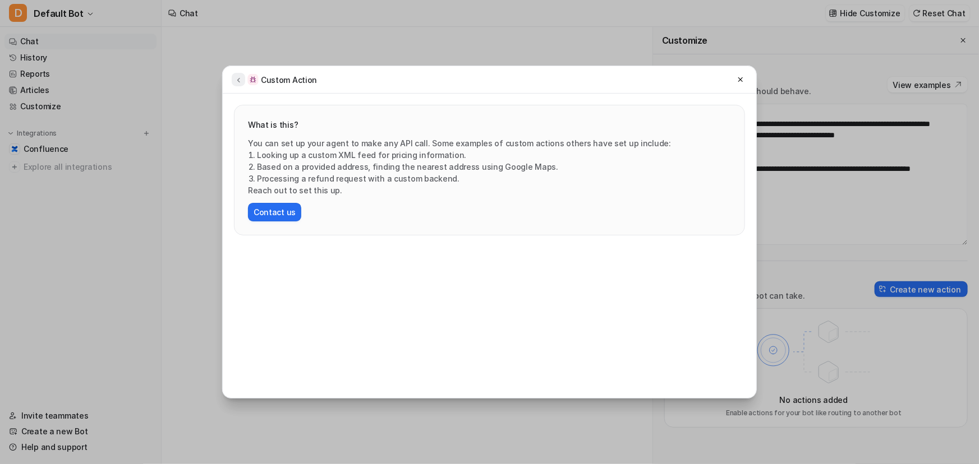
click at [239, 80] on icon at bounding box center [238, 80] width 8 height 8
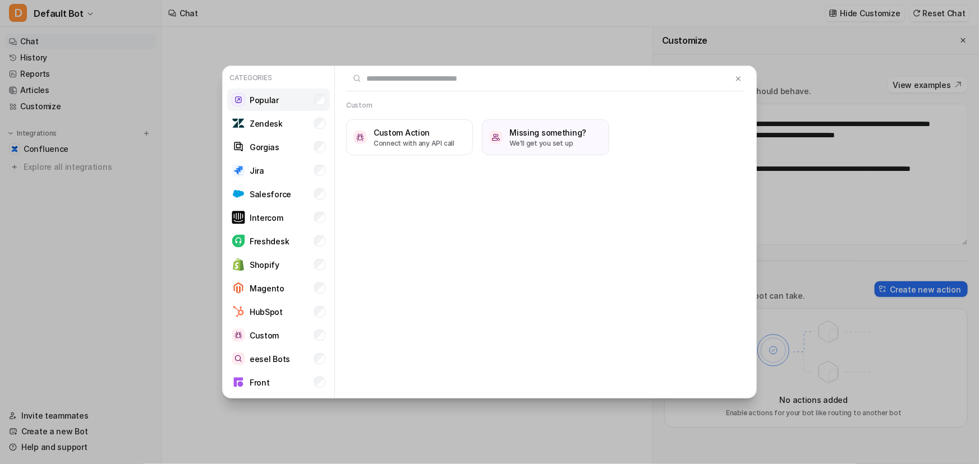
click at [312, 99] on li "Popular" at bounding box center [278, 100] width 103 height 22
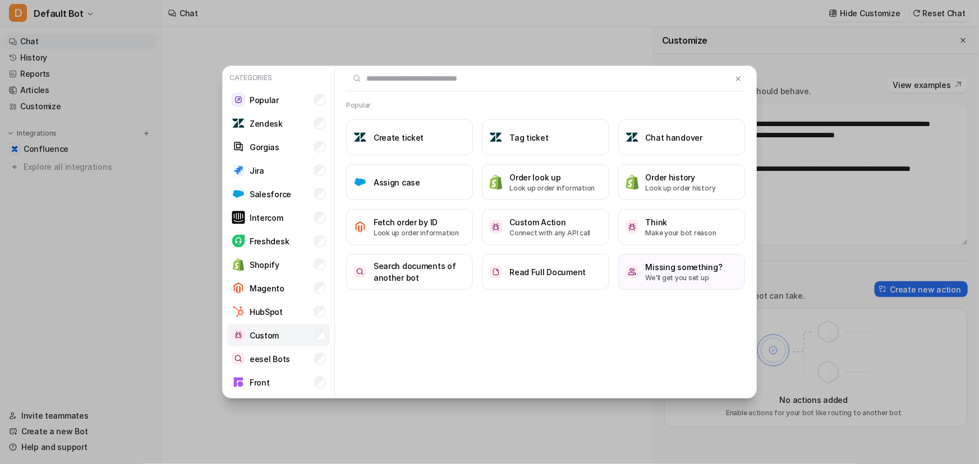
click at [295, 343] on li "Custom" at bounding box center [278, 335] width 103 height 22
click at [403, 85] on input "text" at bounding box center [539, 78] width 386 height 25
click at [305, 100] on li "Popular" at bounding box center [278, 100] width 103 height 22
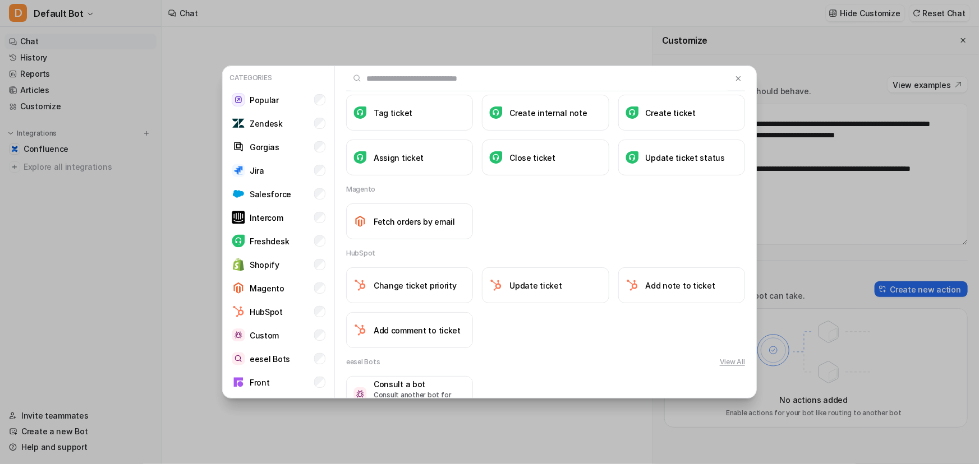
scroll to position [867, 0]
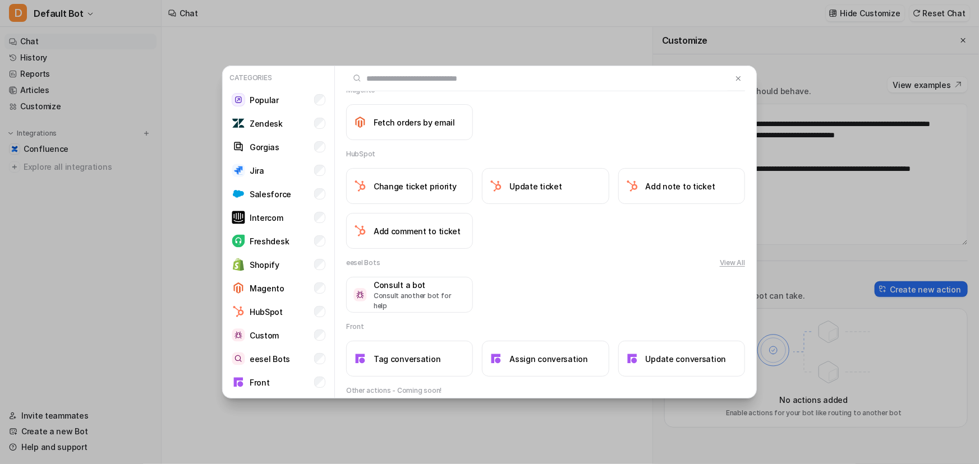
click at [393, 392] on h2 "Other actions - Coming soon!" at bounding box center [393, 391] width 95 height 10
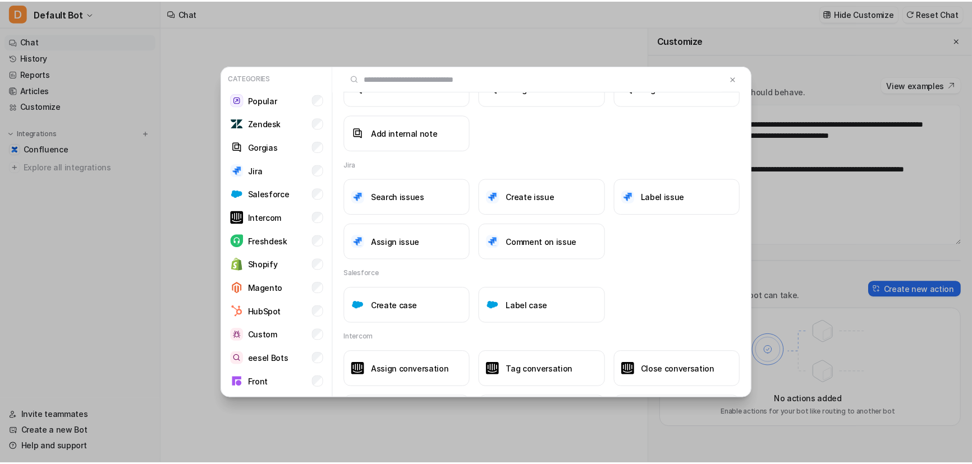
scroll to position [919, 0]
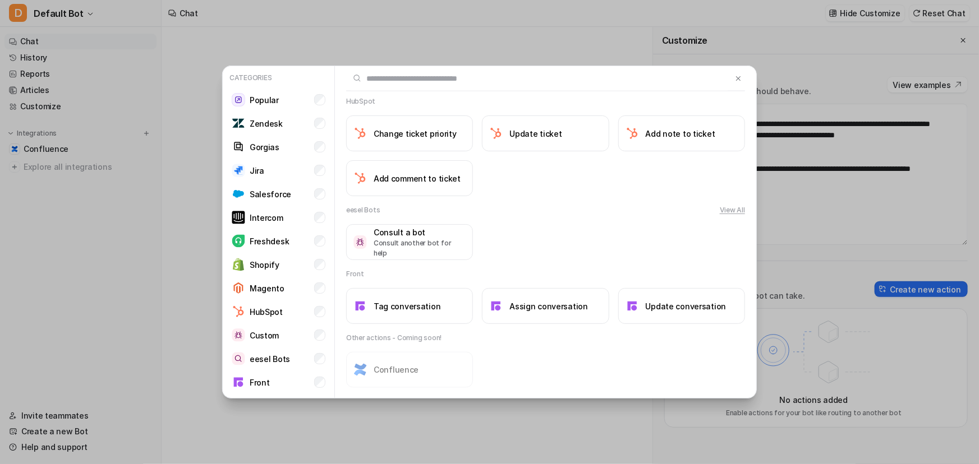
click at [747, 85] on div at bounding box center [545, 78] width 421 height 25
click at [735, 77] on img at bounding box center [738, 79] width 8 height 8
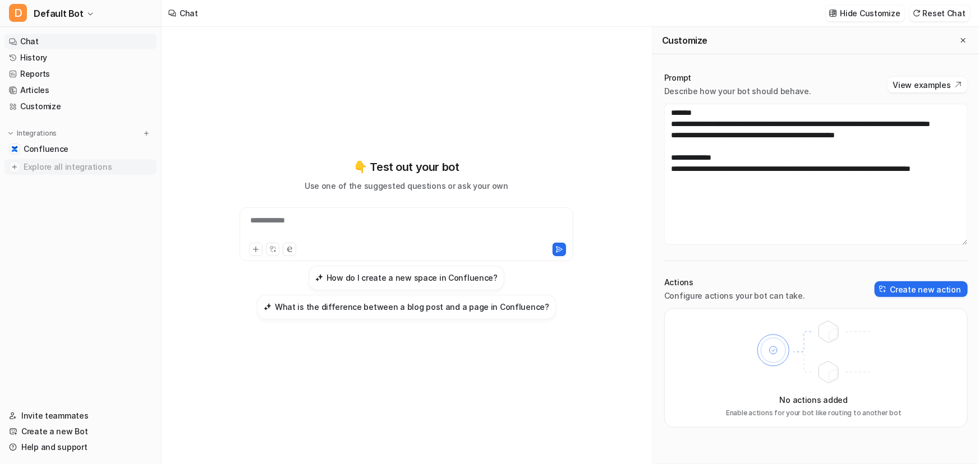
click at [52, 163] on span "Explore all integrations" at bounding box center [88, 167] width 128 height 18
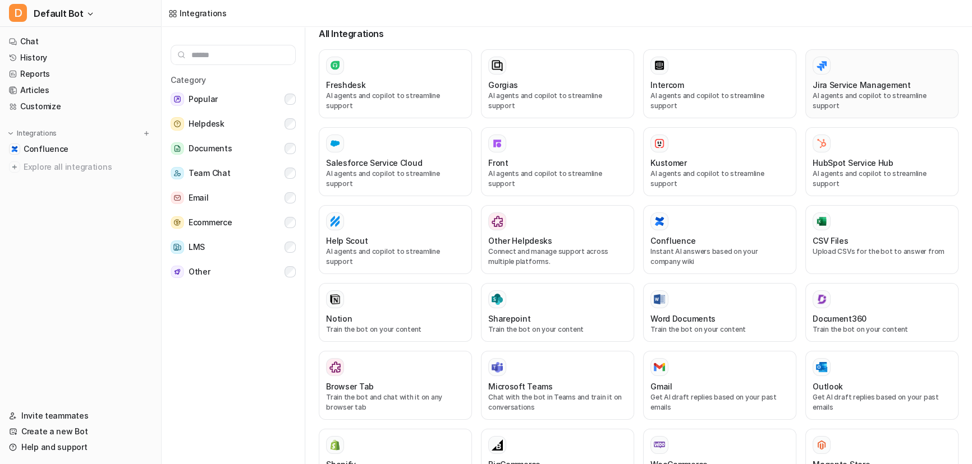
scroll to position [134, 0]
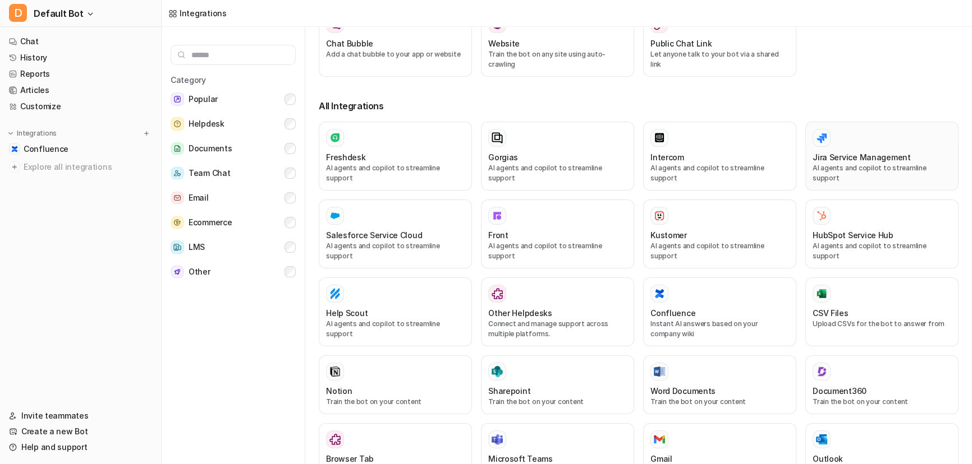
click at [829, 154] on h3 "Jira Service Management" at bounding box center [861, 157] width 98 height 12
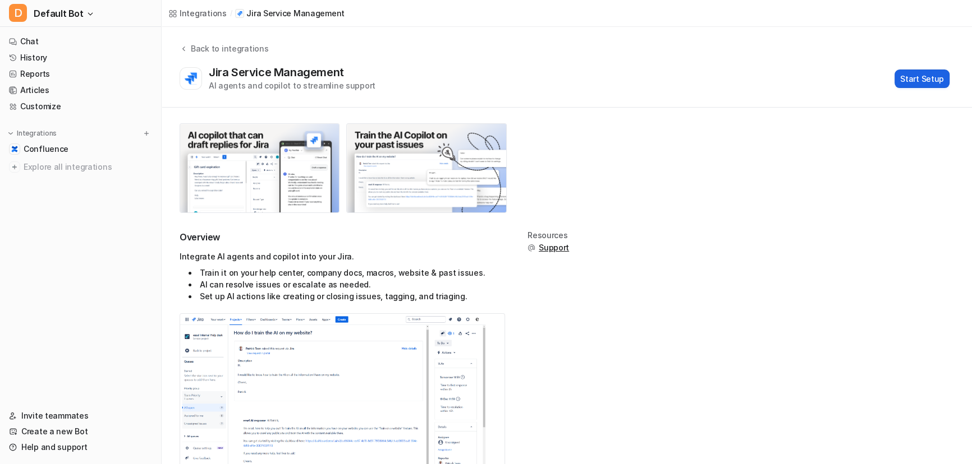
click at [906, 80] on button "Start Setup" at bounding box center [921, 79] width 55 height 19
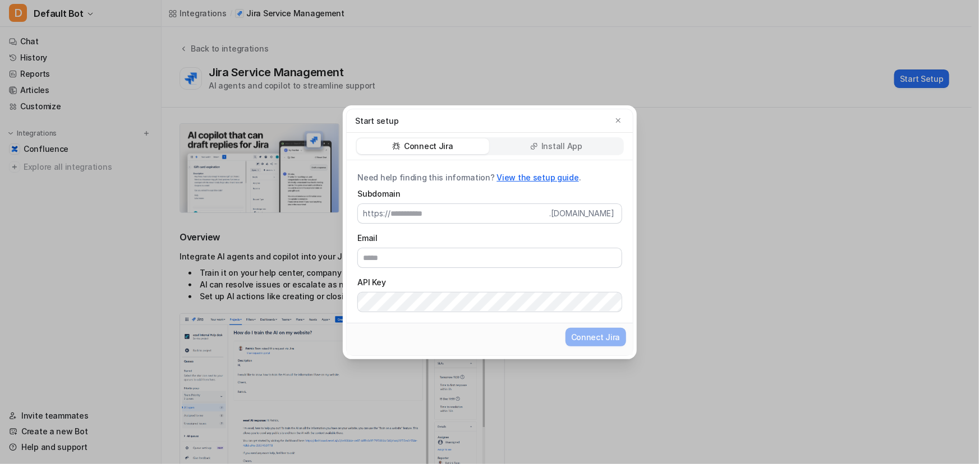
click at [583, 141] on div "Install App" at bounding box center [556, 147] width 132 height 16
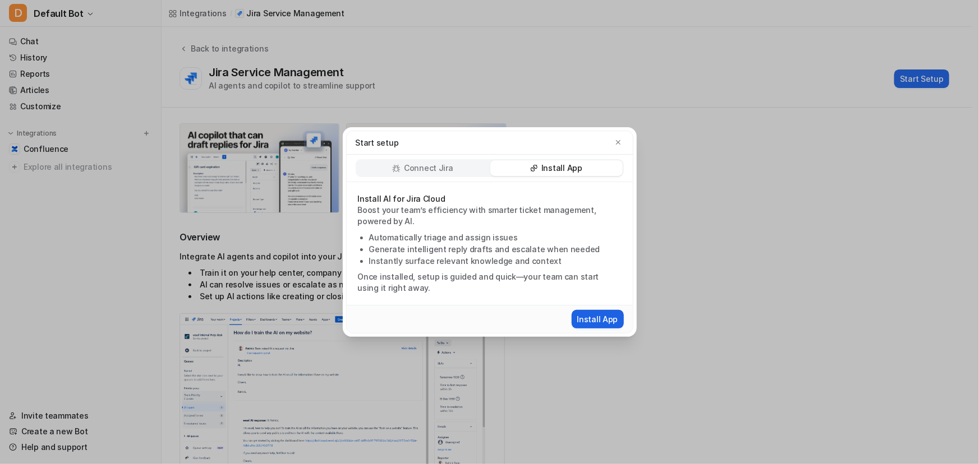
click at [591, 320] on button "Install App" at bounding box center [598, 319] width 52 height 19
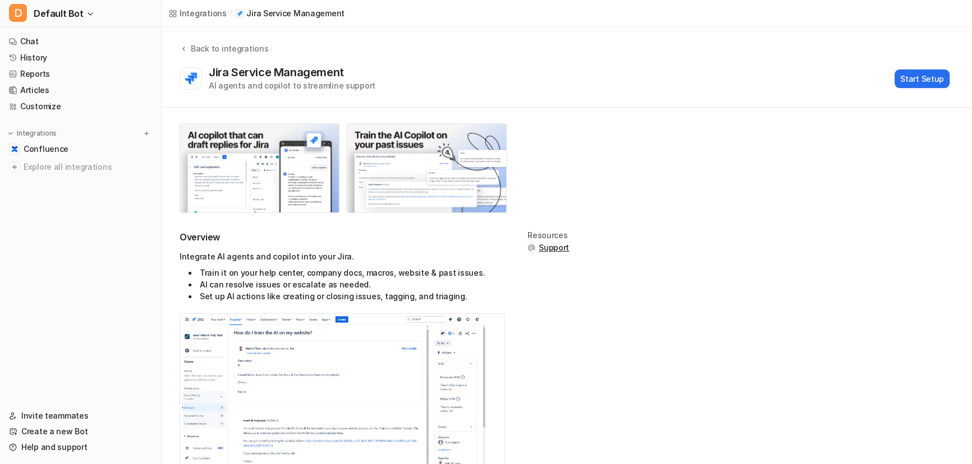
click at [71, 132] on div "Integrations" at bounding box center [80, 133] width 143 height 11
click at [140, 131] on div "Integrations" at bounding box center [80, 133] width 143 height 11
click at [141, 138] on div at bounding box center [146, 133] width 11 height 11
click at [146, 132] on img at bounding box center [146, 134] width 8 height 8
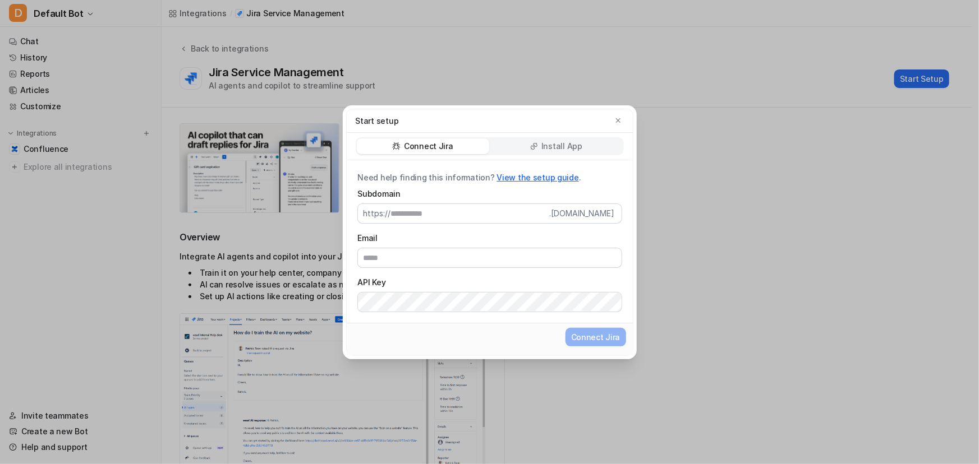
click at [543, 141] on p "Install App" at bounding box center [561, 146] width 41 height 11
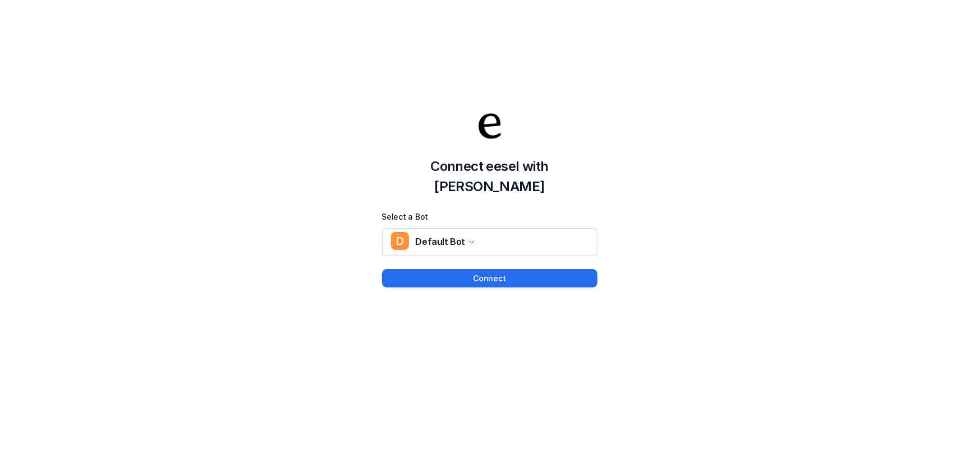
click at [471, 246] on div "Connect eesel with Jira Select a Bot D Default Bot Connect" at bounding box center [489, 198] width 215 height 178
click at [462, 238] on div "D Default Bot" at bounding box center [433, 241] width 85 height 17
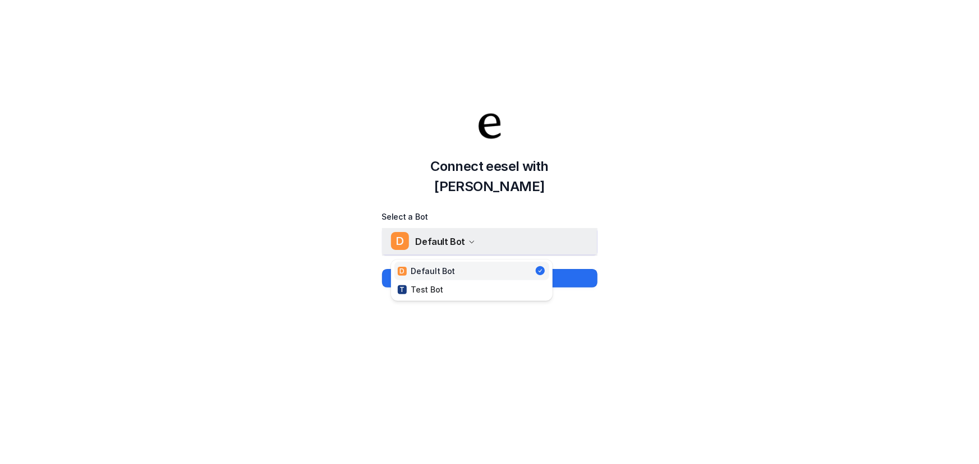
click at [460, 239] on span "Default Bot" at bounding box center [441, 242] width 50 height 16
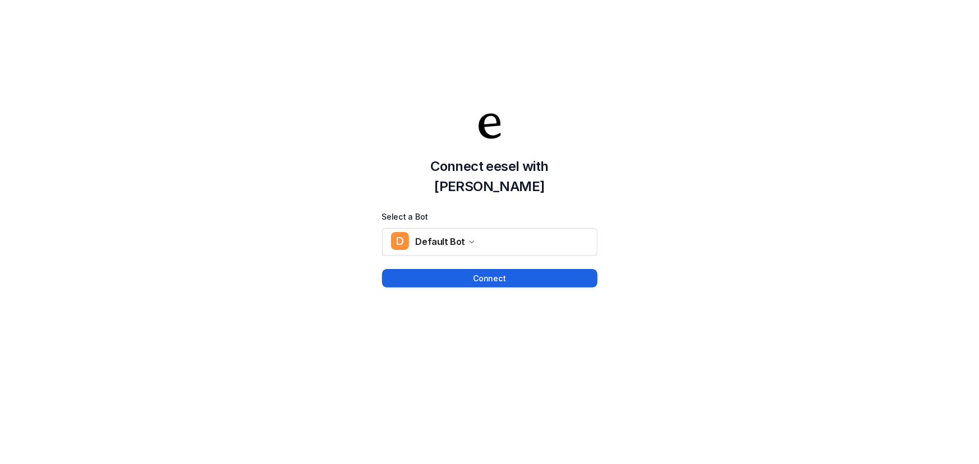
click at [437, 269] on button "Connect" at bounding box center [489, 278] width 215 height 19
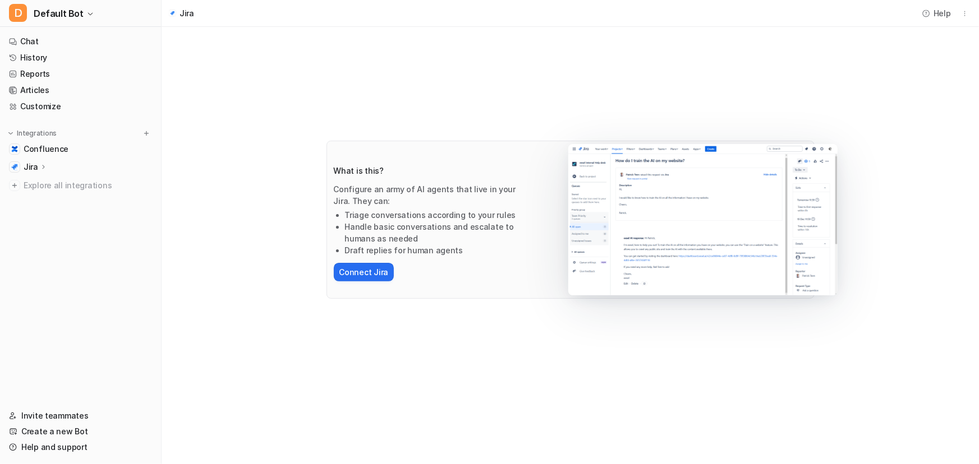
click at [46, 166] on div "Jira" at bounding box center [36, 167] width 24 height 11
click at [52, 185] on p "Overview" at bounding box center [50, 183] width 36 height 11
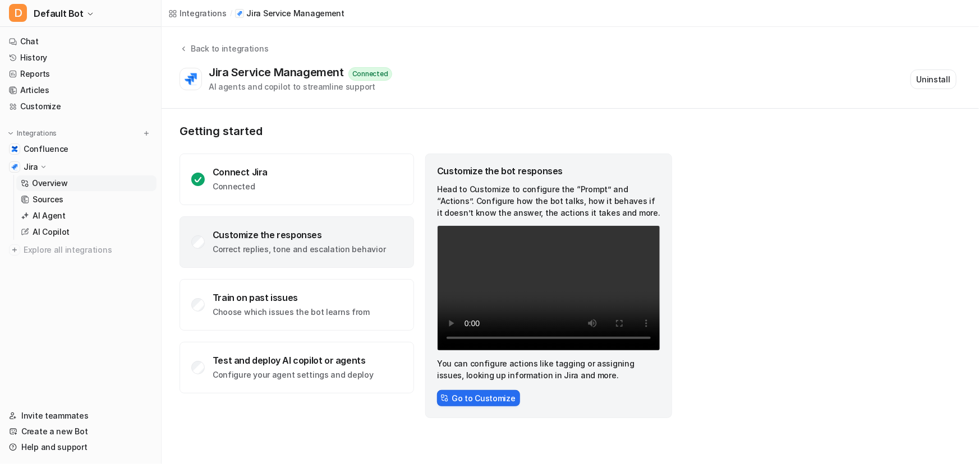
click at [45, 165] on icon at bounding box center [43, 167] width 8 height 8
click at [40, 163] on icon at bounding box center [43, 167] width 8 height 8
click at [39, 208] on link "AI Agent" at bounding box center [86, 216] width 140 height 16
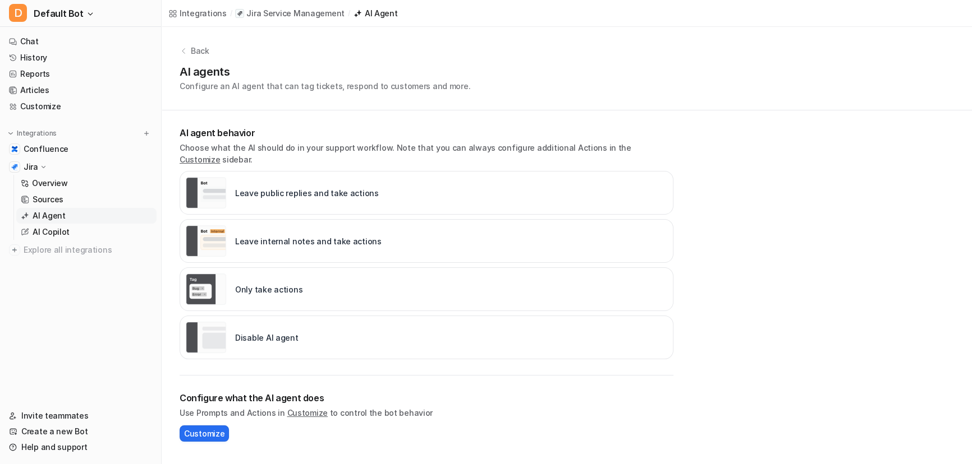
click at [54, 210] on p "AI Agent" at bounding box center [49, 215] width 33 height 11
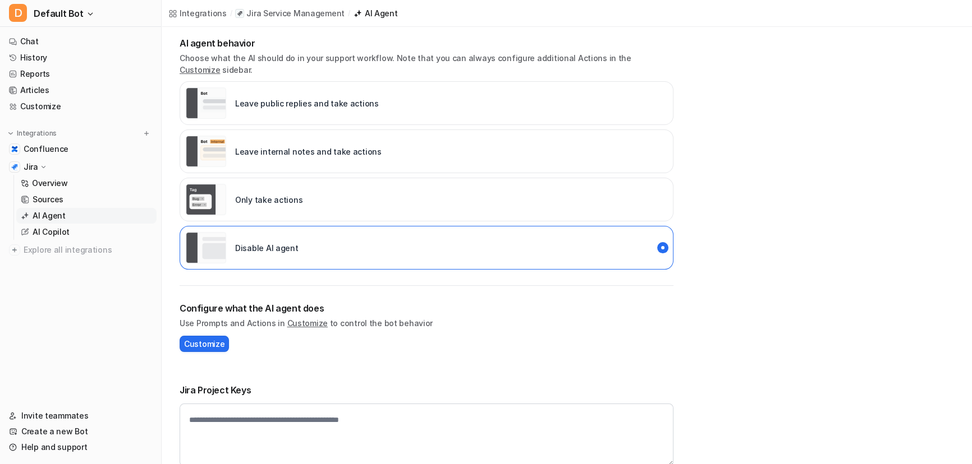
scroll to position [95, 0]
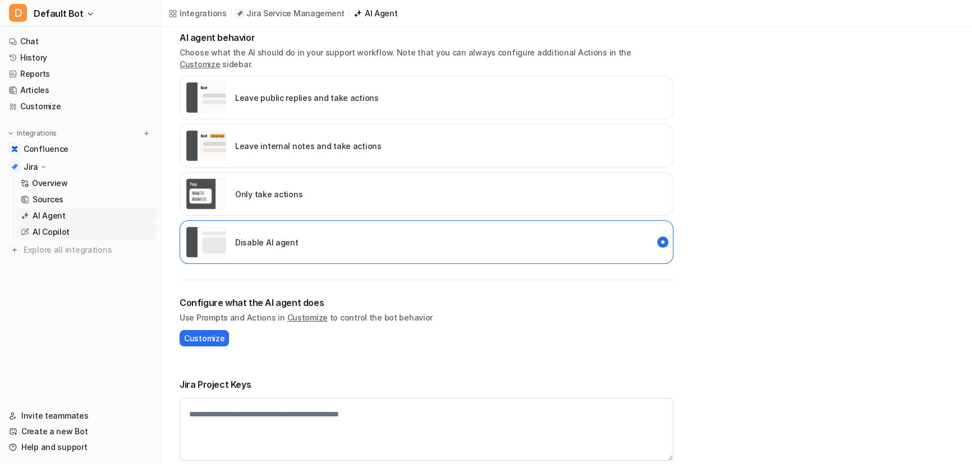
click at [76, 228] on link "AI Copilot" at bounding box center [86, 232] width 140 height 16
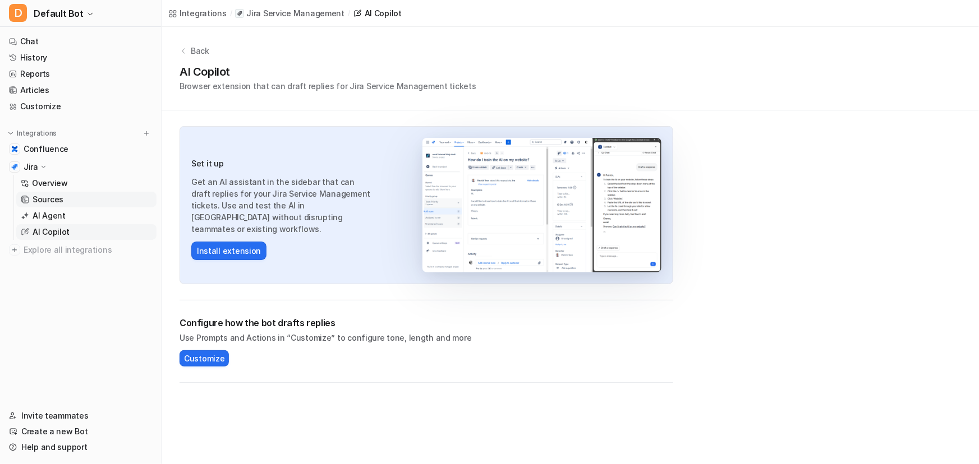
click at [81, 203] on link "Sources" at bounding box center [86, 200] width 140 height 16
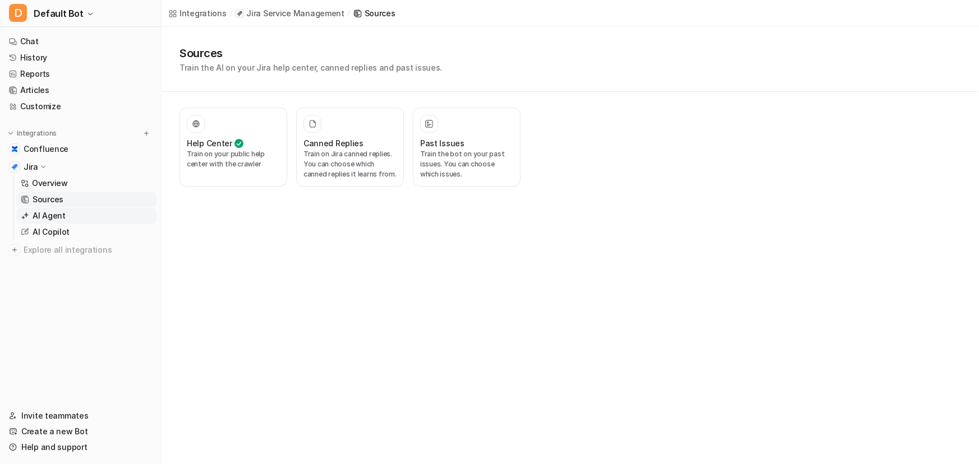
click at [89, 209] on link "AI Agent" at bounding box center [86, 216] width 140 height 16
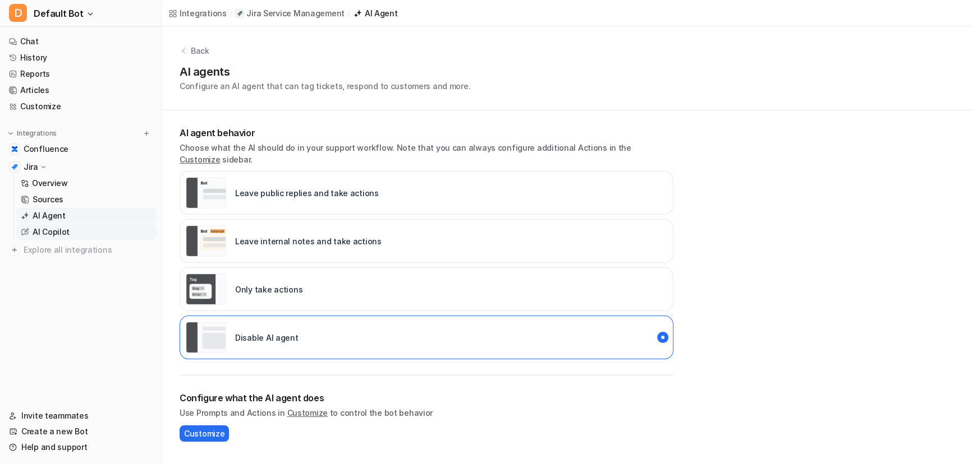
click at [84, 227] on link "AI Copilot" at bounding box center [86, 232] width 140 height 16
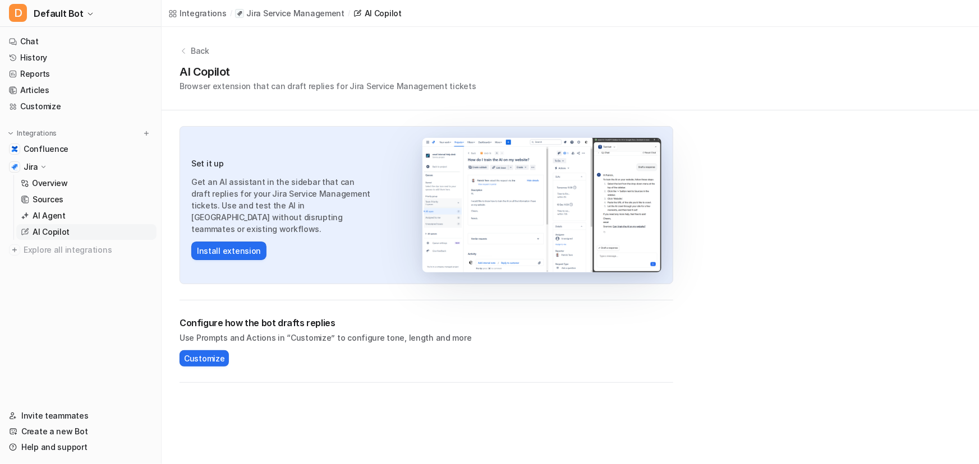
click at [526, 151] on img at bounding box center [541, 205] width 239 height 135
click at [42, 25] on button "D Default Bot" at bounding box center [80, 13] width 161 height 27
click at [64, 105] on link "Settings" at bounding box center [89, 103] width 155 height 19
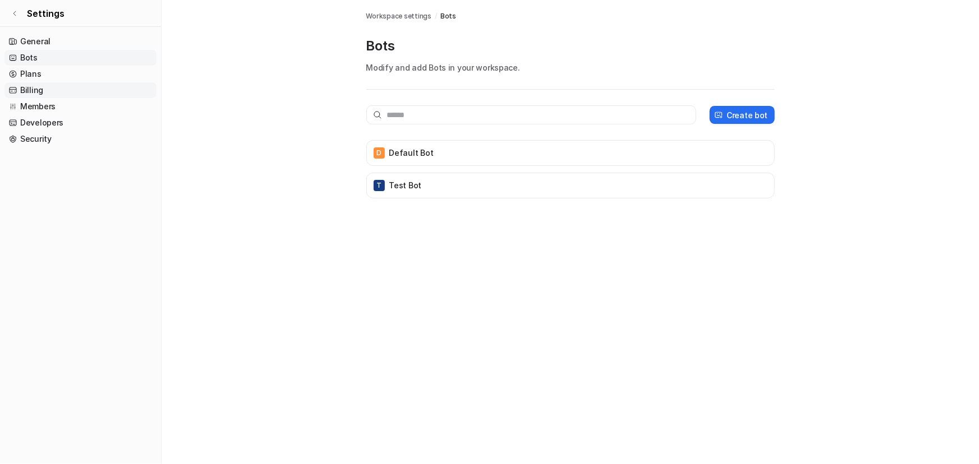
click at [57, 90] on link "Billing" at bounding box center [80, 90] width 152 height 16
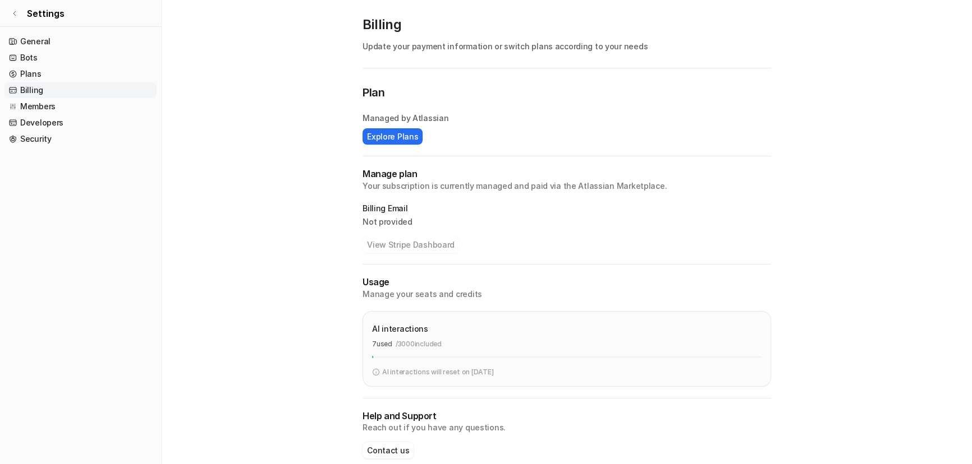
scroll to position [38, 0]
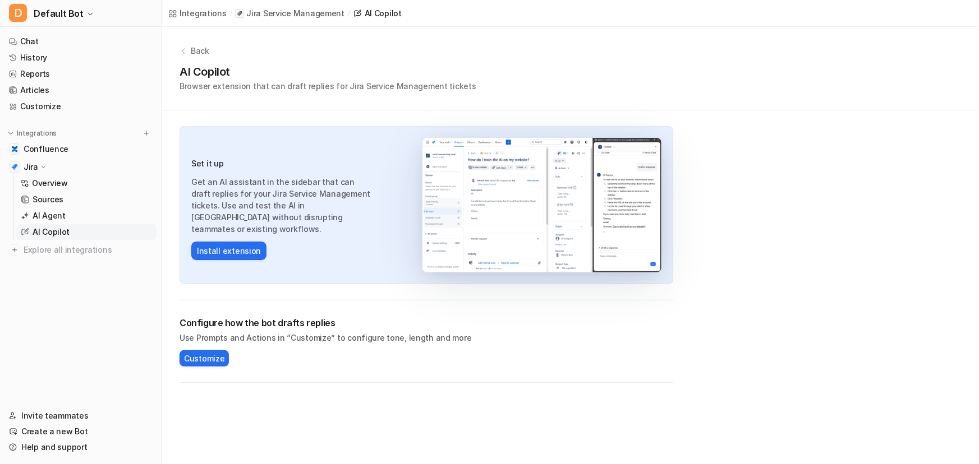
click at [45, 163] on icon at bounding box center [43, 167] width 8 height 8
click at [39, 163] on icon at bounding box center [43, 167] width 8 height 8
click at [48, 102] on link "Customize" at bounding box center [80, 107] width 152 height 16
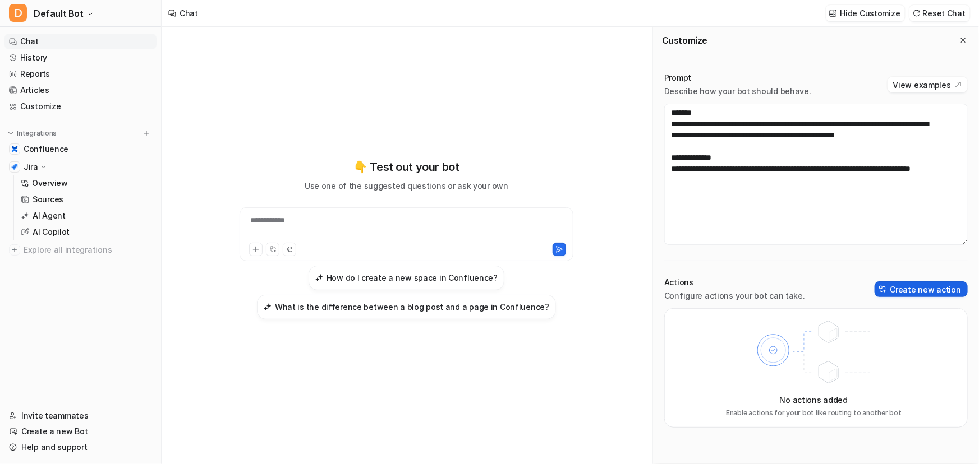
click at [906, 291] on button "Create new action" at bounding box center [921, 290] width 93 height 16
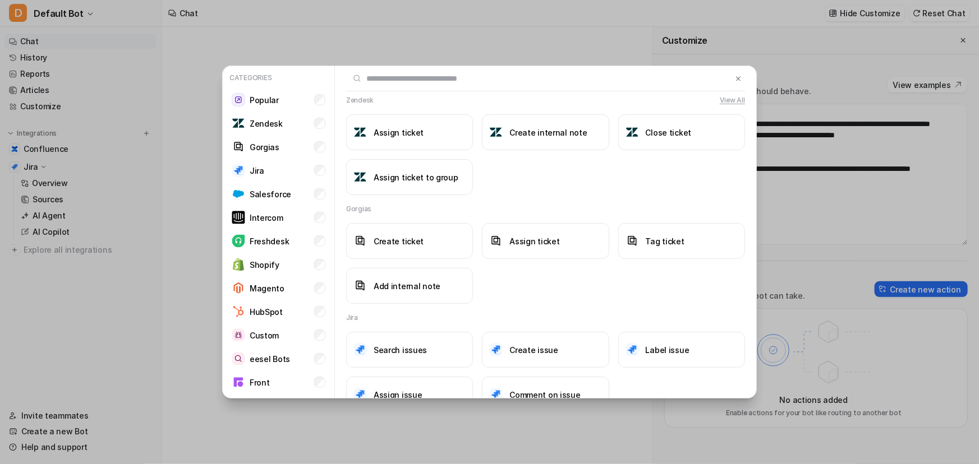
scroll to position [357, 0]
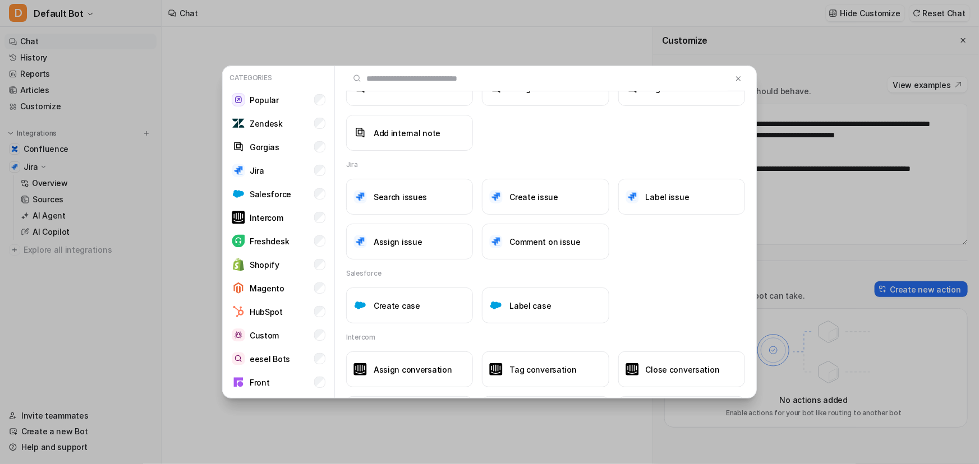
click at [553, 215] on div "Search issues Create issue Label issue Assign issue Comment on issue" at bounding box center [545, 219] width 399 height 81
click at [564, 199] on button "Create issue" at bounding box center [545, 197] width 127 height 36
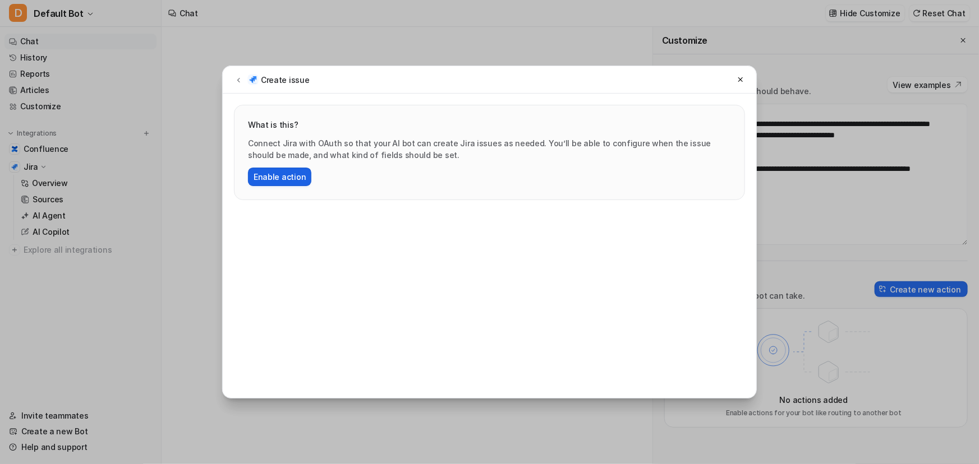
click at [265, 178] on button "Enable action" at bounding box center [279, 177] width 63 height 19
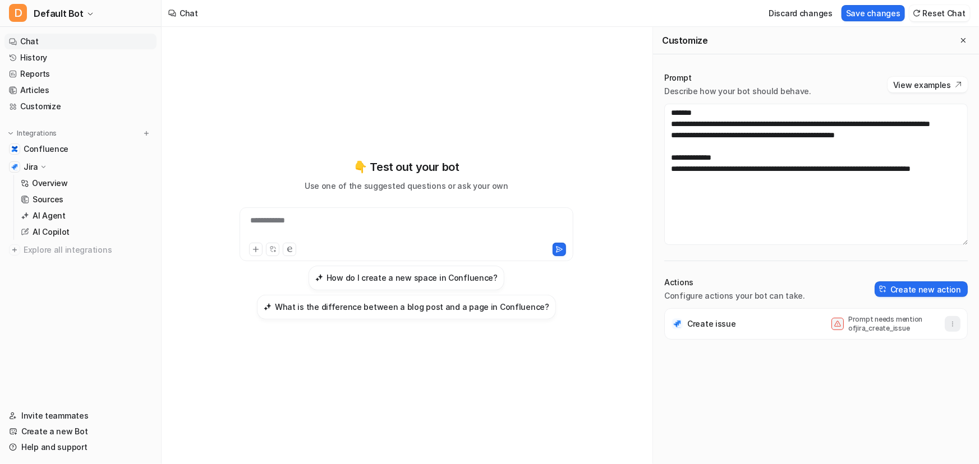
click at [945, 325] on button "button" at bounding box center [953, 324] width 16 height 16
click at [872, 315] on p "Prompt needs mention of jira_create_issue" at bounding box center [893, 324] width 90 height 18
click at [853, 327] on p "Prompt needs mention of jira_create_issue" at bounding box center [893, 324] width 90 height 18
click at [816, 325] on div "Create issue Prompt needs mention of jira_create_issue" at bounding box center [815, 324] width 293 height 31
click at [834, 325] on icon at bounding box center [837, 324] width 7 height 7
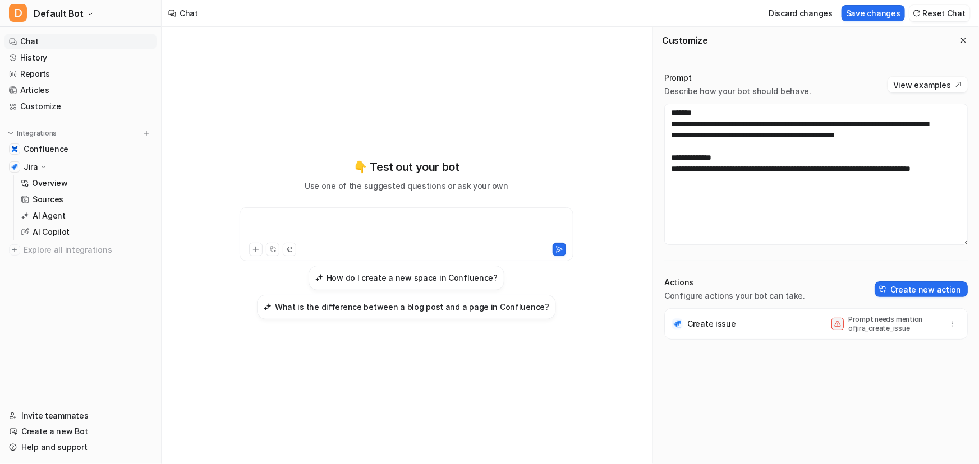
click at [348, 230] on div at bounding box center [406, 228] width 328 height 26
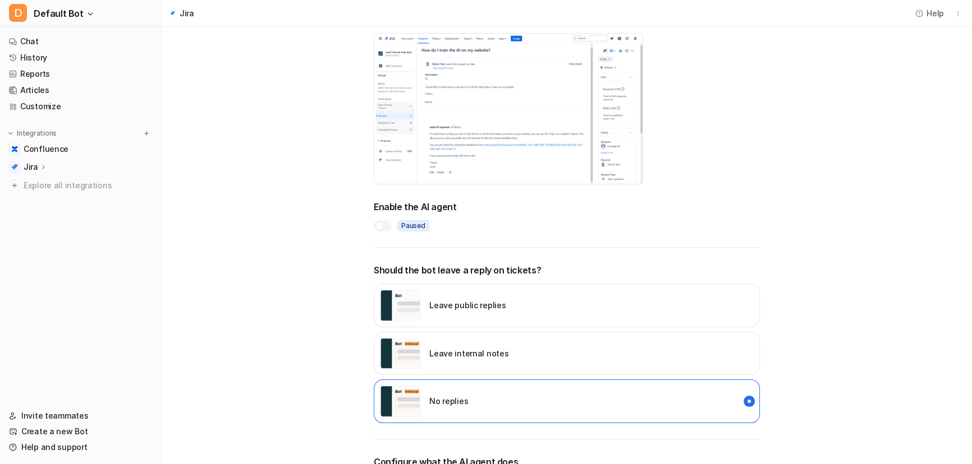
scroll to position [102, 0]
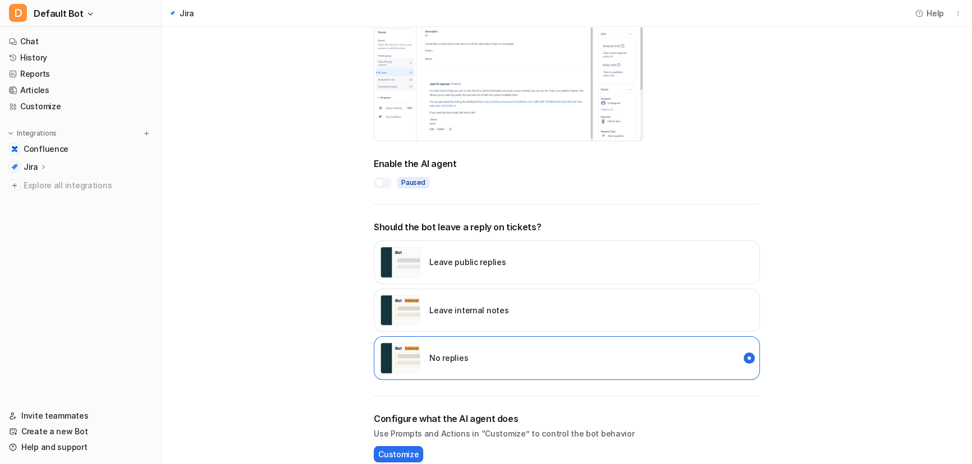
click at [466, 292] on div "Leave internal notes" at bounding box center [567, 311] width 386 height 44
click at [475, 247] on div "Leave public replies" at bounding box center [443, 262] width 126 height 31
click at [447, 289] on div "Leave internal notes" at bounding box center [567, 311] width 386 height 44
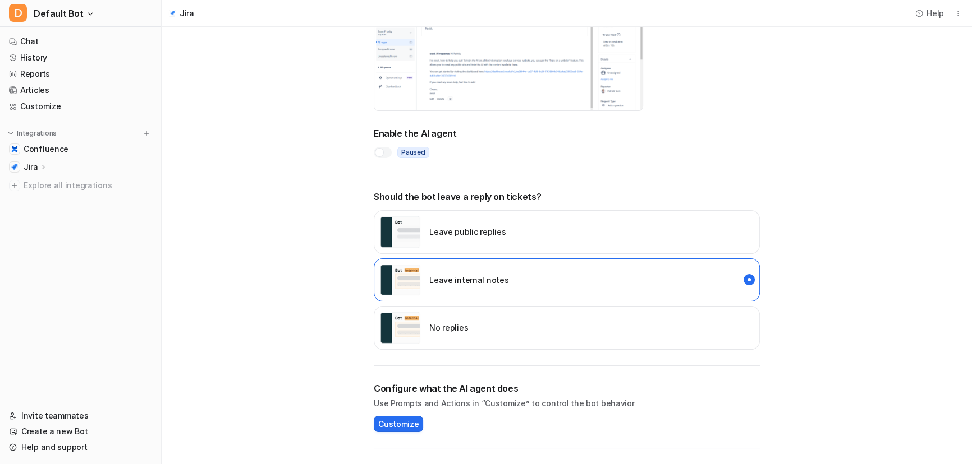
scroll to position [153, 0]
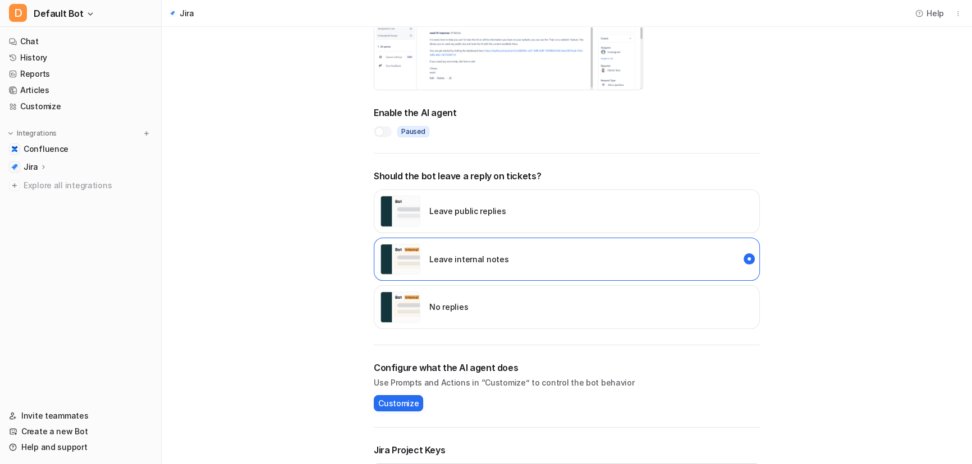
click at [382, 126] on div at bounding box center [383, 131] width 18 height 11
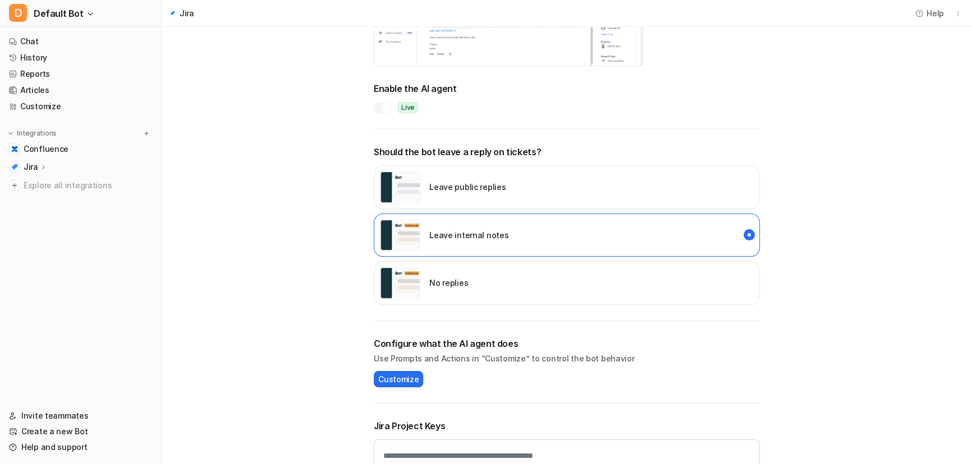
scroll to position [241, 0]
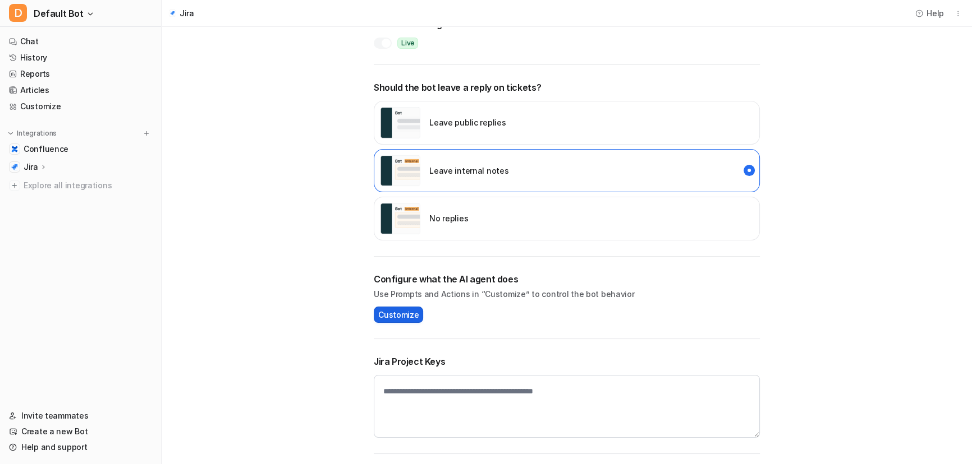
click at [398, 307] on button "Customize" at bounding box center [398, 315] width 49 height 16
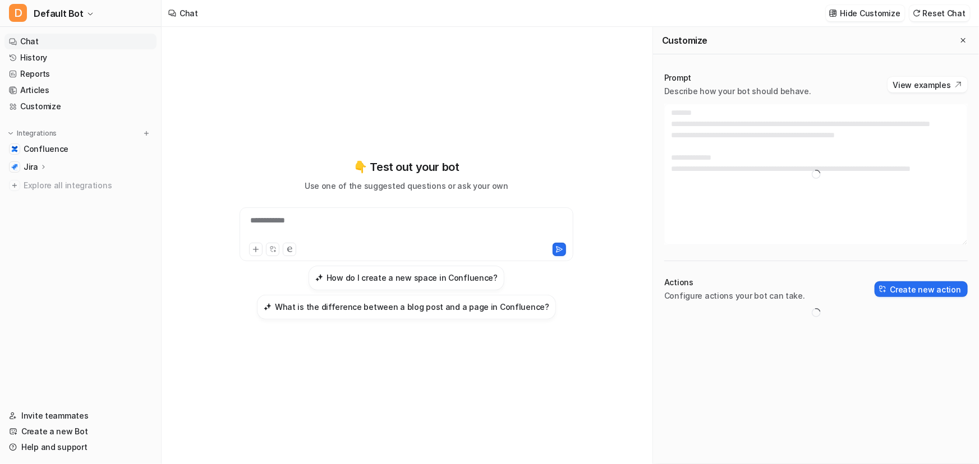
type textarea "**********"
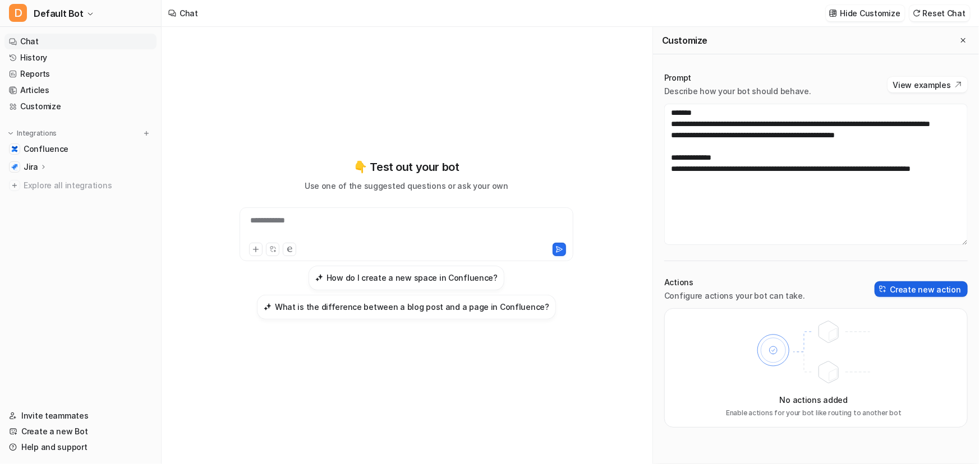
click at [913, 288] on button "Create new action" at bounding box center [921, 290] width 93 height 16
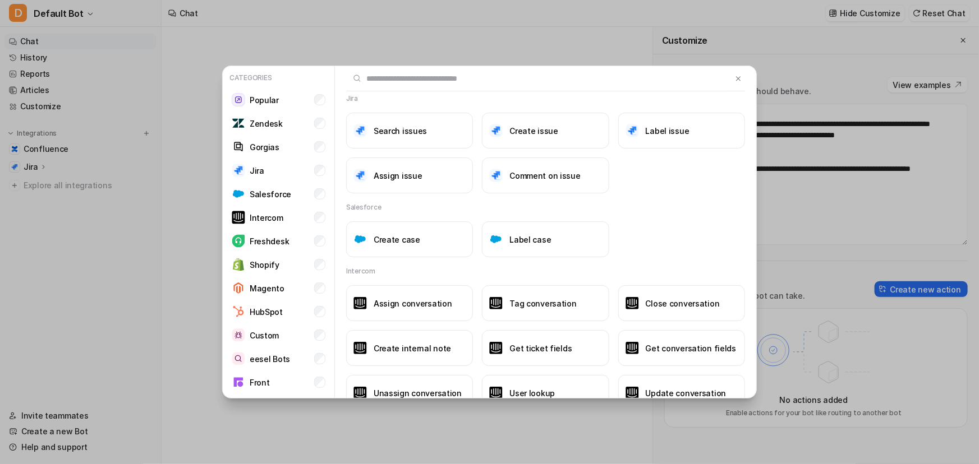
scroll to position [408, 0]
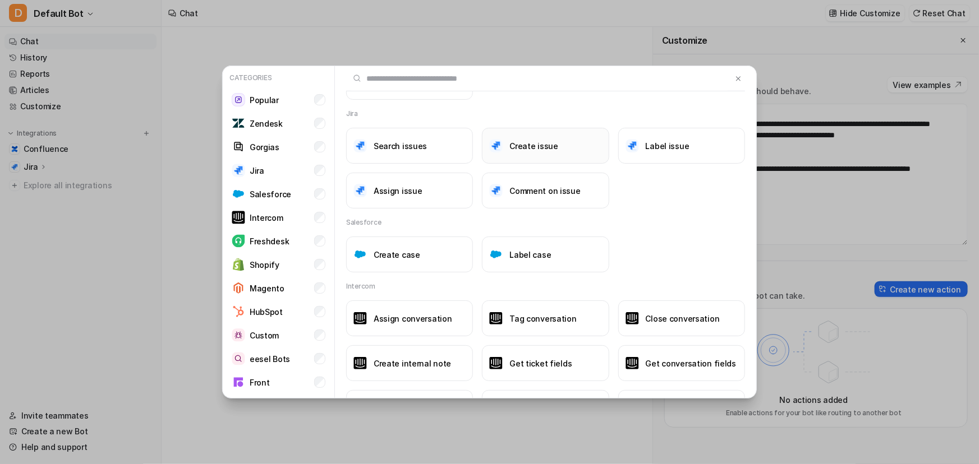
click at [527, 145] on h3 "Create issue" at bounding box center [533, 146] width 49 height 12
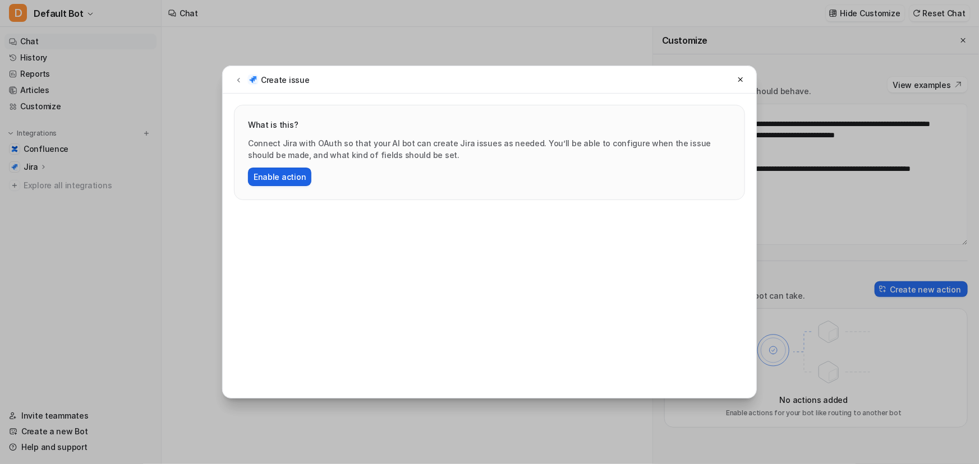
click at [269, 171] on button "Enable action" at bounding box center [279, 177] width 63 height 19
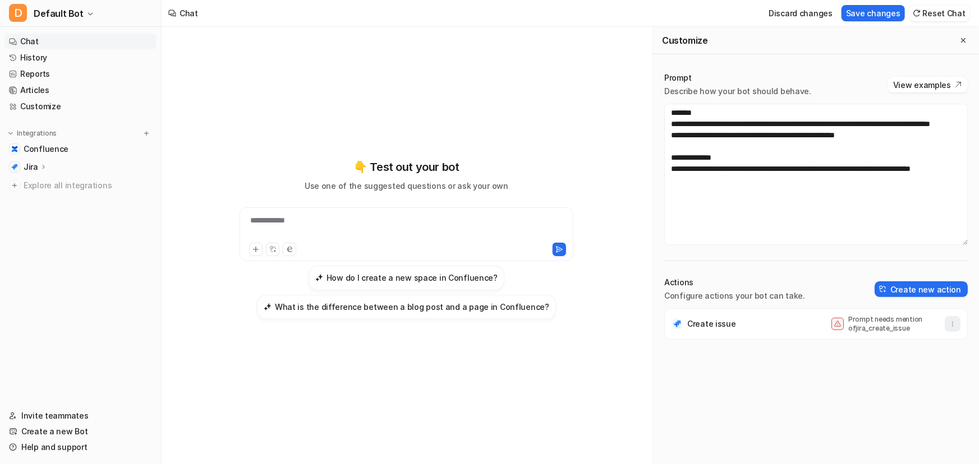
click at [949, 326] on button "button" at bounding box center [953, 324] width 16 height 16
click at [834, 324] on icon at bounding box center [837, 324] width 7 height 7
click at [744, 378] on div "Create issue Prompt needs mention of jira_create_issue" at bounding box center [815, 387] width 303 height 156
click at [31, 164] on p "Jira" at bounding box center [31, 167] width 15 height 11
click at [52, 230] on p "AI Copilot" at bounding box center [51, 232] width 37 height 11
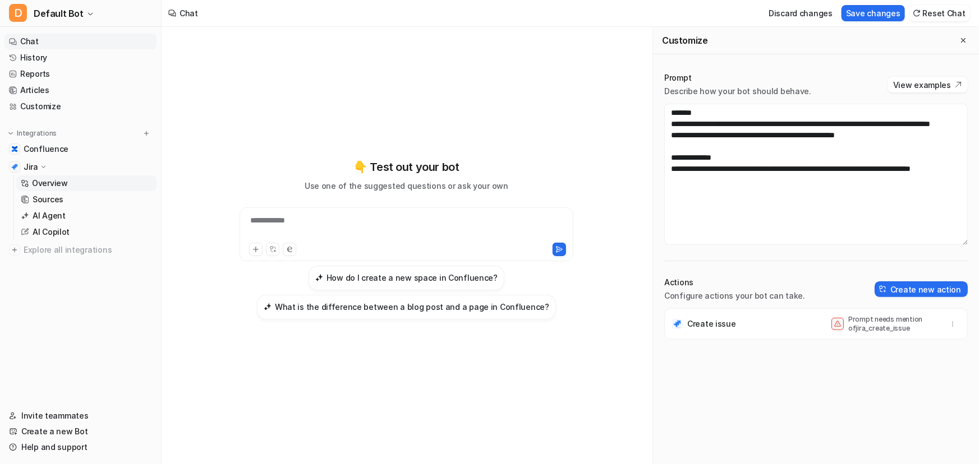
click at [96, 185] on link "Overview" at bounding box center [86, 184] width 140 height 16
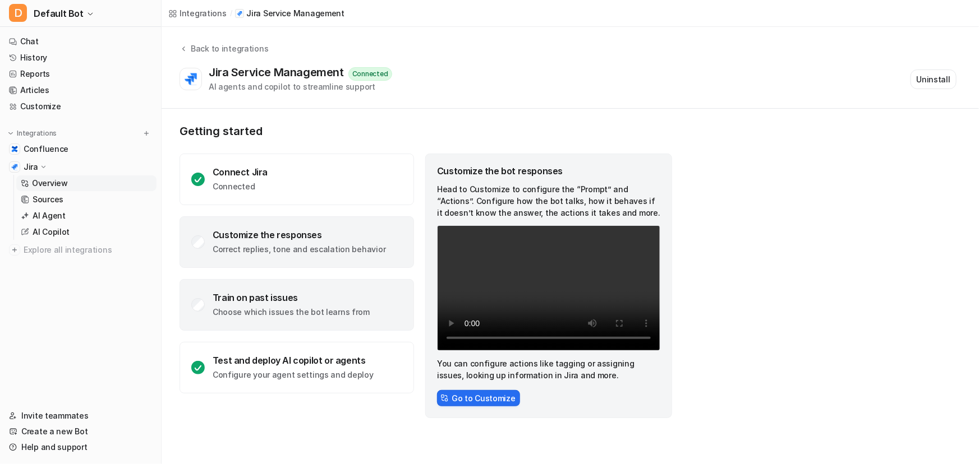
click at [348, 312] on p "Choose which issues the bot learns from" at bounding box center [291, 312] width 157 height 11
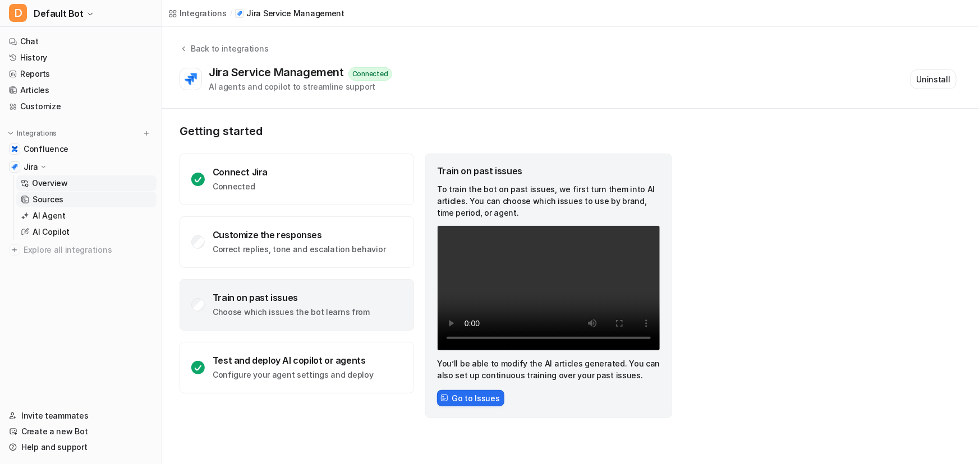
click at [88, 206] on link "Sources" at bounding box center [86, 200] width 140 height 16
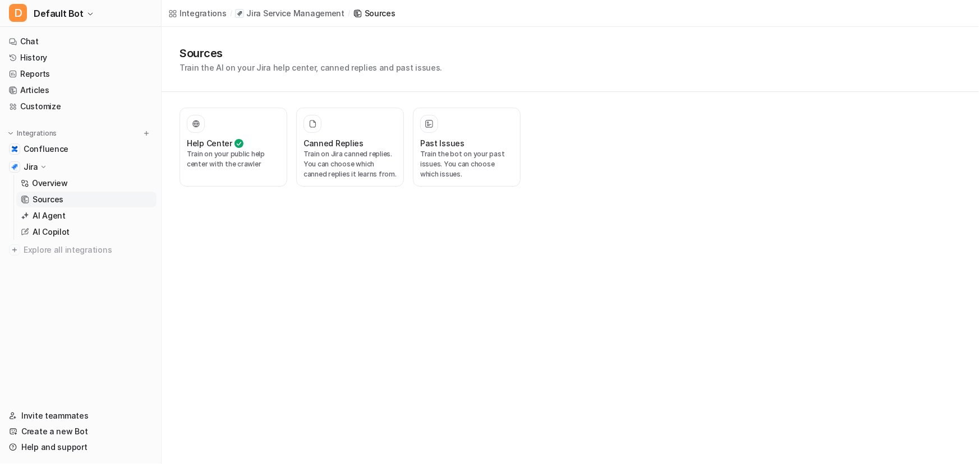
click at [56, 202] on p "Sources" at bounding box center [48, 199] width 31 height 11
click at [73, 219] on link "AI Agent" at bounding box center [86, 216] width 140 height 16
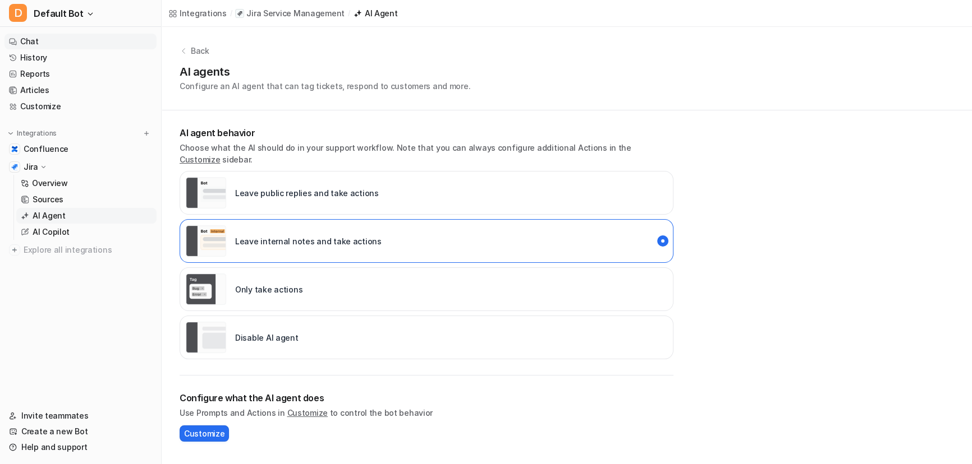
click at [67, 34] on link "Chat" at bounding box center [80, 42] width 152 height 16
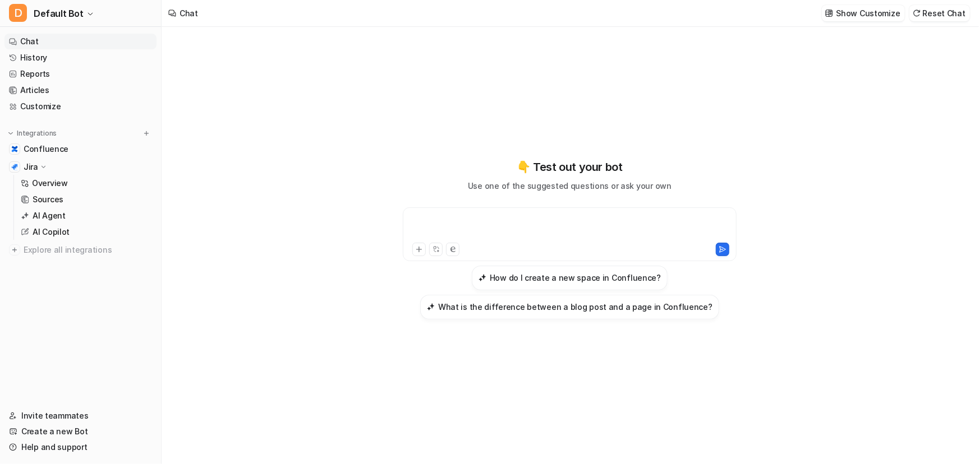
click at [509, 217] on div at bounding box center [570, 228] width 328 height 26
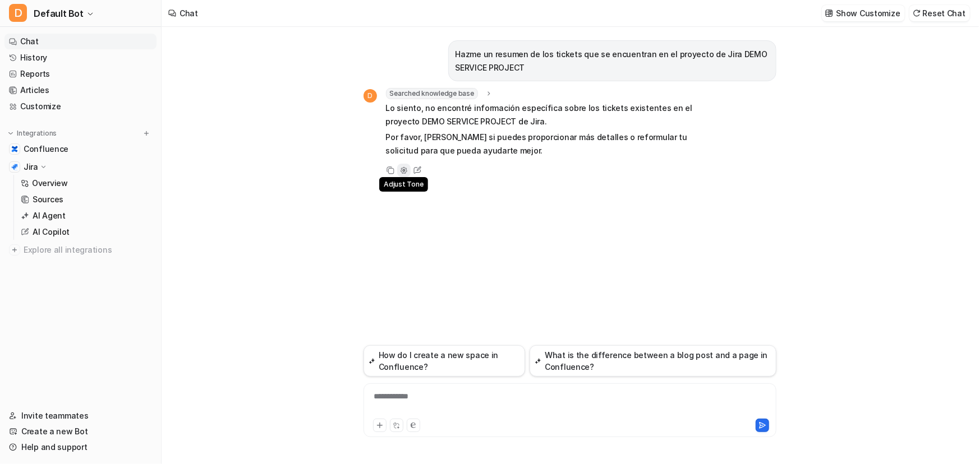
click at [401, 171] on icon at bounding box center [403, 170] width 7 height 7
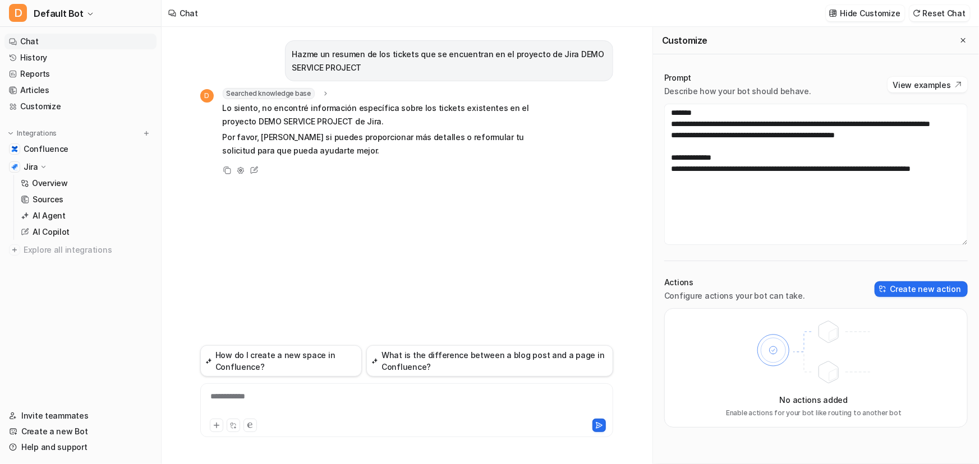
click at [328, 94] on div "Searched knowledge base search_queries : "resumen de tickets en el proyecto DEM…" at bounding box center [387, 93] width 328 height 11
click at [325, 90] on icon at bounding box center [325, 94] width 8 height 8
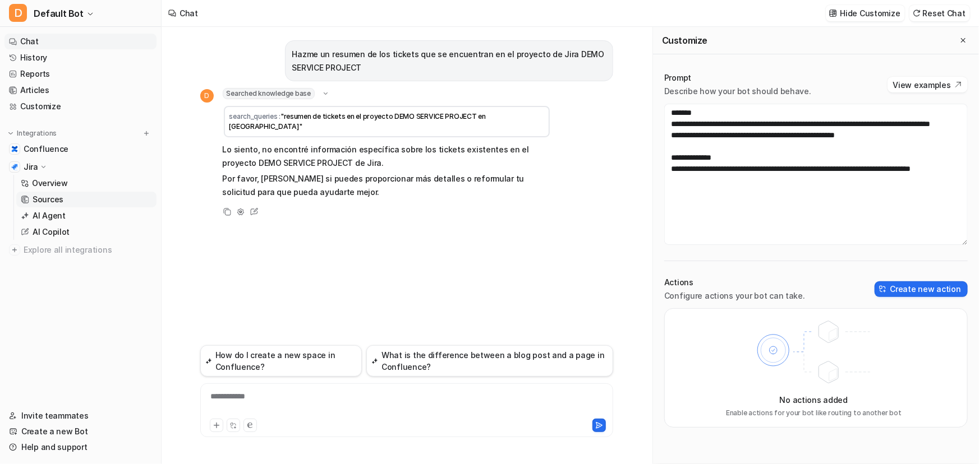
drag, startPoint x: 47, startPoint y: 214, endPoint x: 50, endPoint y: 206, distance: 8.3
click at [47, 214] on p "AI Agent" at bounding box center [49, 215] width 33 height 11
click at [53, 202] on p "Sources" at bounding box center [48, 199] width 31 height 11
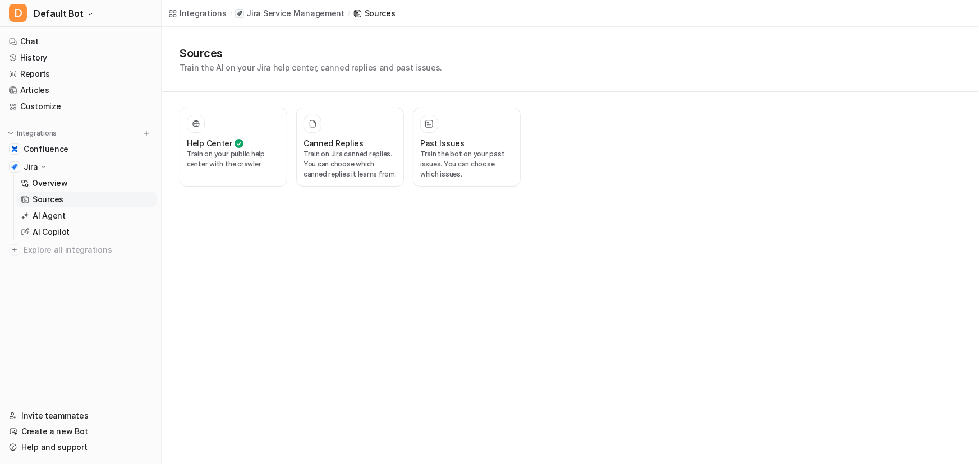
click at [53, 202] on p "Sources" at bounding box center [48, 199] width 31 height 11
click at [491, 144] on div "Past Issues" at bounding box center [466, 143] width 93 height 12
click at [440, 135] on div "Past Issues Train the bot on your past issues. You can choose which issues." at bounding box center [466, 147] width 93 height 65
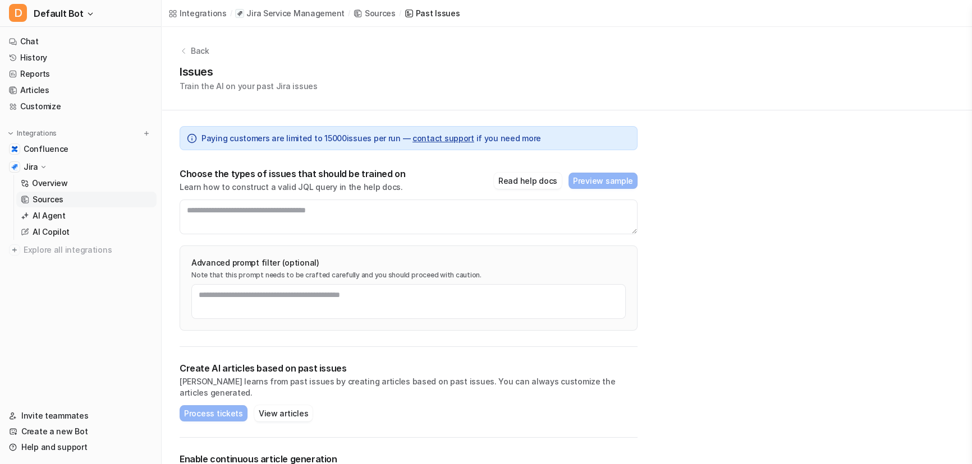
click at [422, 127] on div "Paying customers are limited to [PHONE_NUMBER] — contact support if you need mo…" at bounding box center [409, 138] width 458 height 24
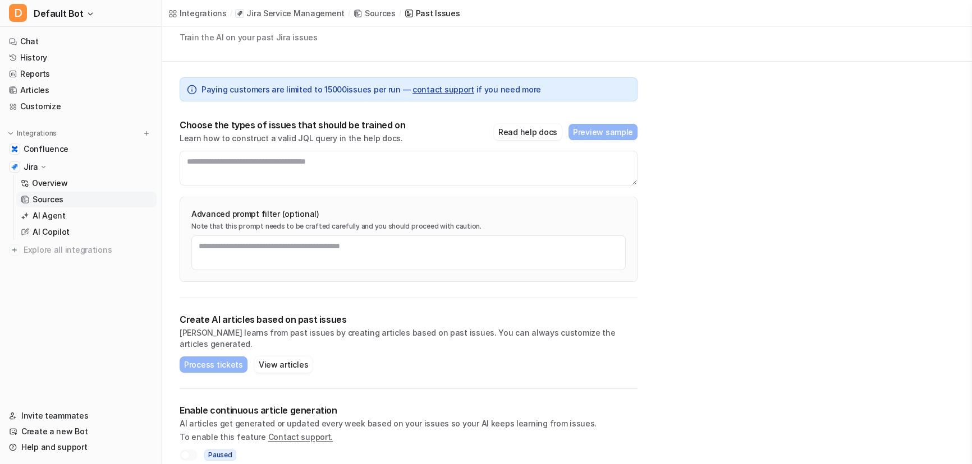
scroll to position [49, 0]
click at [187, 450] on div at bounding box center [185, 454] width 9 height 9
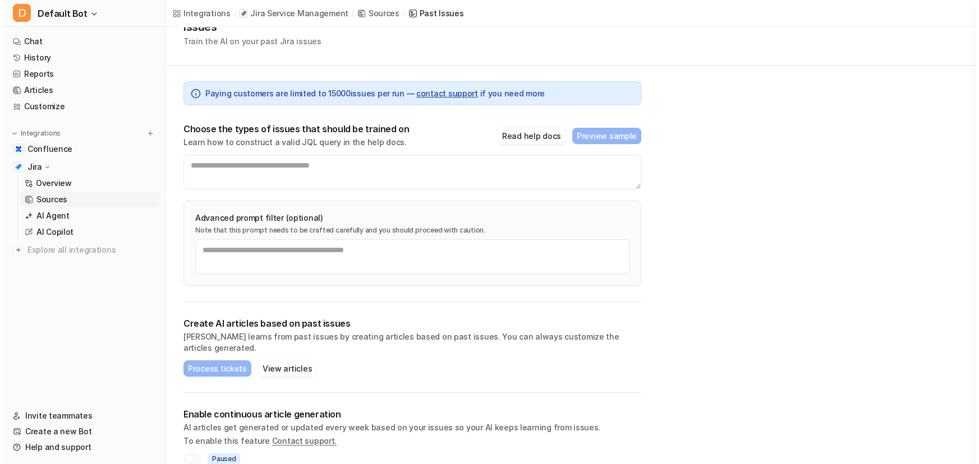
scroll to position [0, 0]
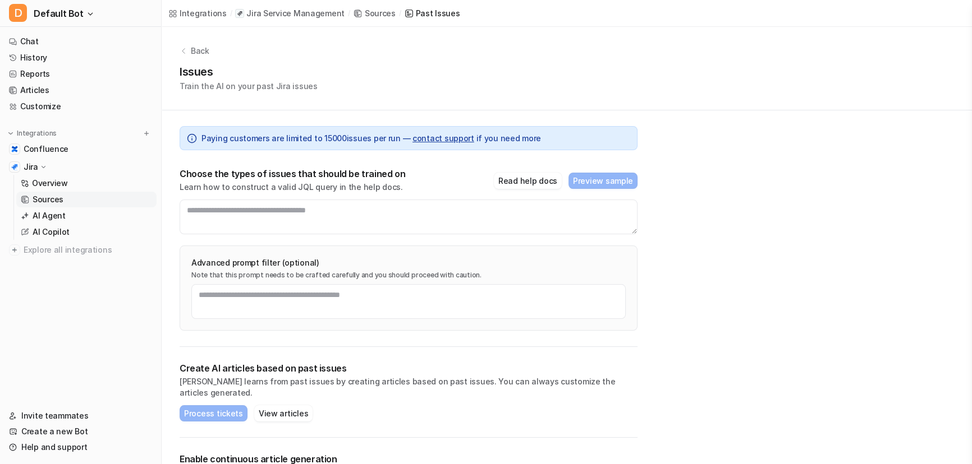
click at [195, 48] on p "Back" at bounding box center [200, 51] width 19 height 12
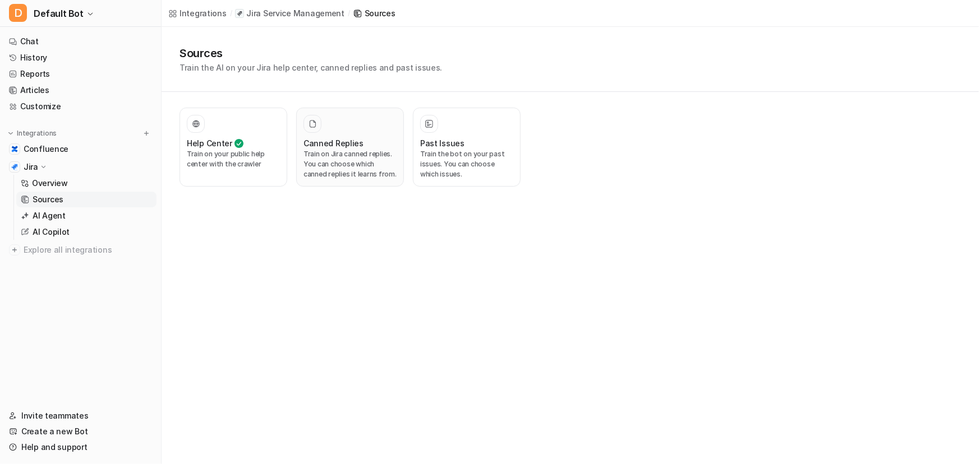
click at [320, 142] on h3 "Canned Replies" at bounding box center [333, 143] width 60 height 12
click at [202, 153] on p "Train on your public help center with the crawler" at bounding box center [233, 159] width 93 height 20
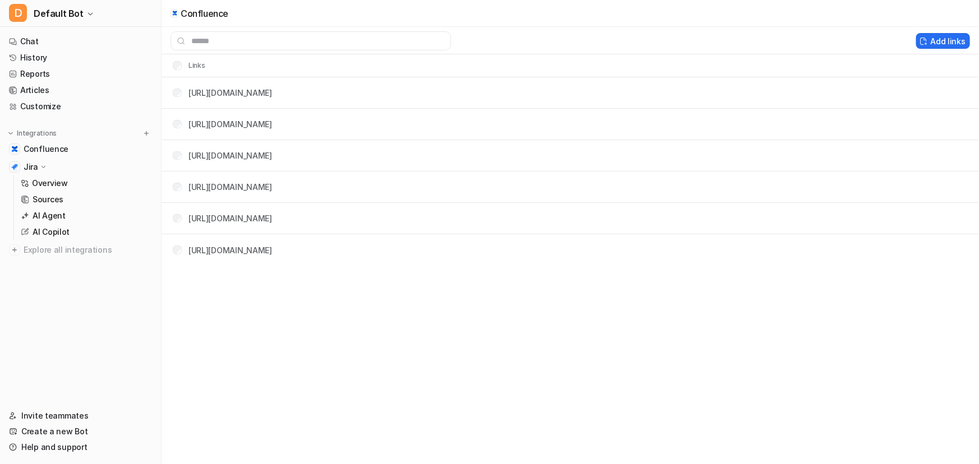
click at [174, 69] on th "Links" at bounding box center [185, 65] width 42 height 13
click at [71, 233] on link "AI Copilot" at bounding box center [86, 232] width 140 height 16
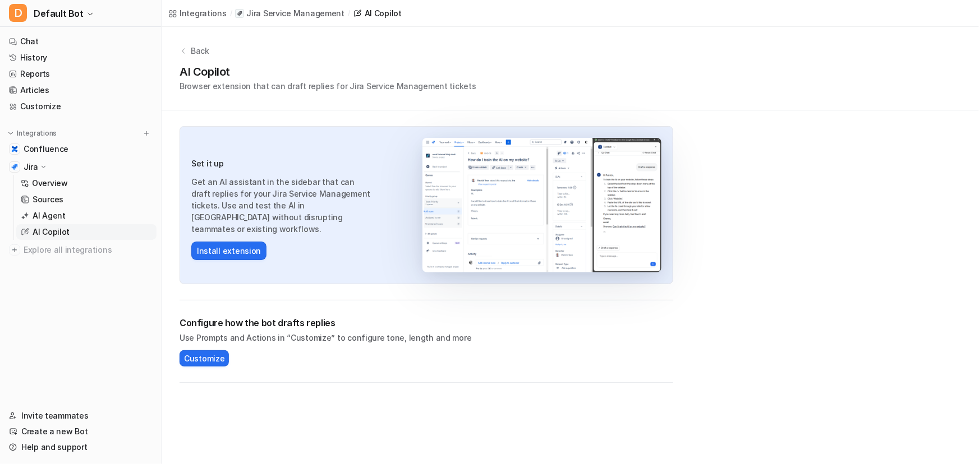
click at [237, 233] on div "Set it up Get an AI assistant in the sidebar that can draft replies for your Ji…" at bounding box center [283, 205] width 184 height 109
click at [237, 242] on button "Install extension" at bounding box center [228, 251] width 75 height 19
click at [48, 50] on link "History" at bounding box center [80, 58] width 152 height 16
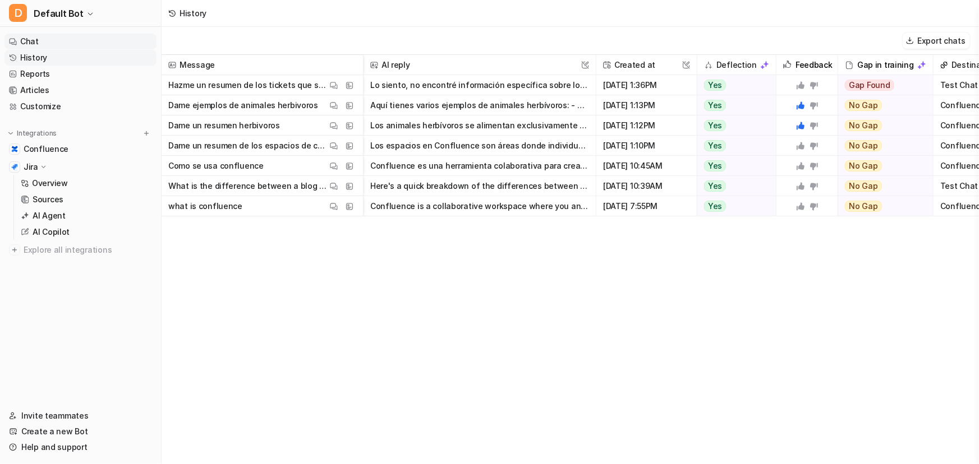
click at [53, 45] on link "Chat" at bounding box center [80, 42] width 152 height 16
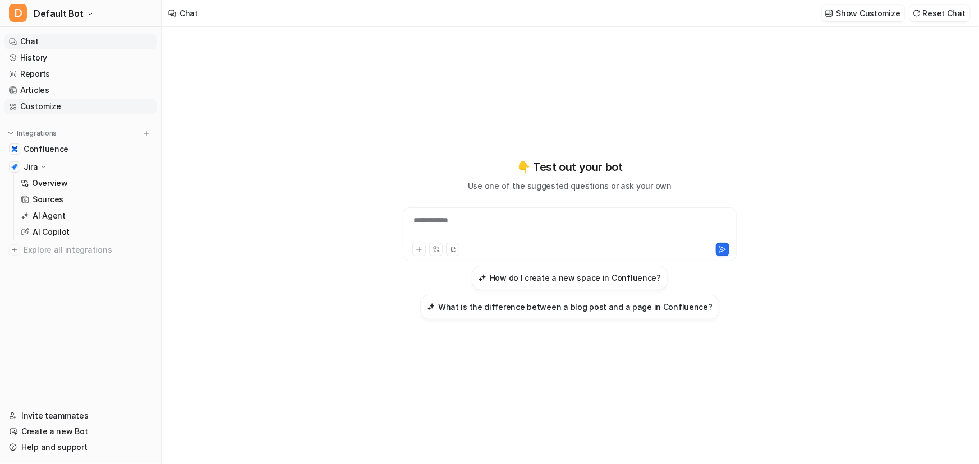
click at [29, 107] on link "Customize" at bounding box center [80, 107] width 152 height 16
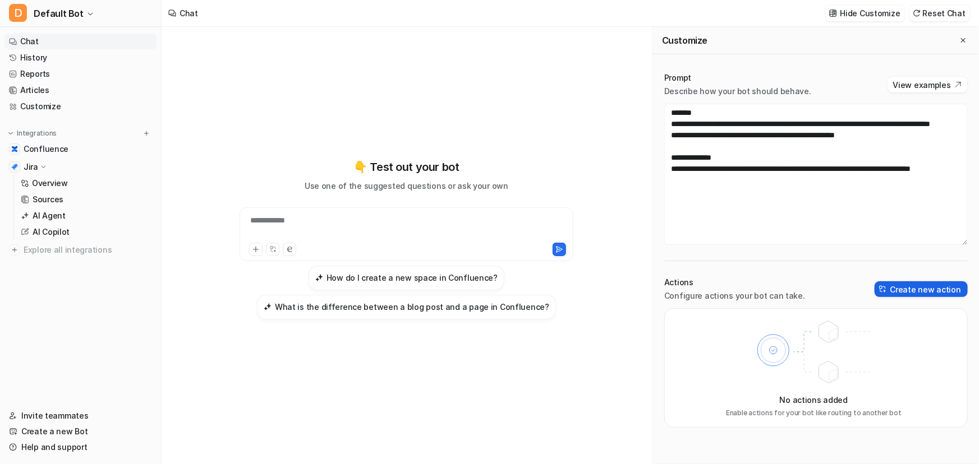
click at [922, 288] on button "Create new action" at bounding box center [921, 290] width 93 height 16
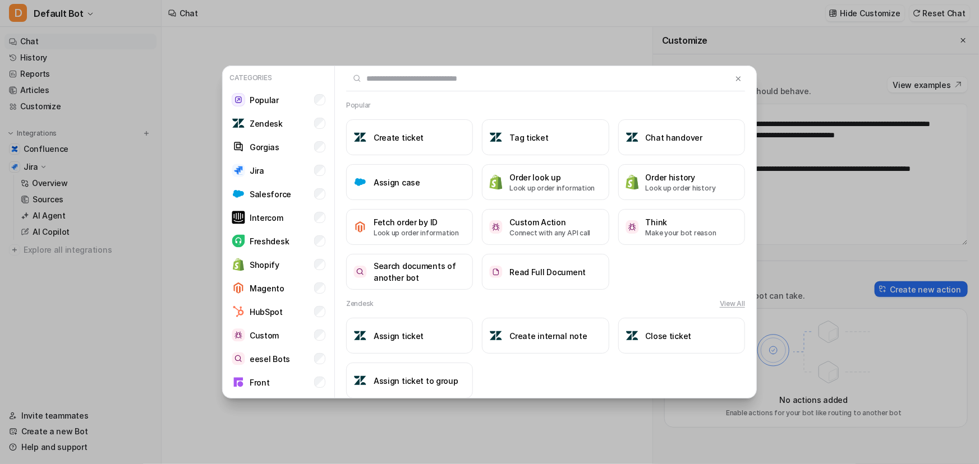
scroll to position [153, 0]
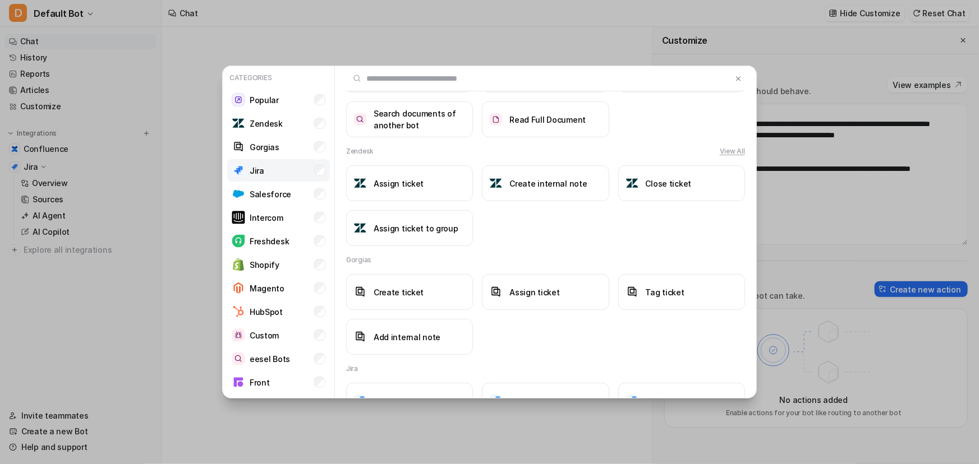
click at [286, 173] on li "Jira" at bounding box center [278, 170] width 103 height 22
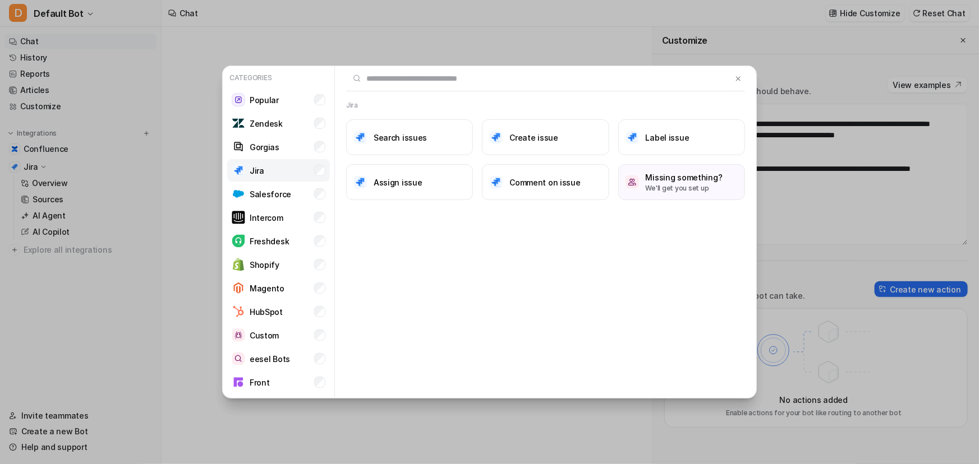
scroll to position [0, 0]
click at [551, 173] on button "Comment on issue" at bounding box center [545, 182] width 127 height 36
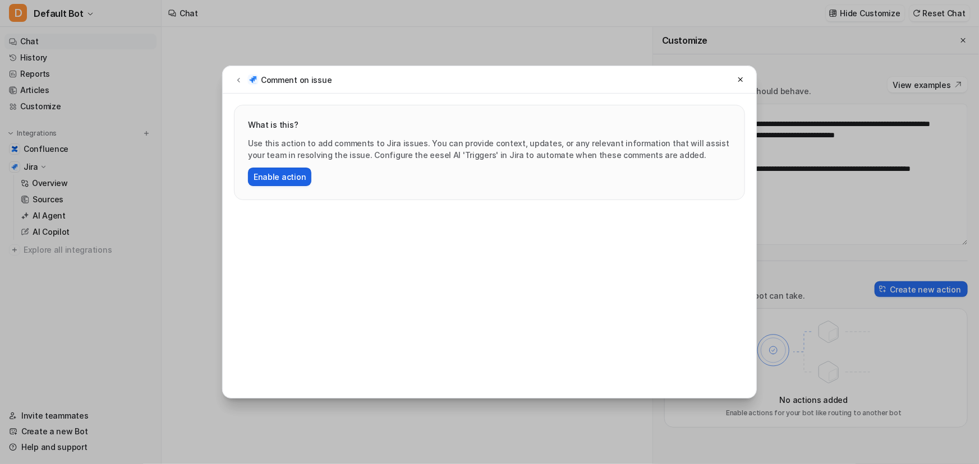
click at [292, 171] on button "Enable action" at bounding box center [279, 177] width 63 height 19
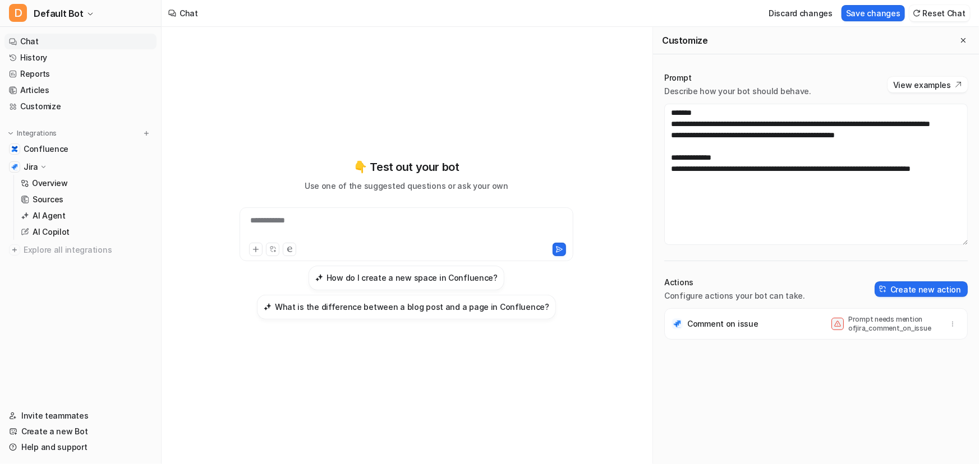
click at [956, 34] on button "Close flyout" at bounding box center [962, 40] width 13 height 13
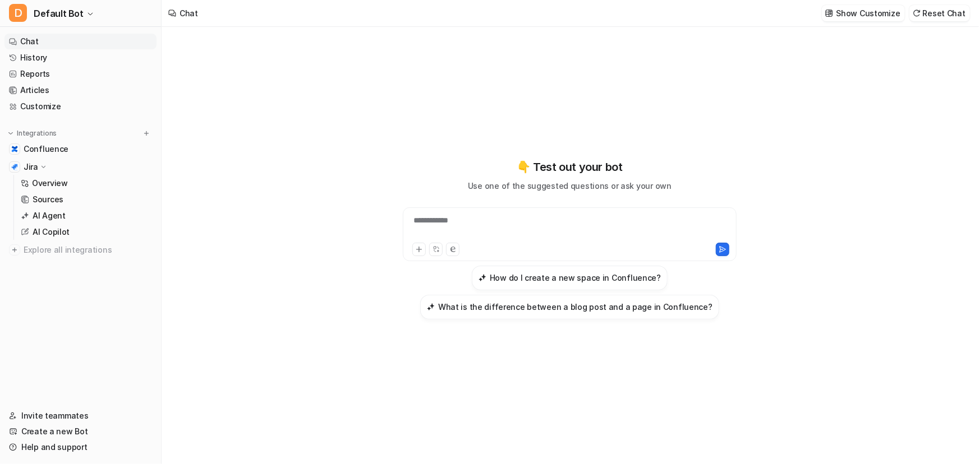
click at [45, 167] on icon at bounding box center [43, 167] width 8 height 8
